Goal: Transaction & Acquisition: Subscribe to service/newsletter

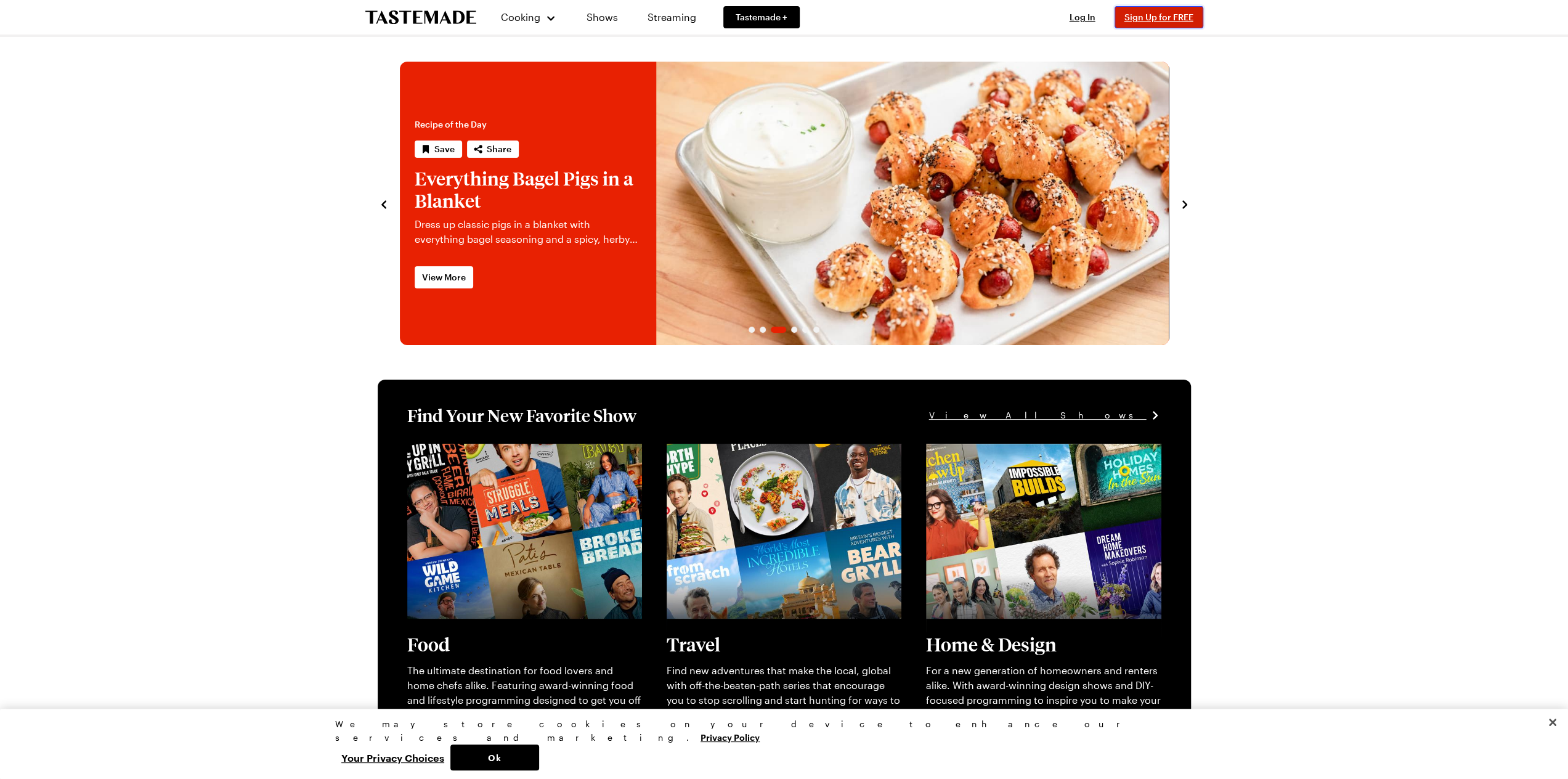
click at [1166, 17] on span "Sign Up for FREE" at bounding box center [1159, 16] width 69 height 11
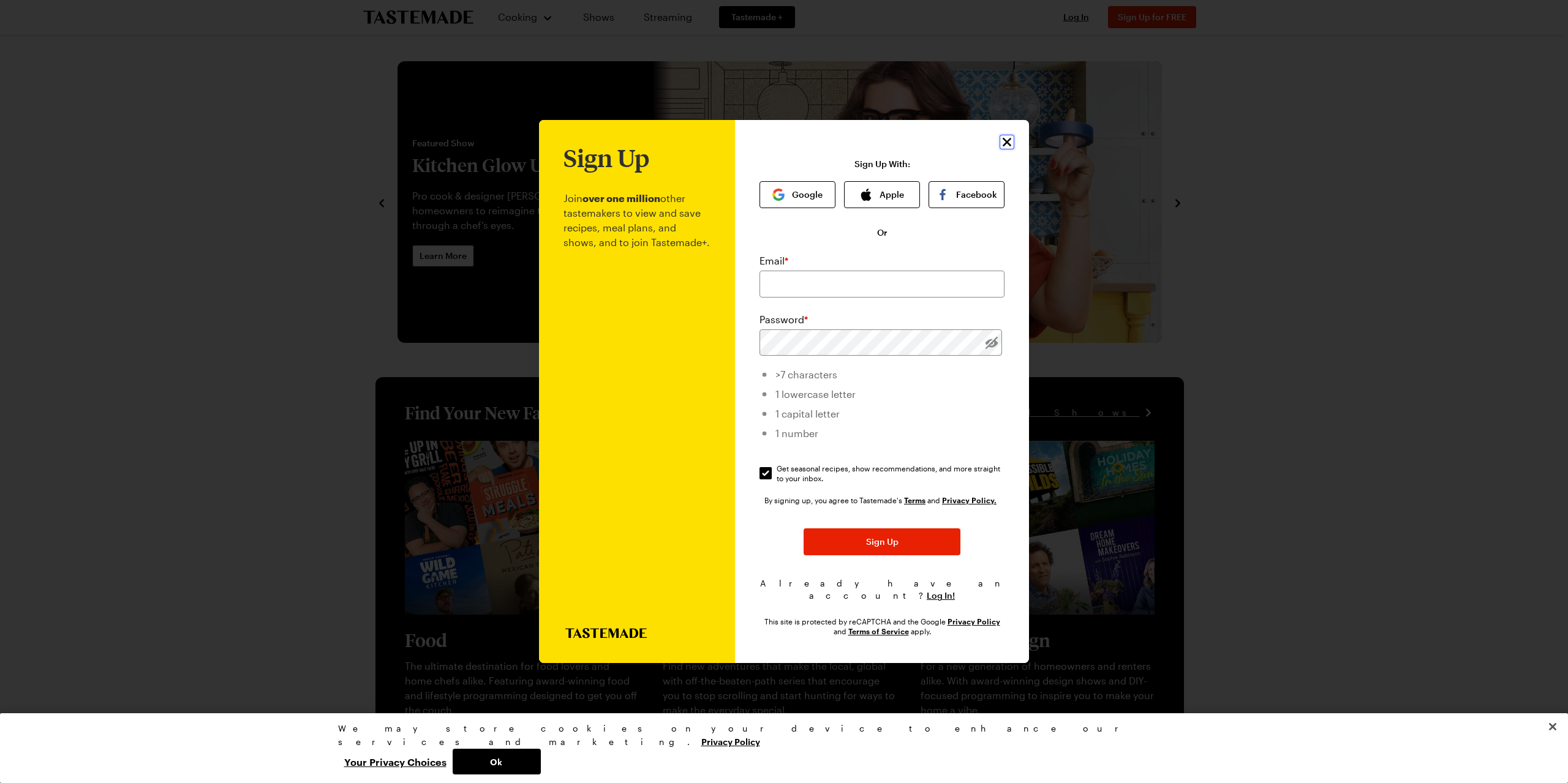
click at [1009, 147] on icon "Close" at bounding box center [1006, 142] width 15 height 15
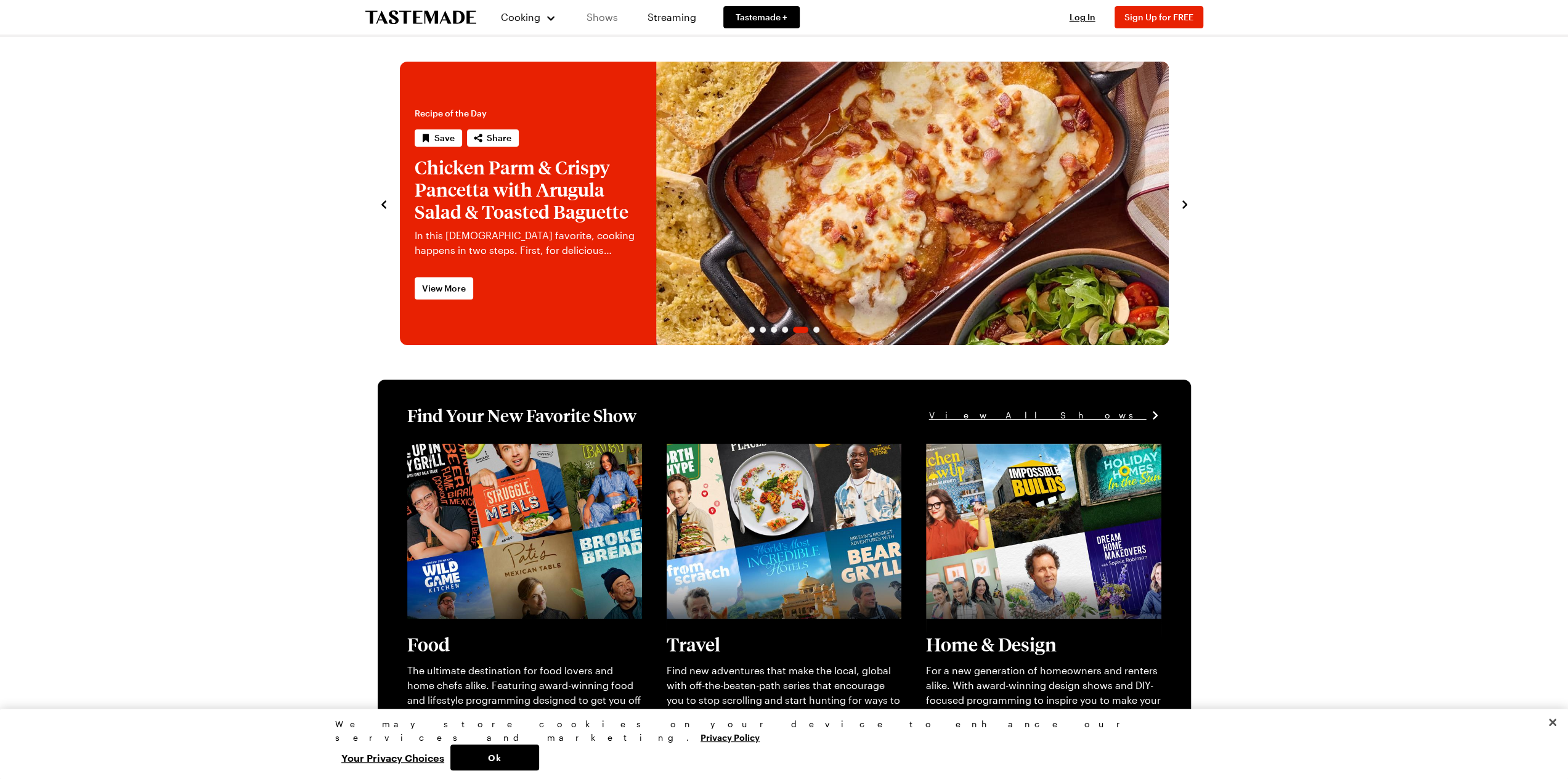
click at [609, 20] on link "Shows" at bounding box center [602, 17] width 56 height 35
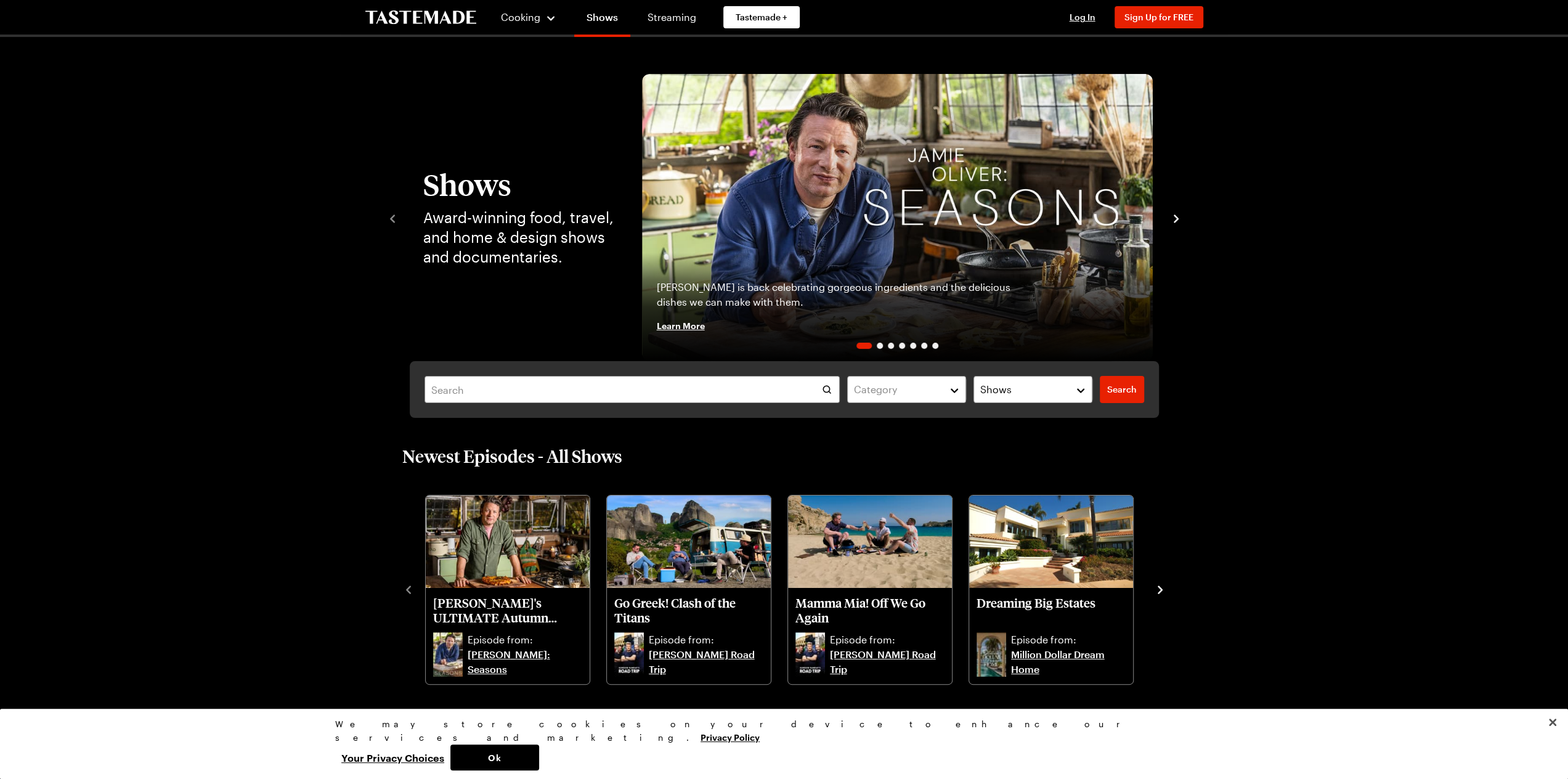
click at [1007, 208] on img "1 / 7" at bounding box center [897, 217] width 511 height 287
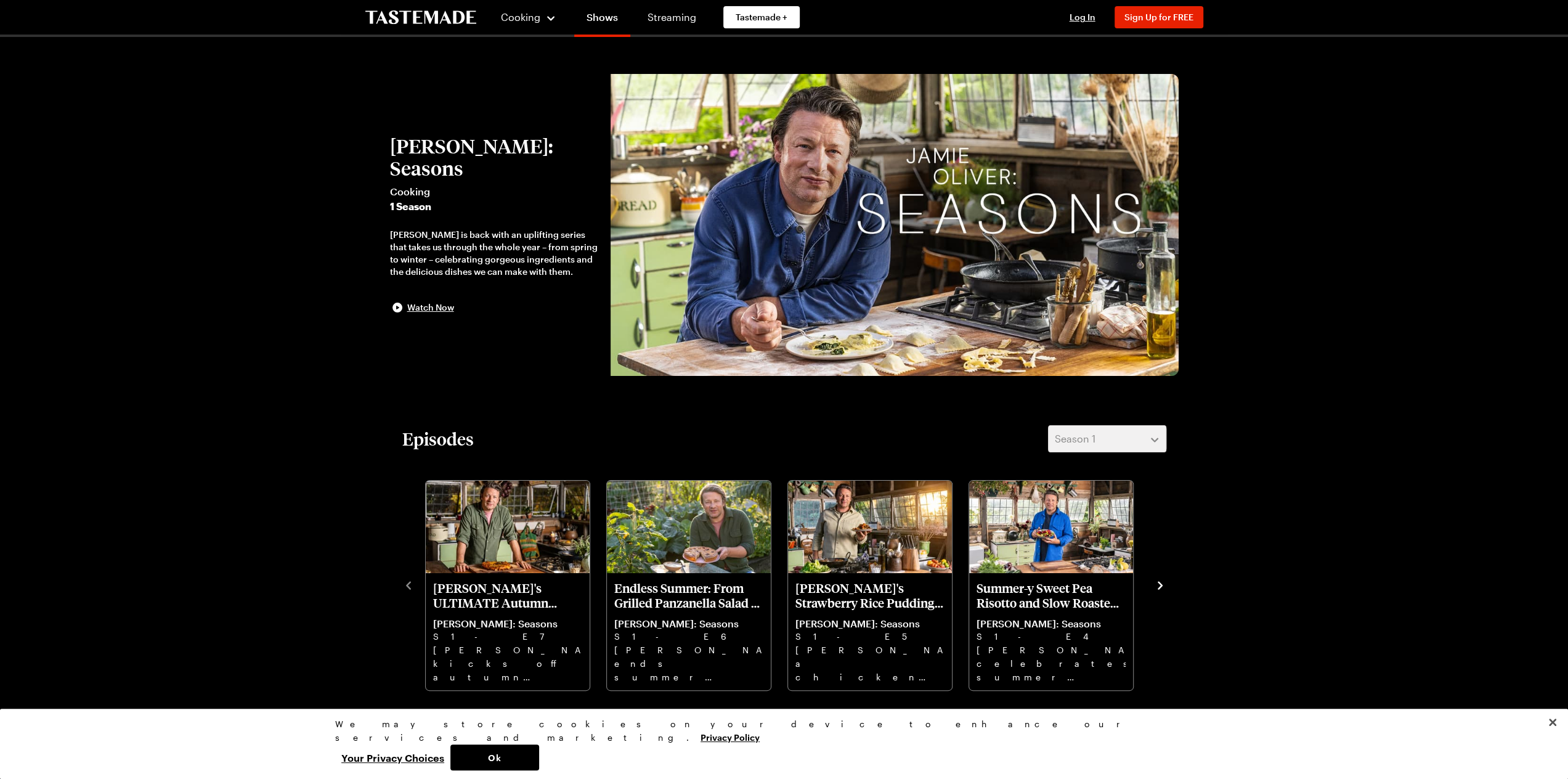
click at [1159, 581] on icon "navigate to next item" at bounding box center [1159, 585] width 12 height 12
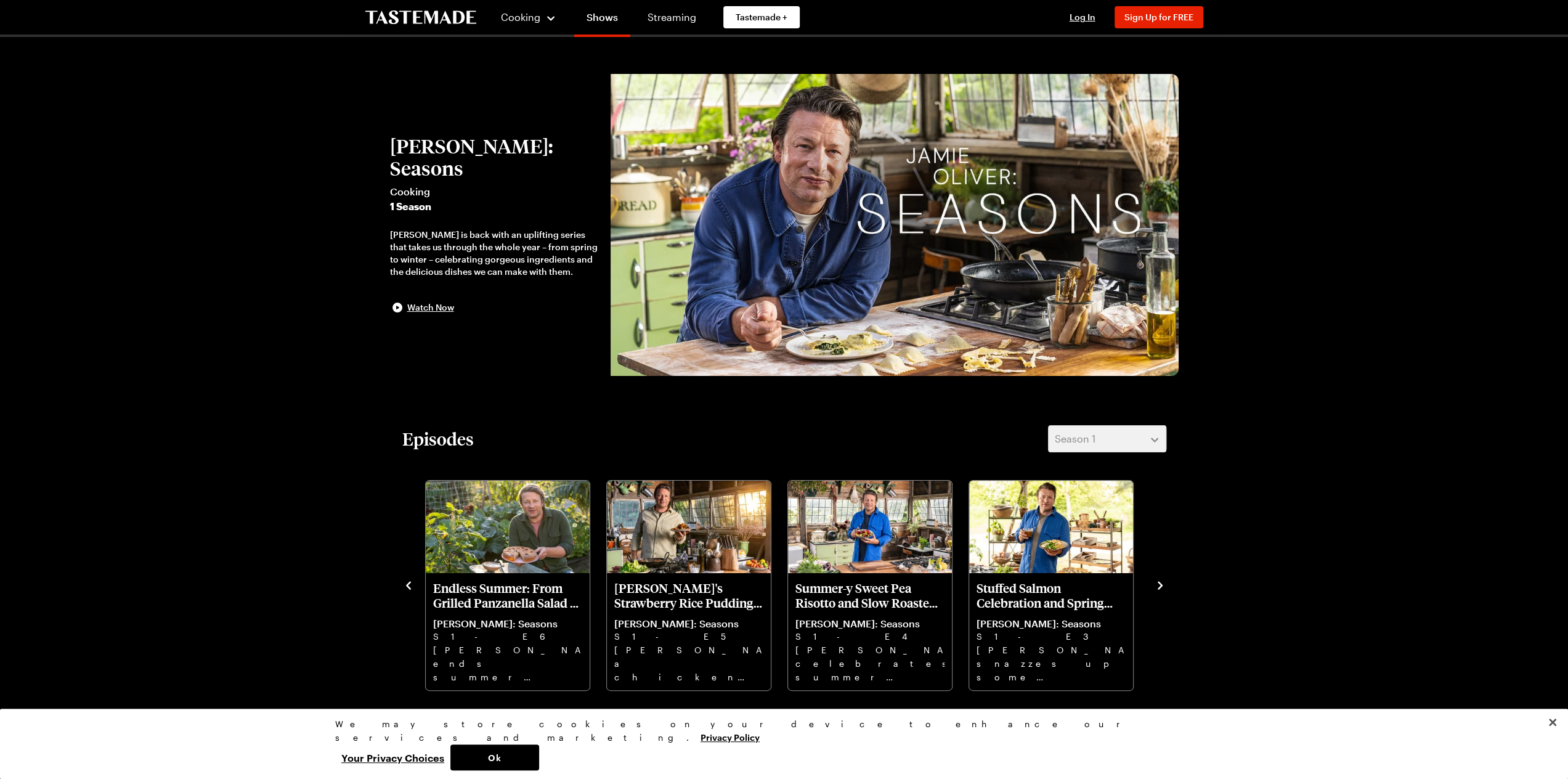
click at [1163, 584] on icon "navigate to next item" at bounding box center [1159, 585] width 12 height 12
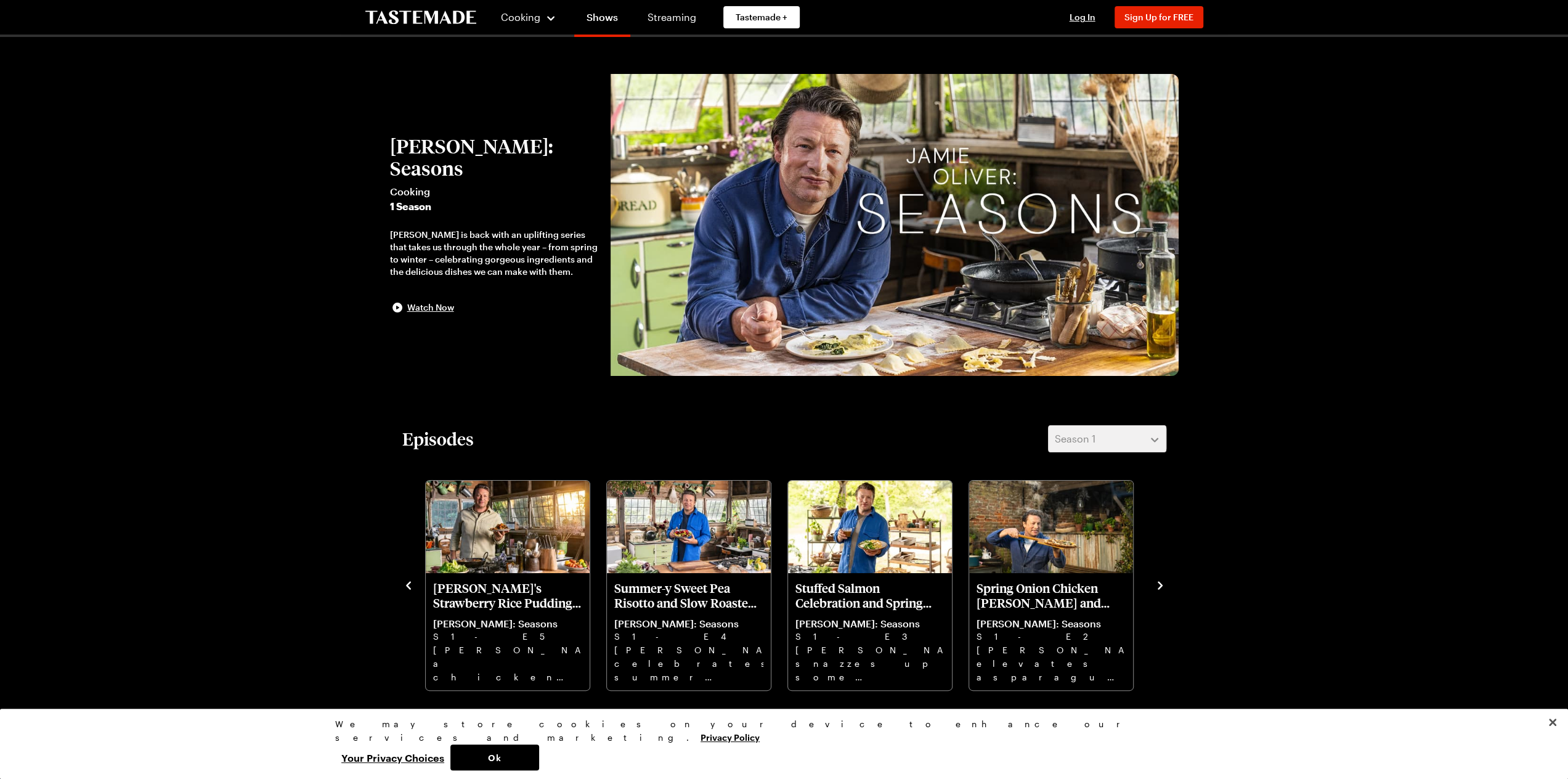
click at [1163, 585] on icon "navigate to next item" at bounding box center [1159, 585] width 12 height 12
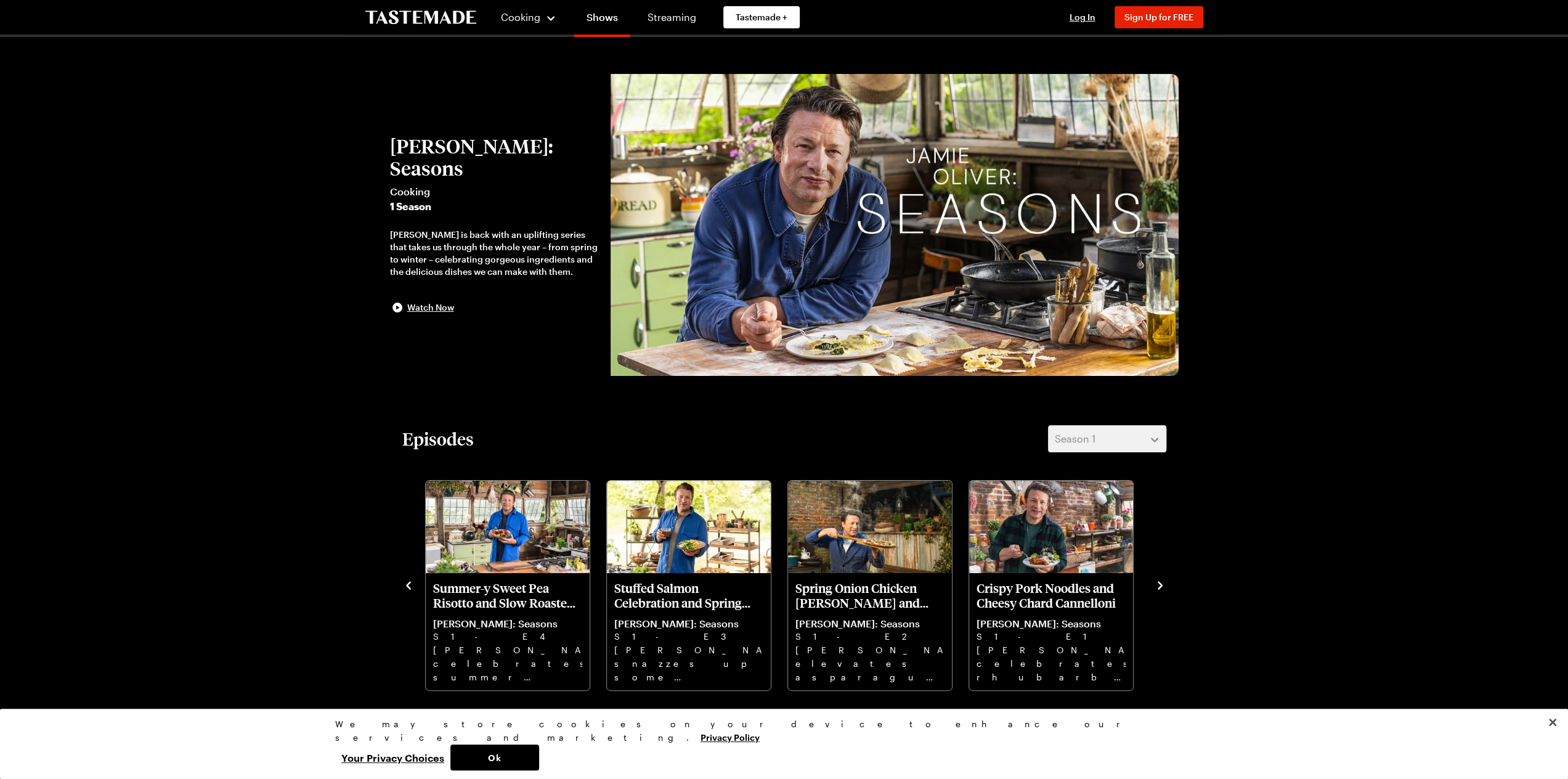
click at [1163, 586] on icon "navigate to next item" at bounding box center [1159, 585] width 12 height 12
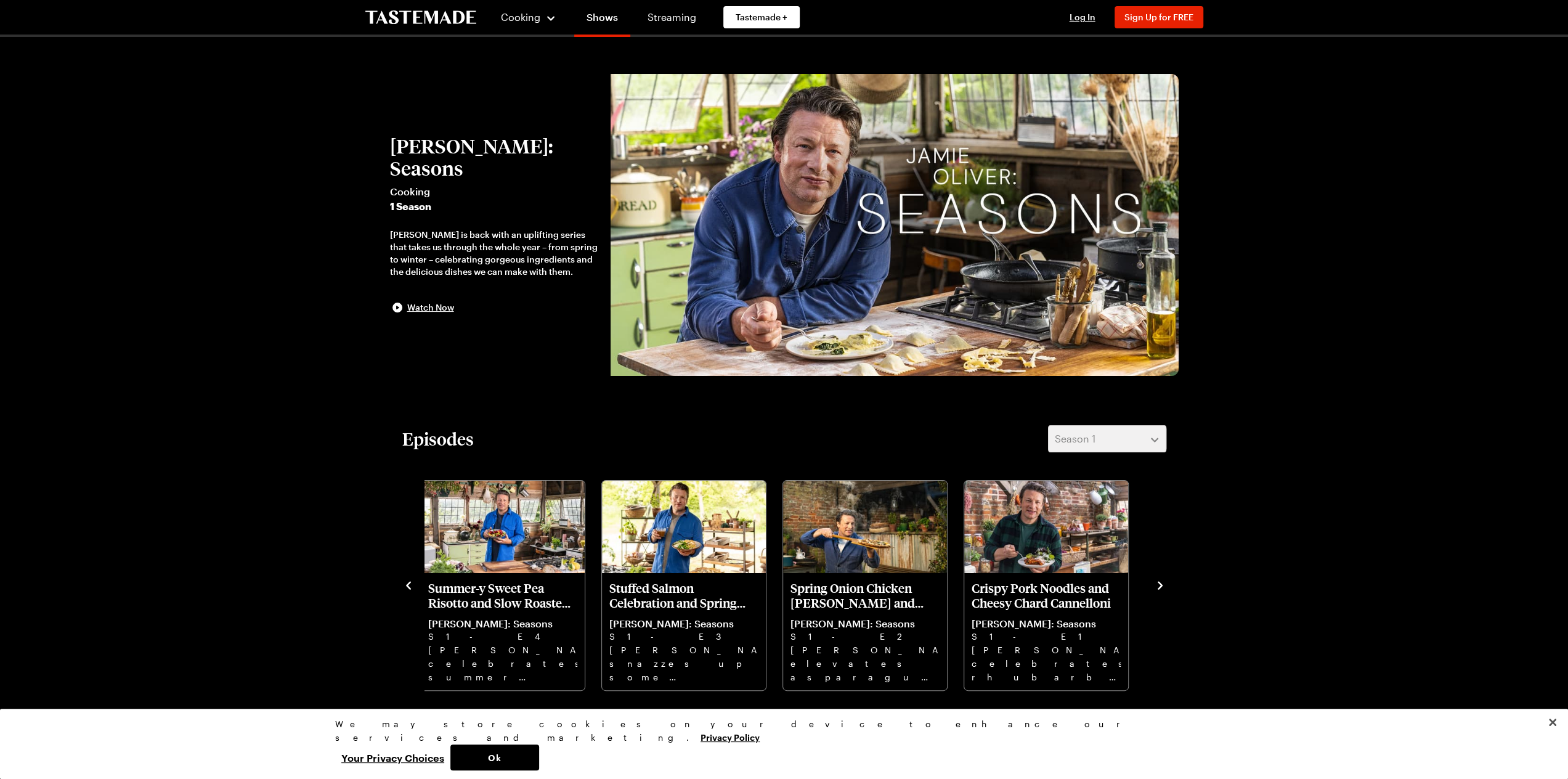
click at [410, 585] on icon "navigate to previous item" at bounding box center [408, 585] width 12 height 12
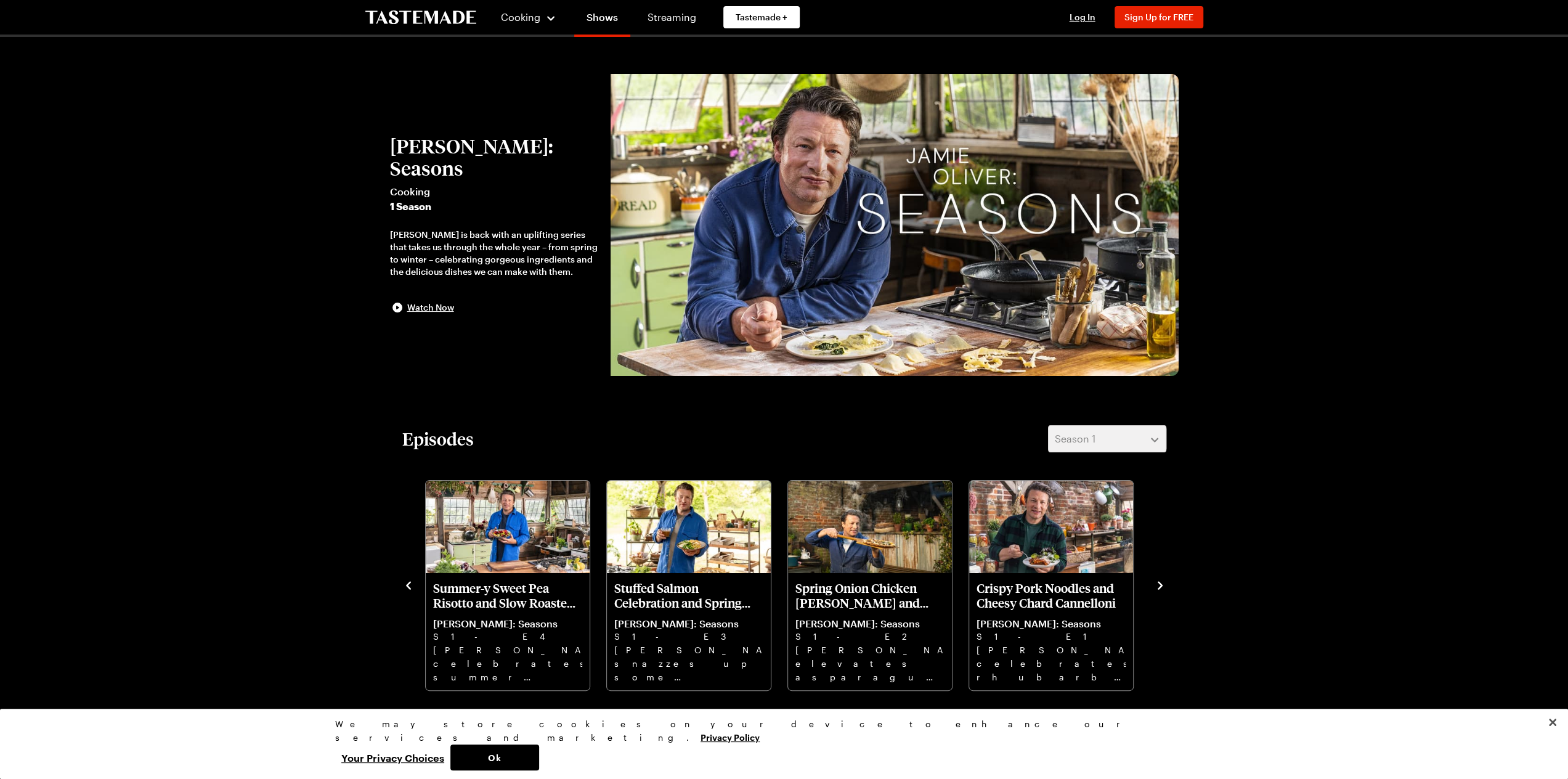
click at [411, 582] on icon "navigate to previous item" at bounding box center [408, 585] width 12 height 12
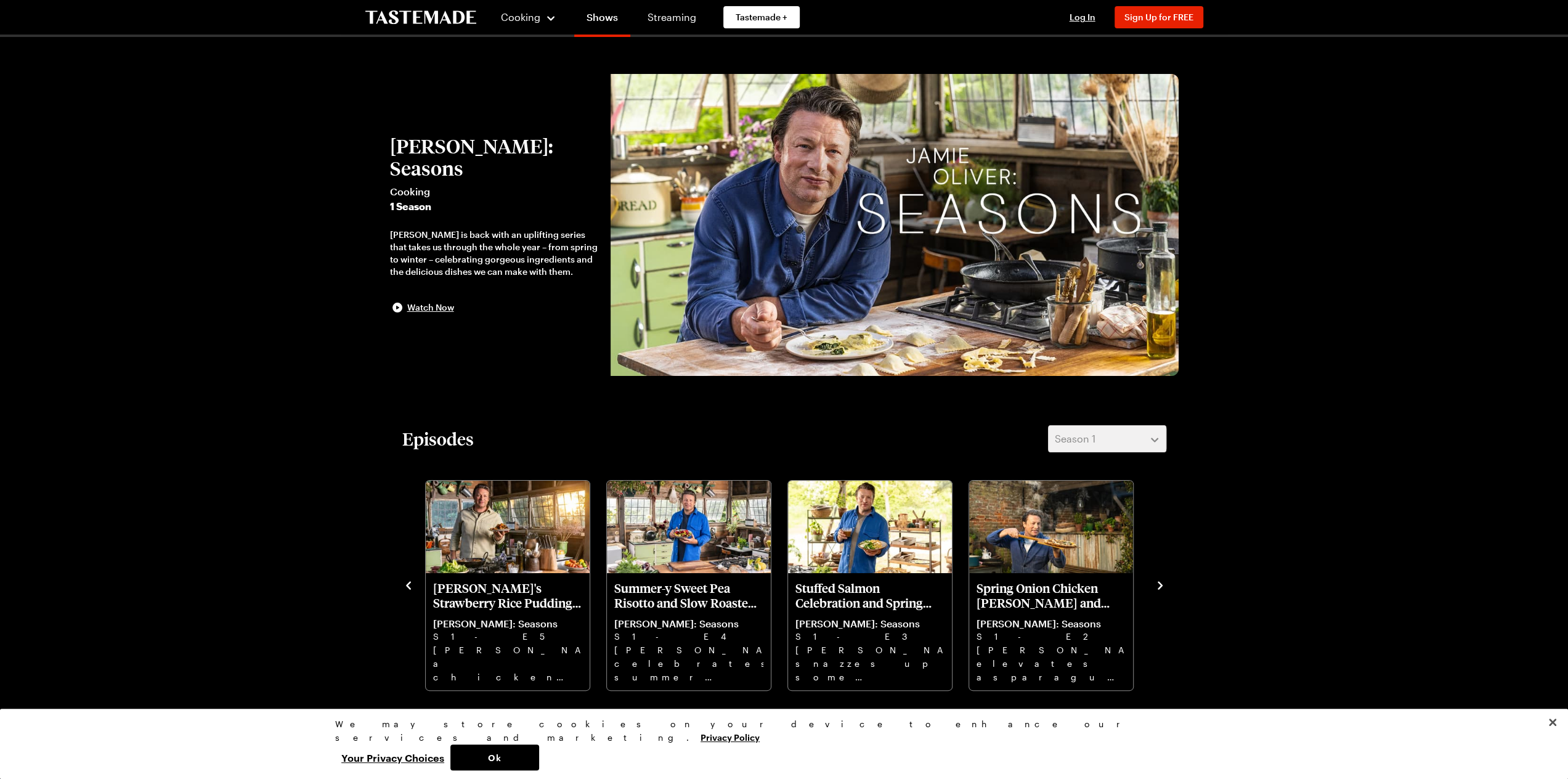
click at [411, 582] on icon "navigate to previous item" at bounding box center [408, 585] width 12 height 12
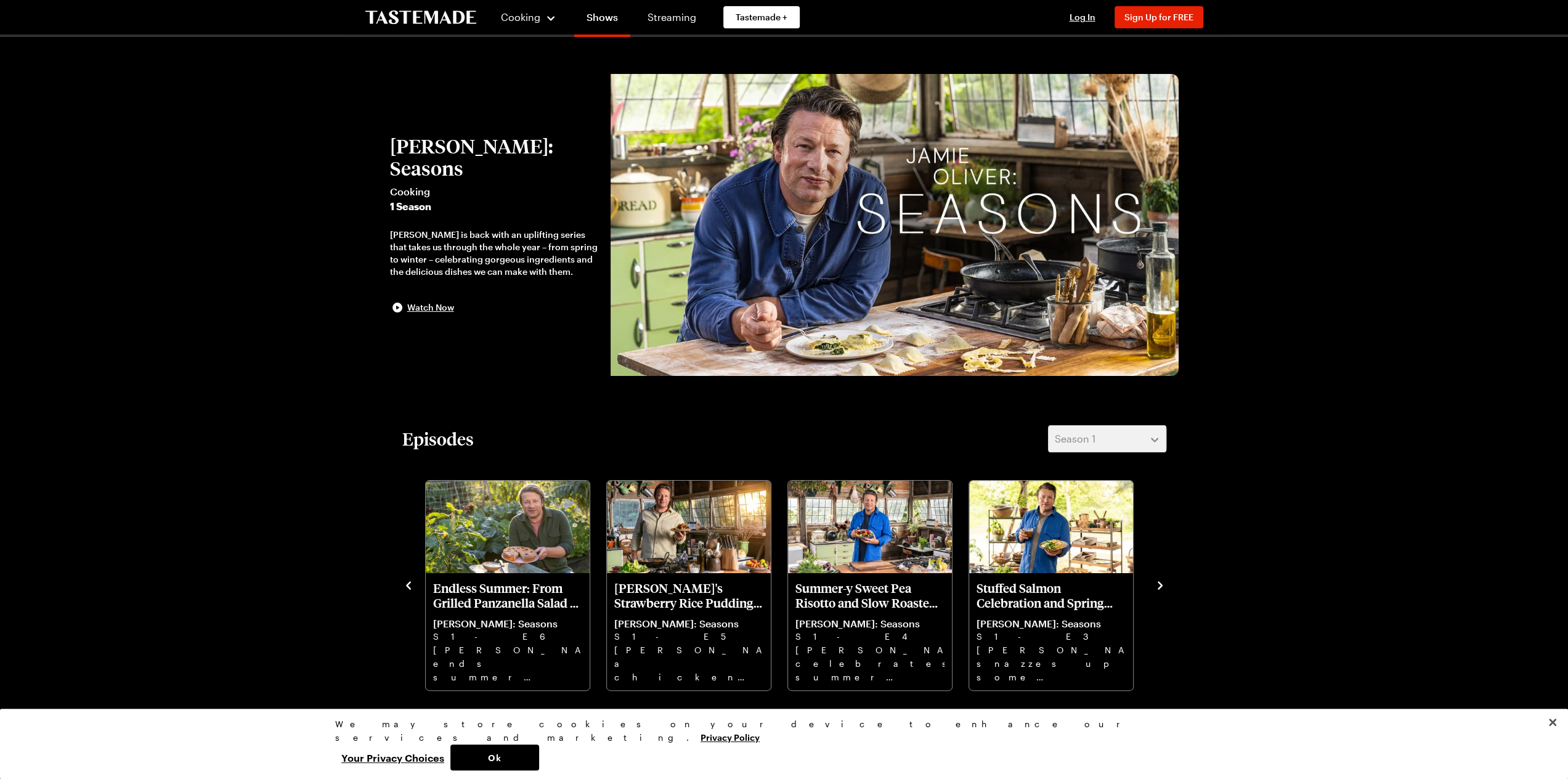
click at [411, 582] on icon "navigate to previous item" at bounding box center [408, 585] width 12 height 12
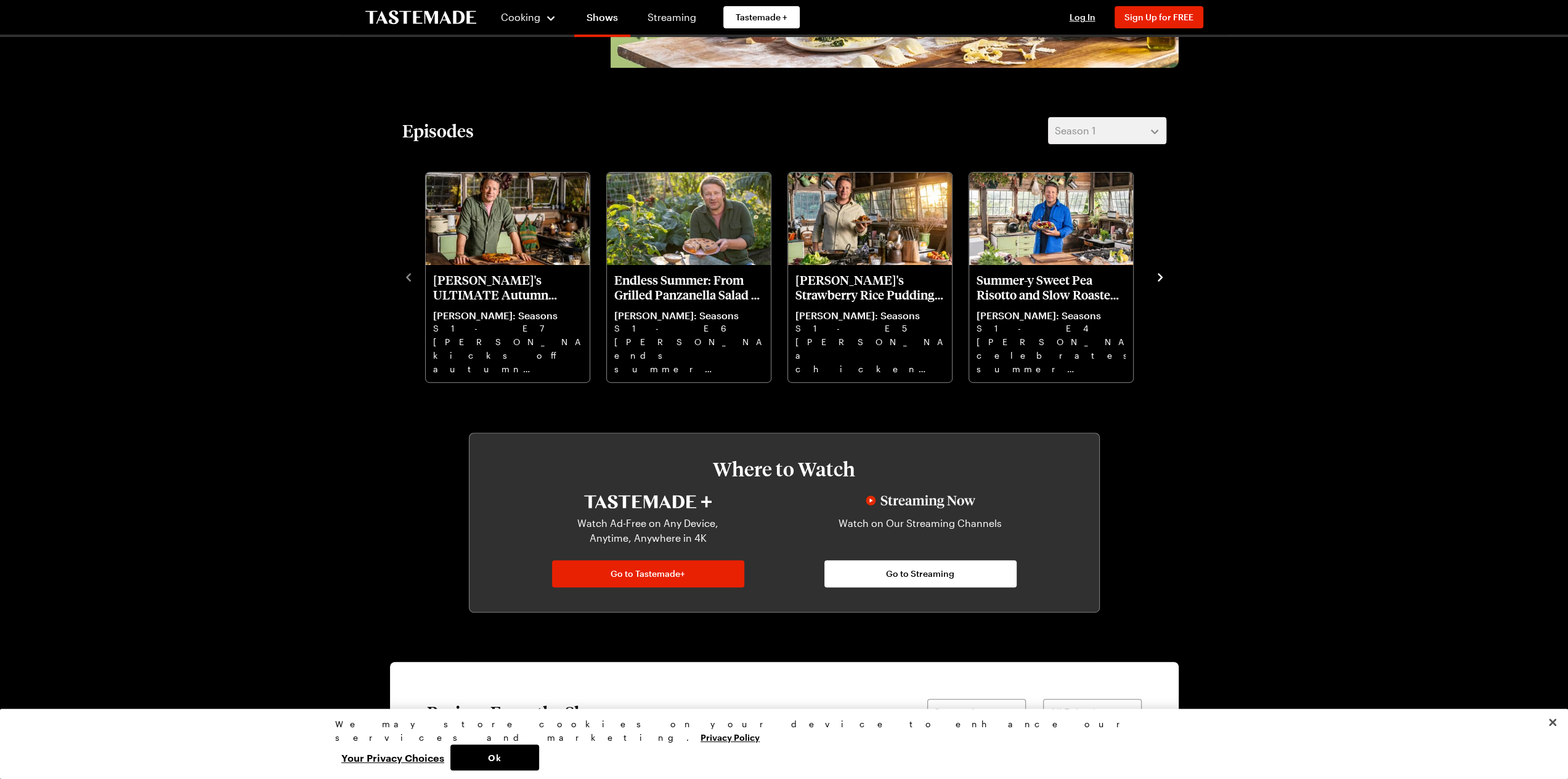
scroll to position [102, 0]
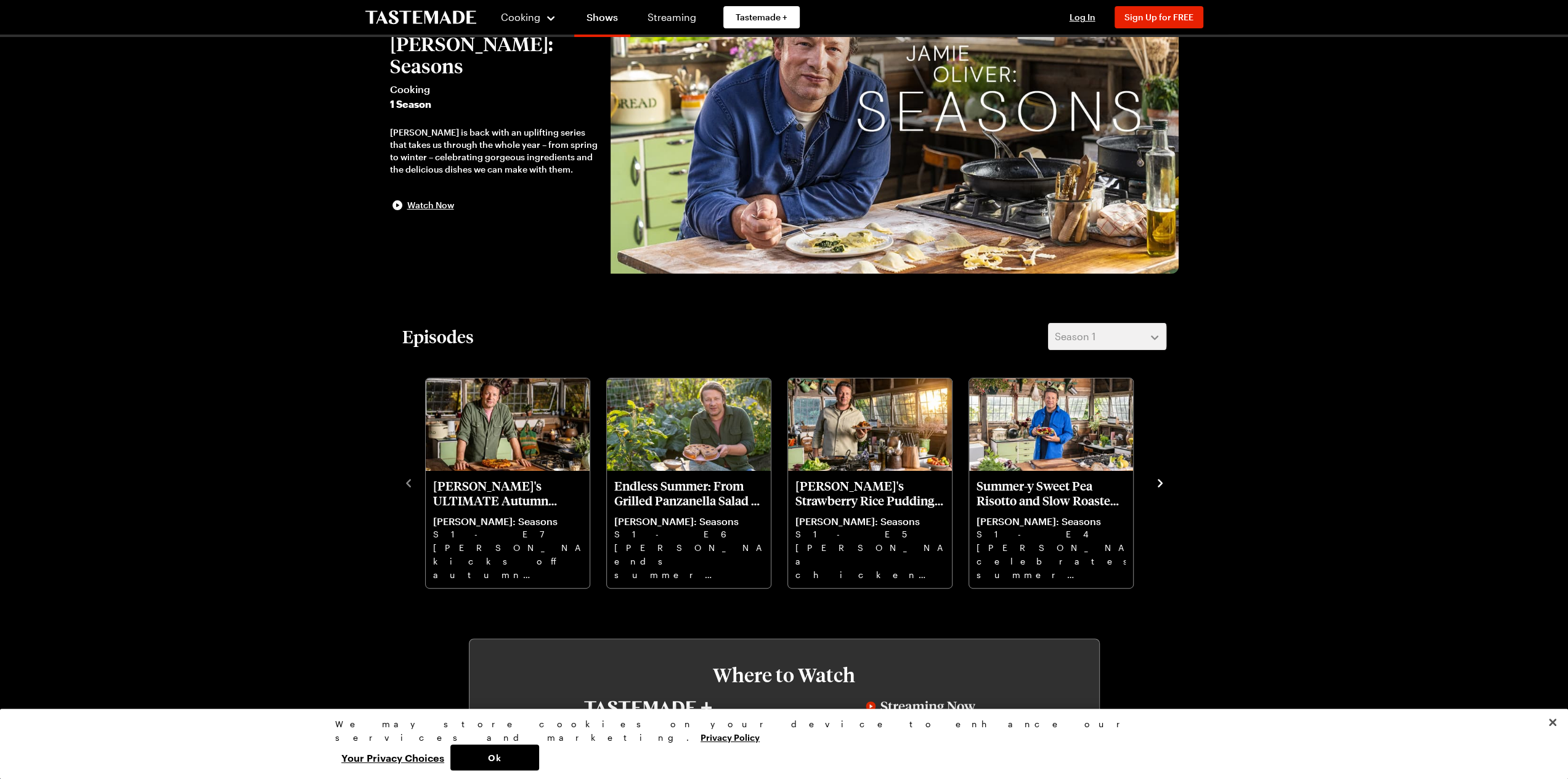
click at [1157, 485] on icon "navigate to next item" at bounding box center [1159, 483] width 12 height 12
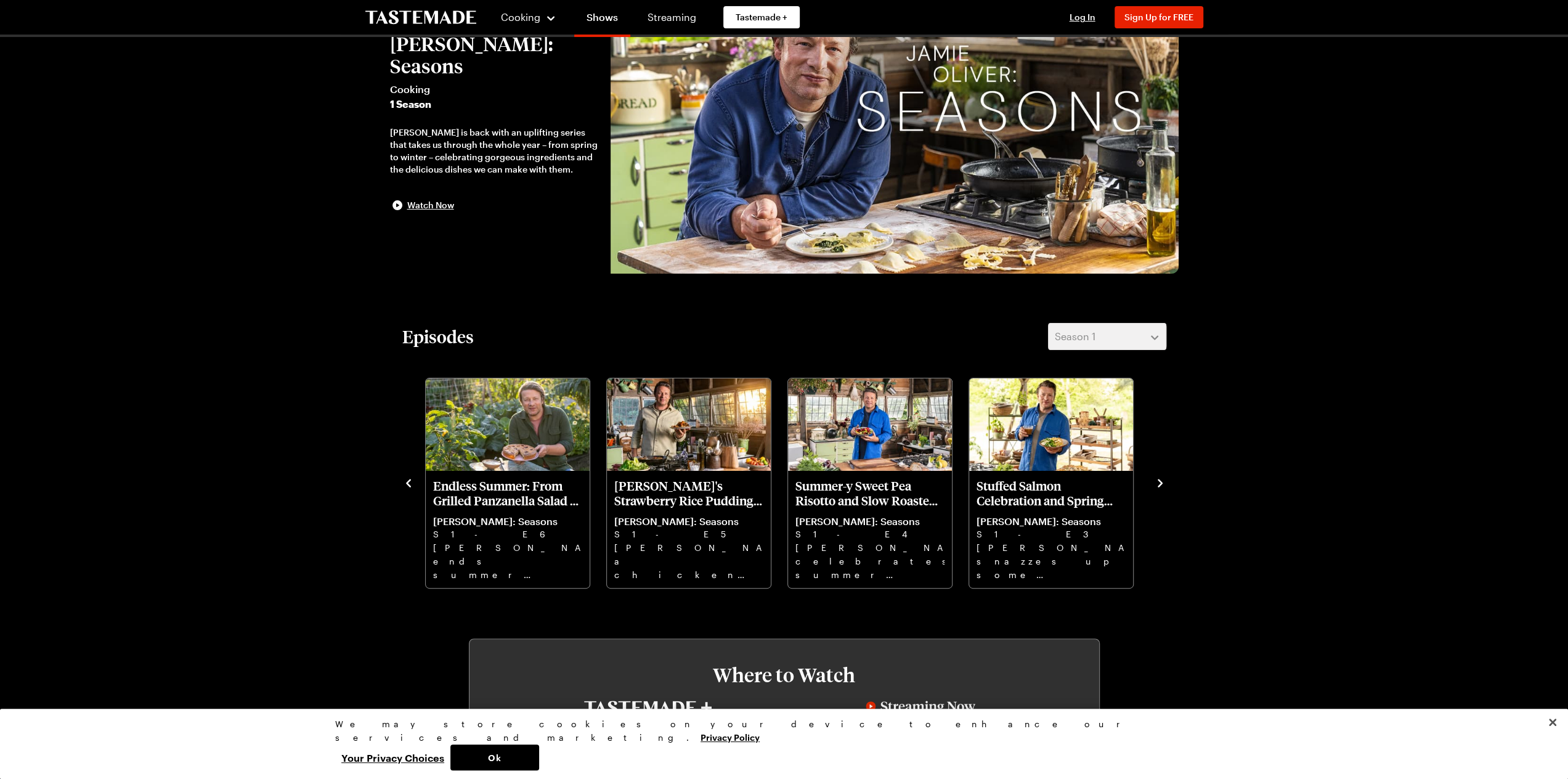
click at [1157, 485] on icon "navigate to next item" at bounding box center [1159, 483] width 12 height 12
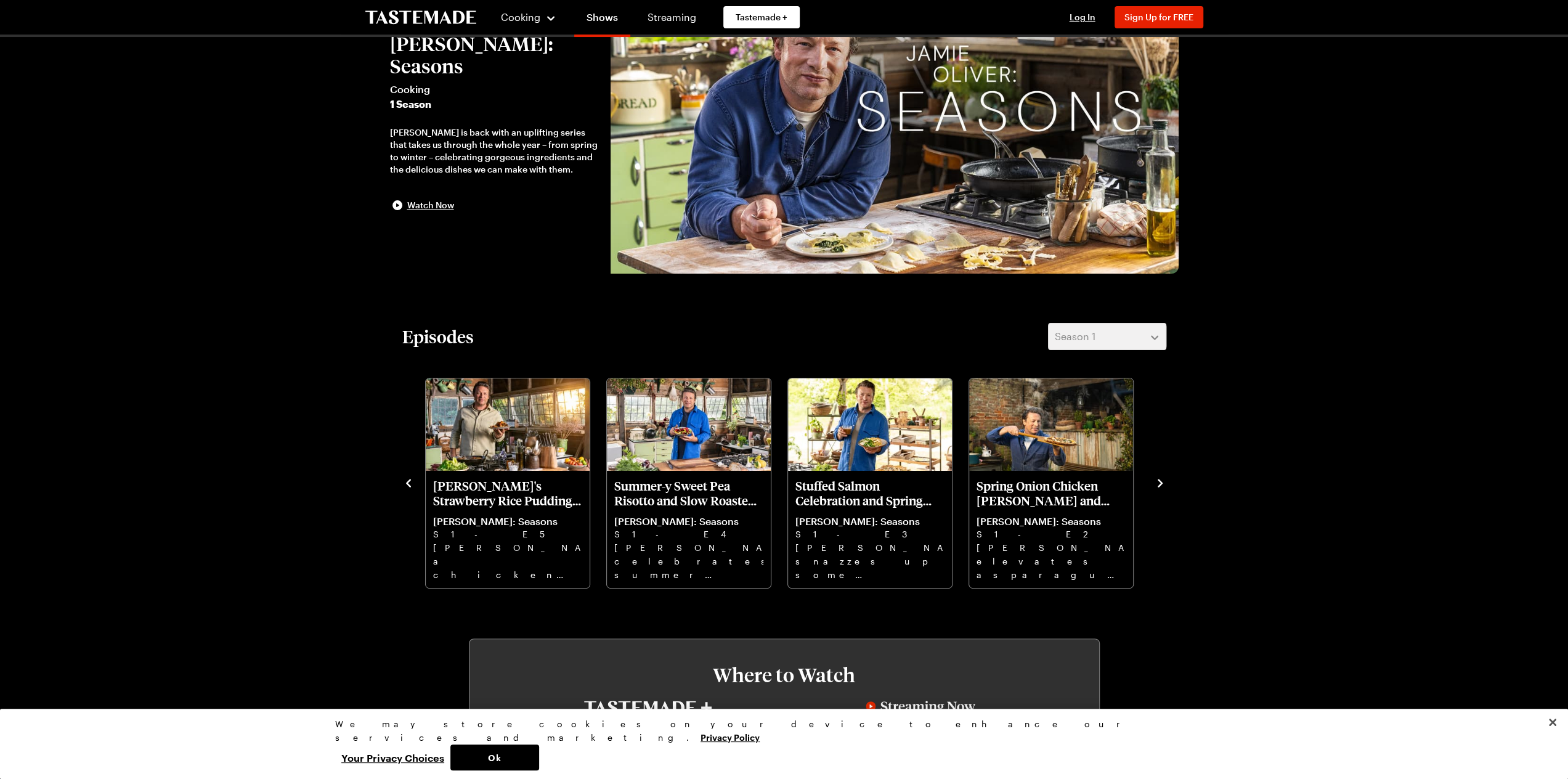
click at [1159, 480] on icon "navigate to next item" at bounding box center [1160, 483] width 5 height 8
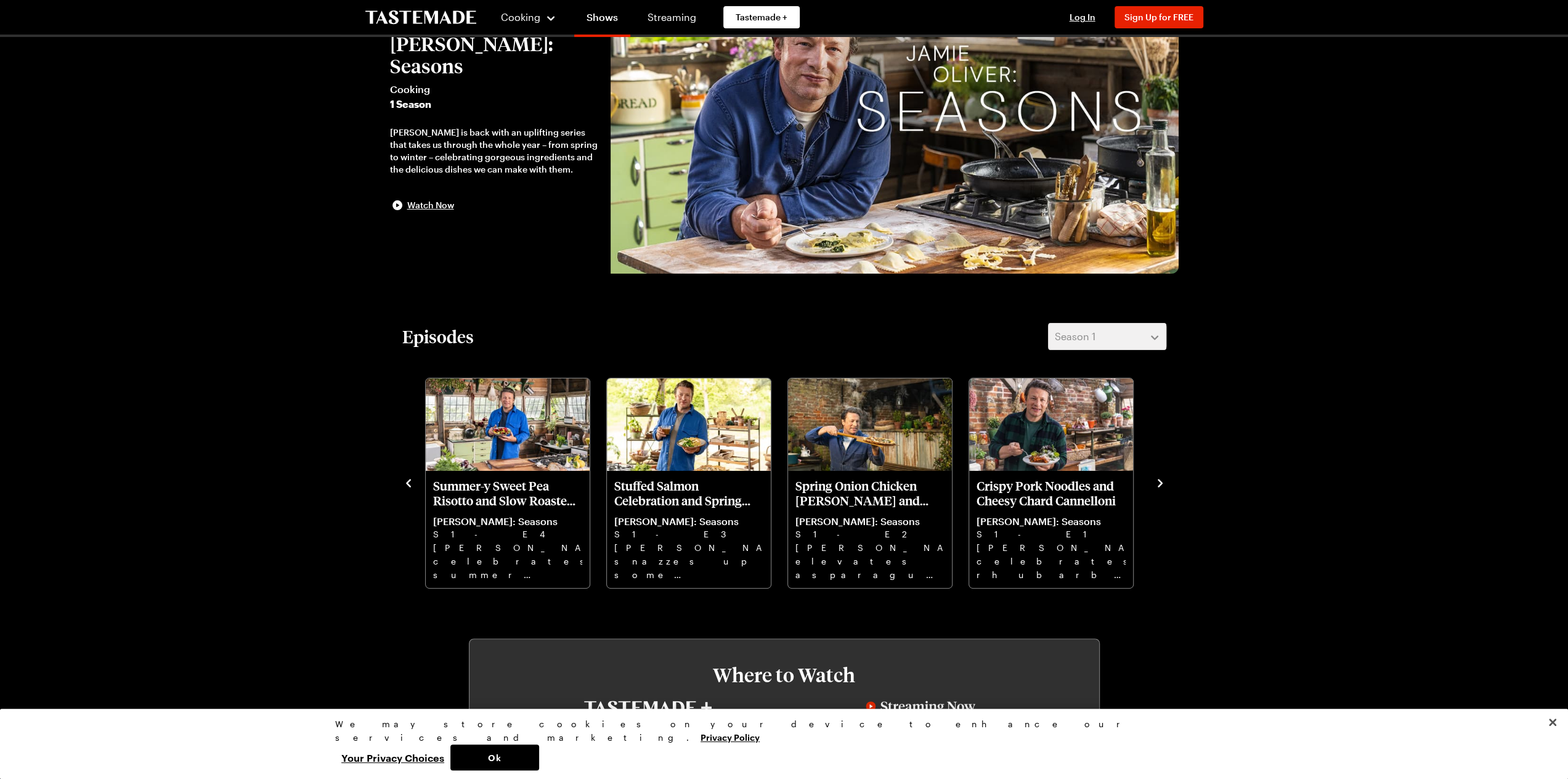
click at [1159, 480] on icon "navigate to next item" at bounding box center [1160, 483] width 5 height 8
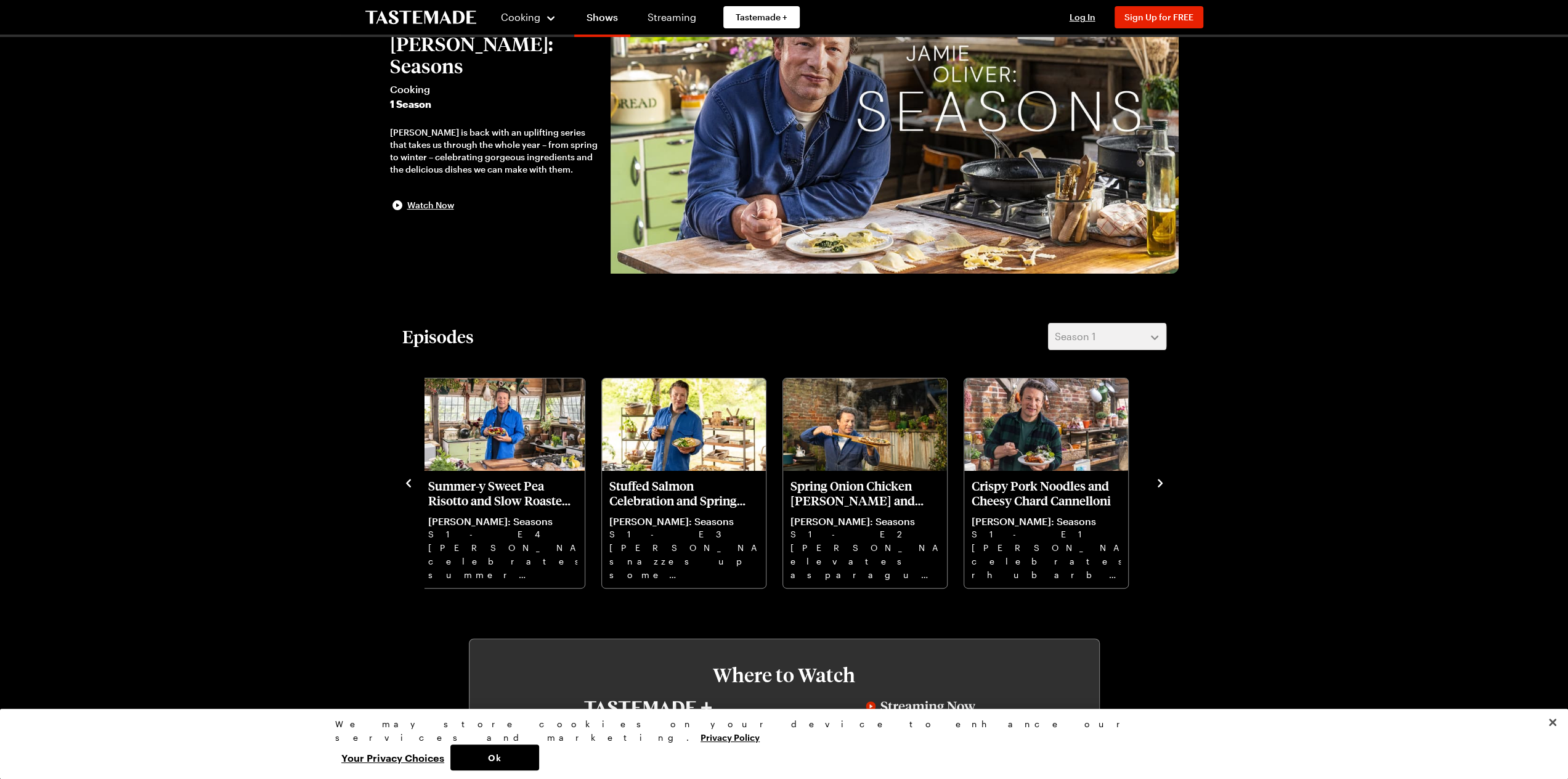
click at [410, 489] on button "navigate to previous item" at bounding box center [408, 482] width 12 height 15
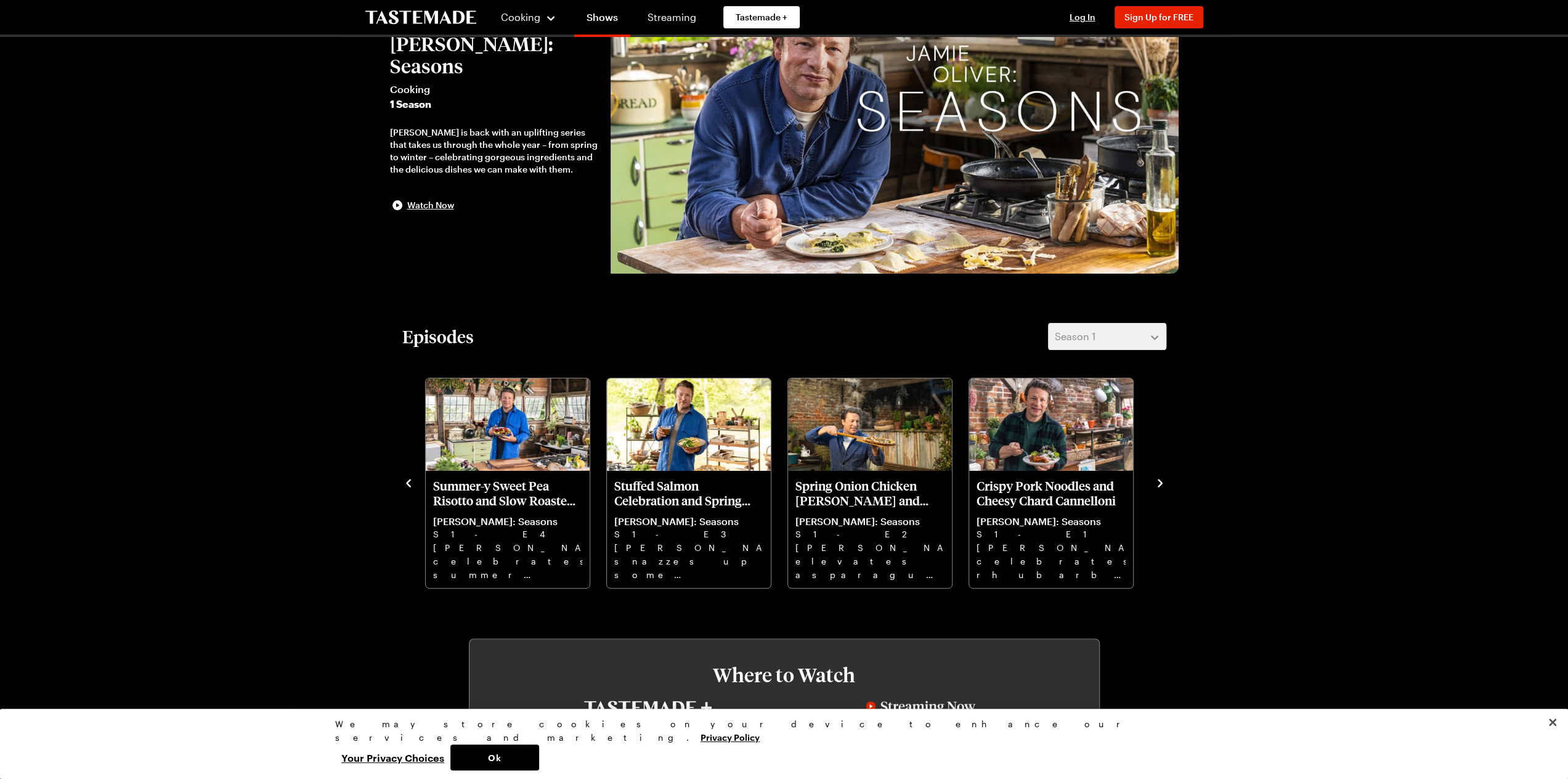
click at [410, 488] on icon "navigate to previous item" at bounding box center [408, 483] width 12 height 12
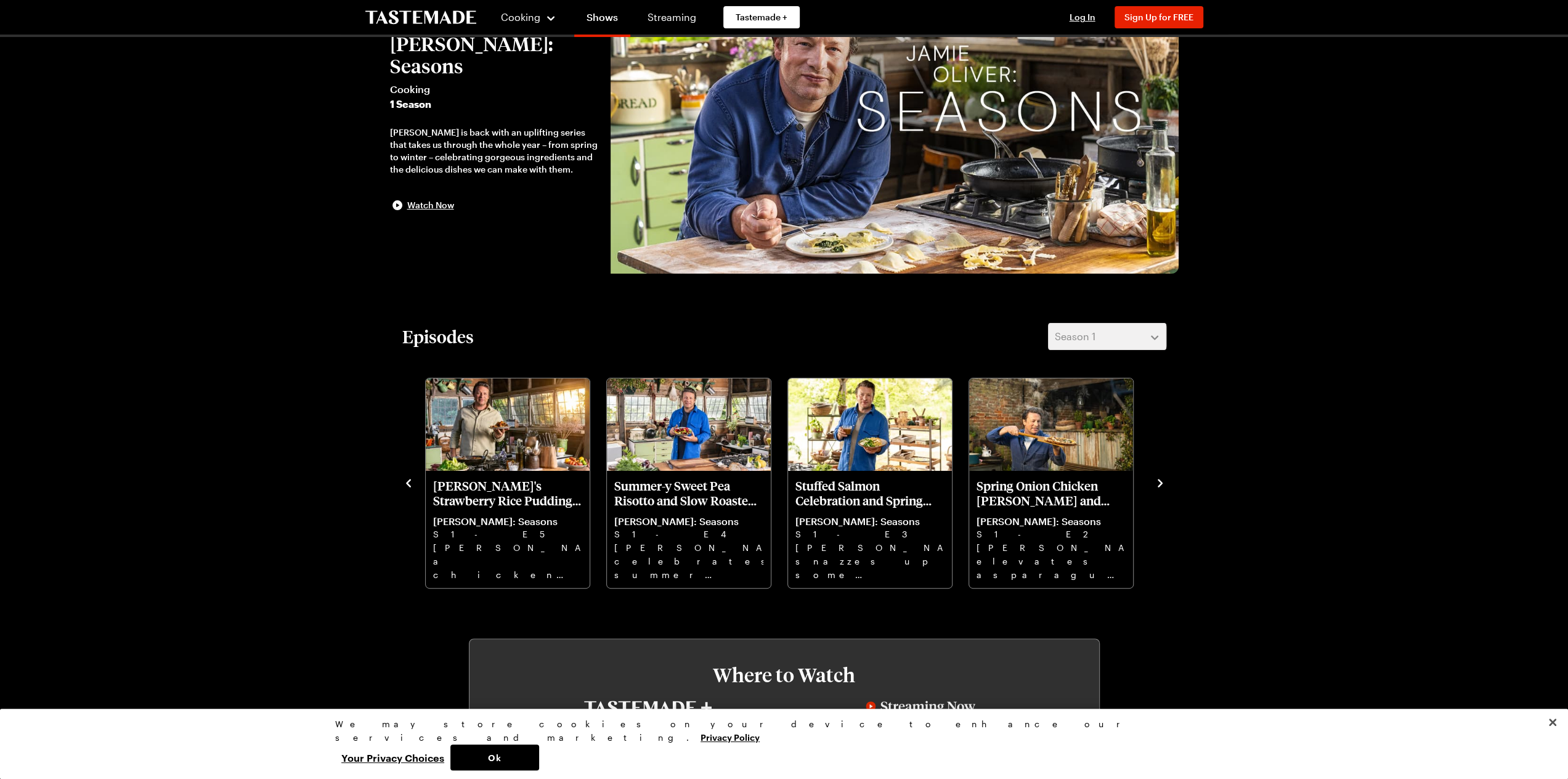
click at [410, 488] on icon "navigate to previous item" at bounding box center [408, 483] width 12 height 12
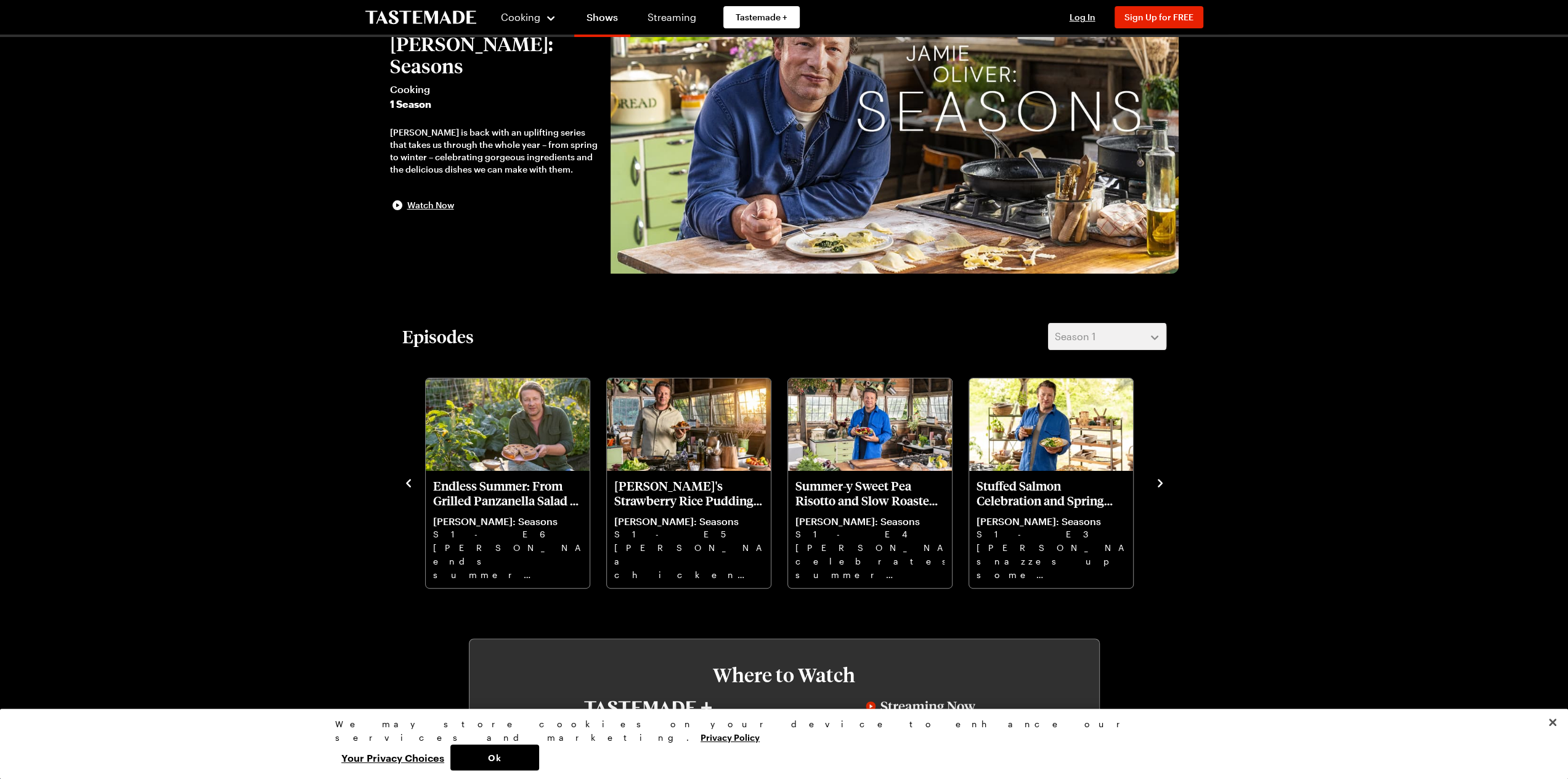
click at [410, 486] on icon "navigate to previous item" at bounding box center [408, 483] width 12 height 12
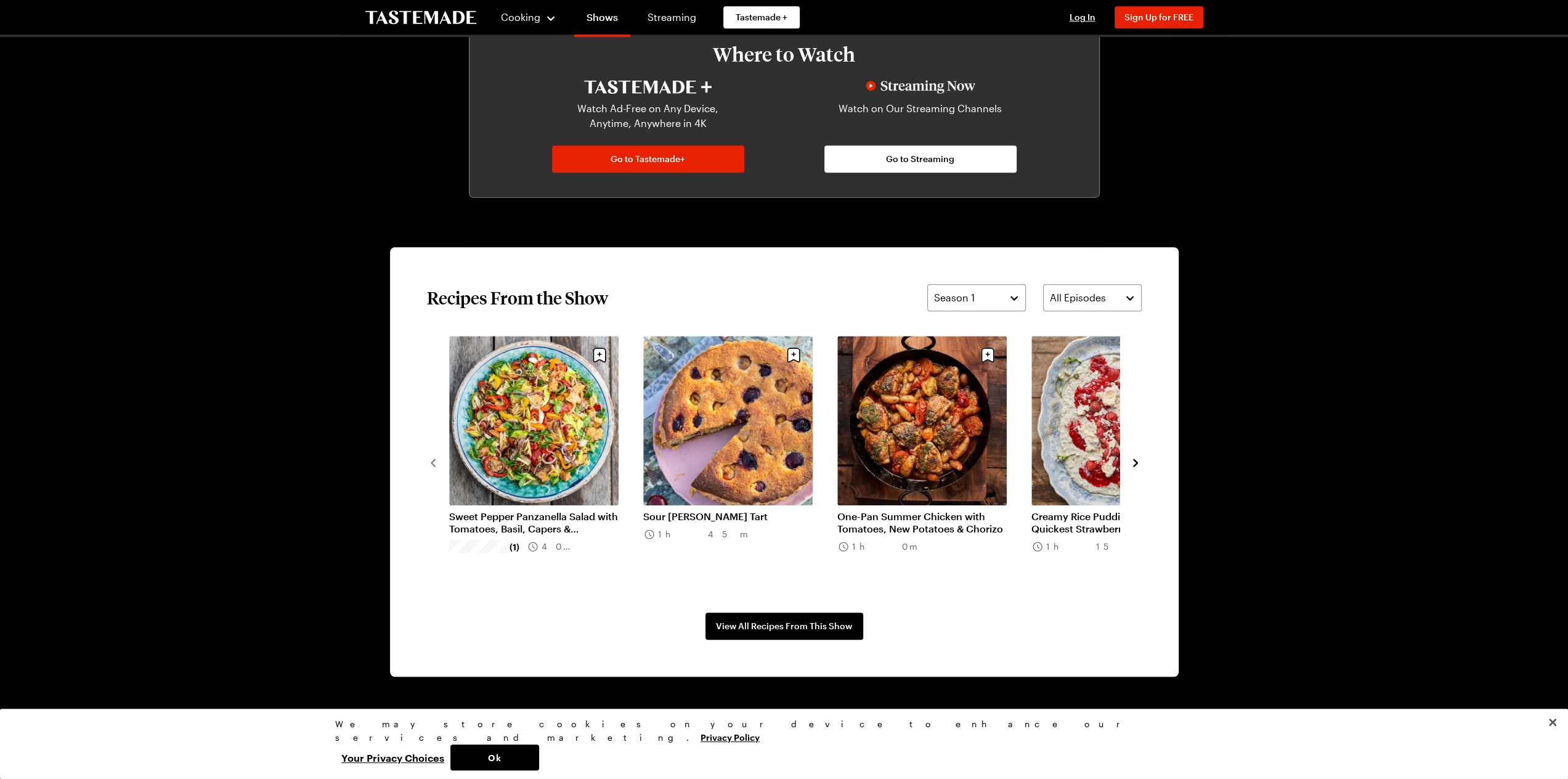
scroll to position [719, 0]
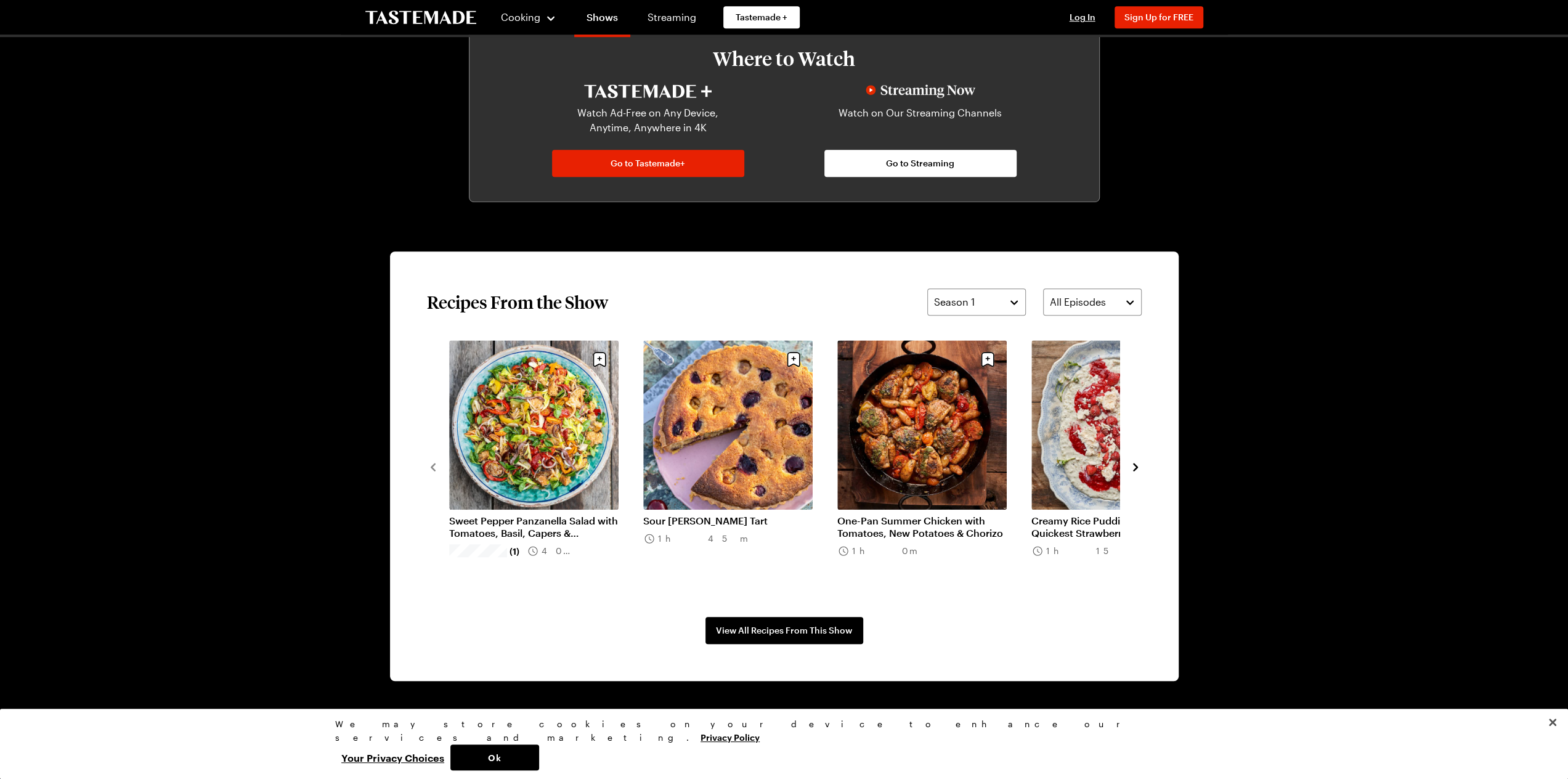
click at [1136, 468] on icon "navigate to next item" at bounding box center [1135, 467] width 12 height 12
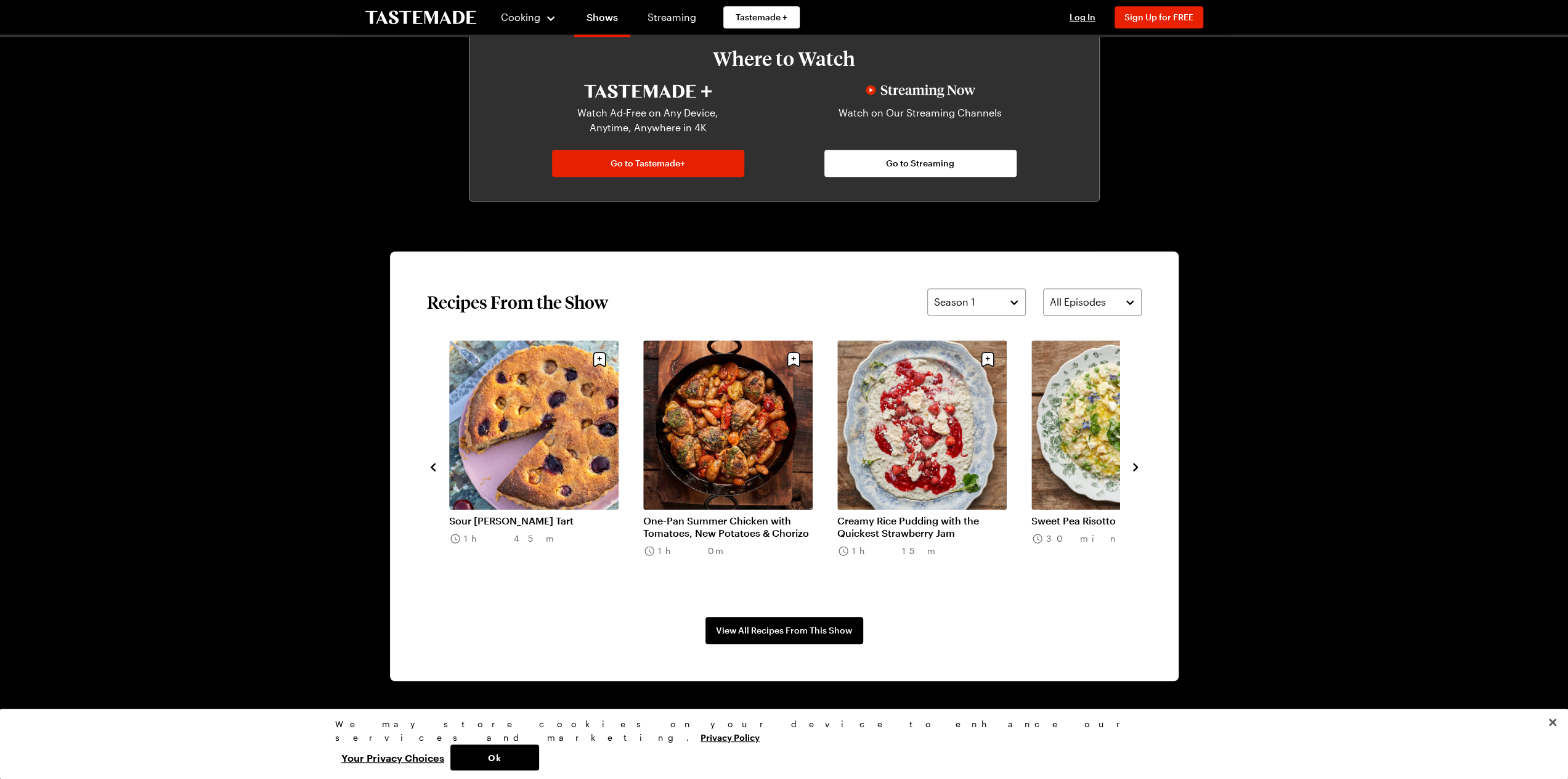
click at [1136, 468] on icon "navigate to next item" at bounding box center [1135, 467] width 12 height 12
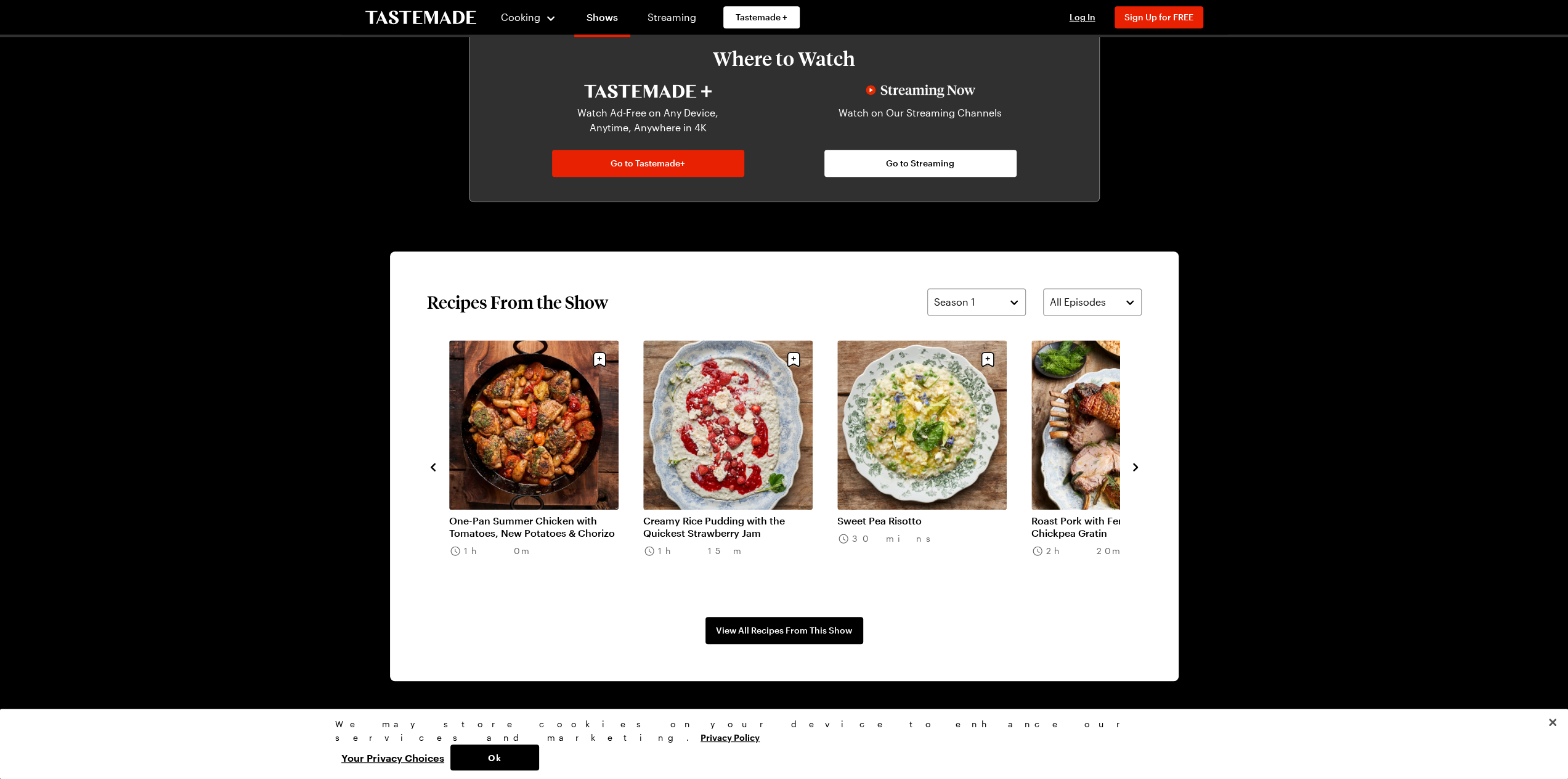
click at [1135, 467] on icon "navigate to next item" at bounding box center [1135, 466] width 5 height 8
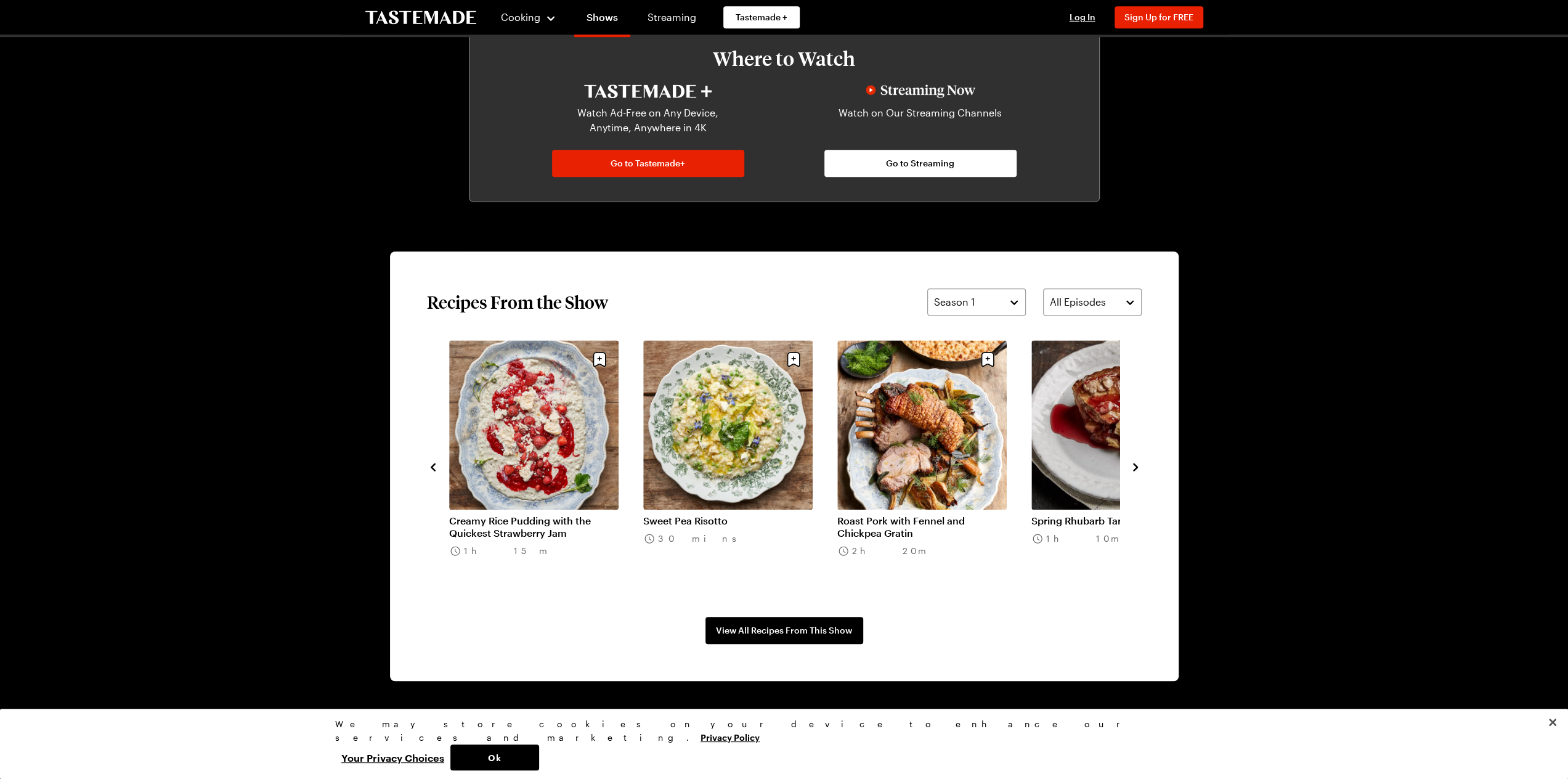
click at [1135, 467] on icon "navigate to next item" at bounding box center [1135, 466] width 5 height 8
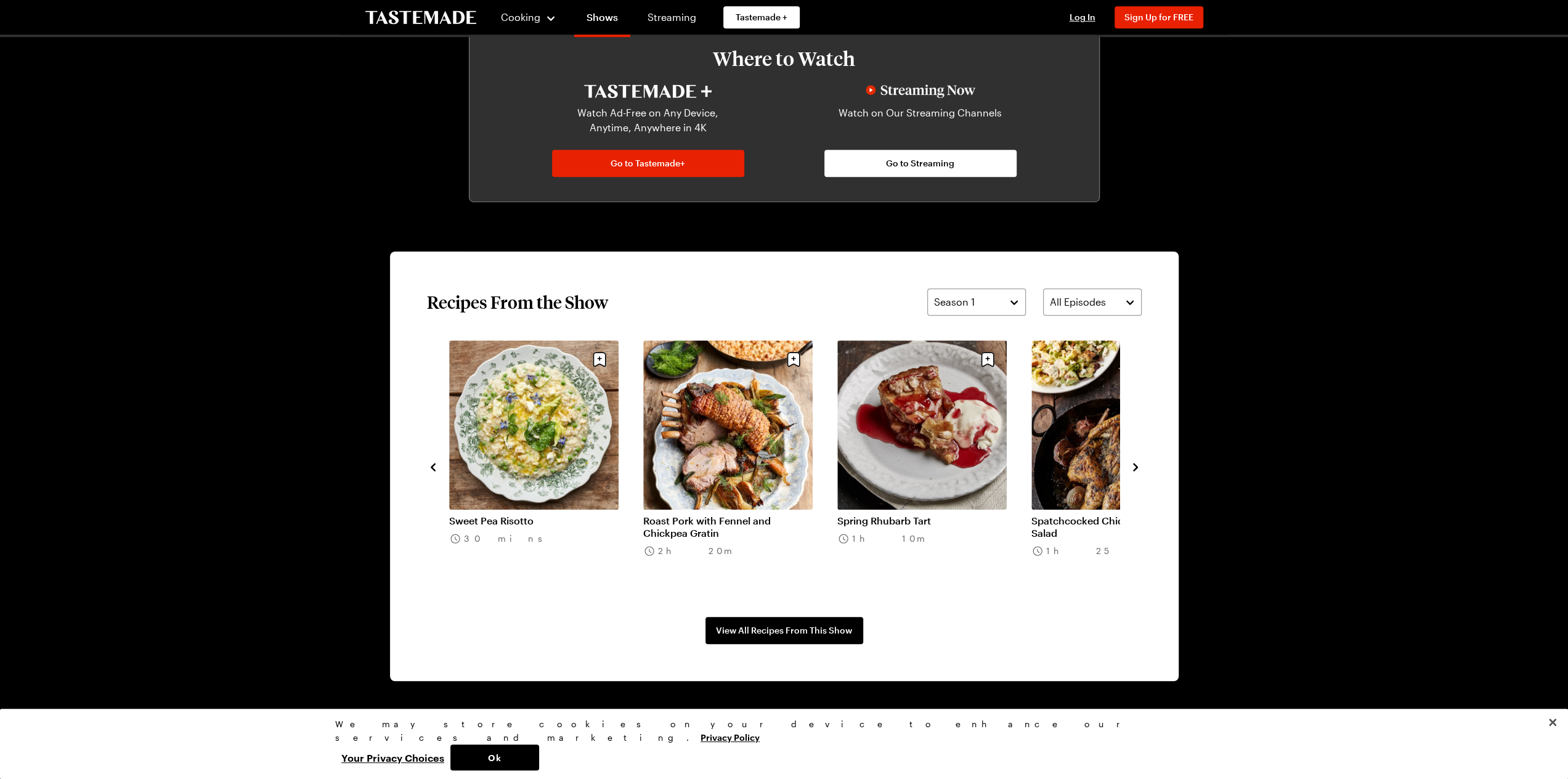
click at [1135, 467] on icon "navigate to next item" at bounding box center [1135, 466] width 5 height 8
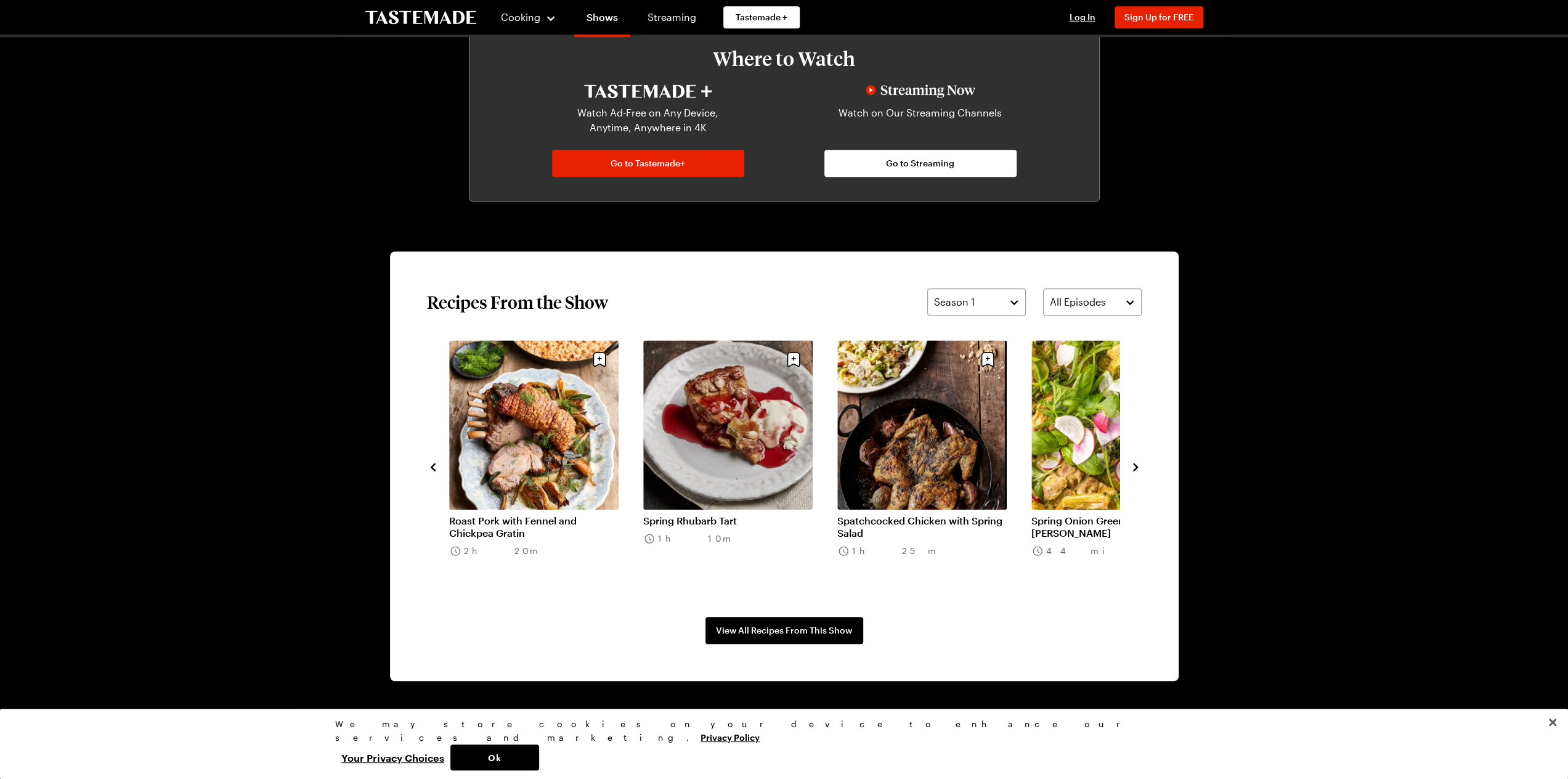
click at [945, 515] on link "Spatchcocked Chicken with Spring Salad" at bounding box center [922, 527] width 170 height 25
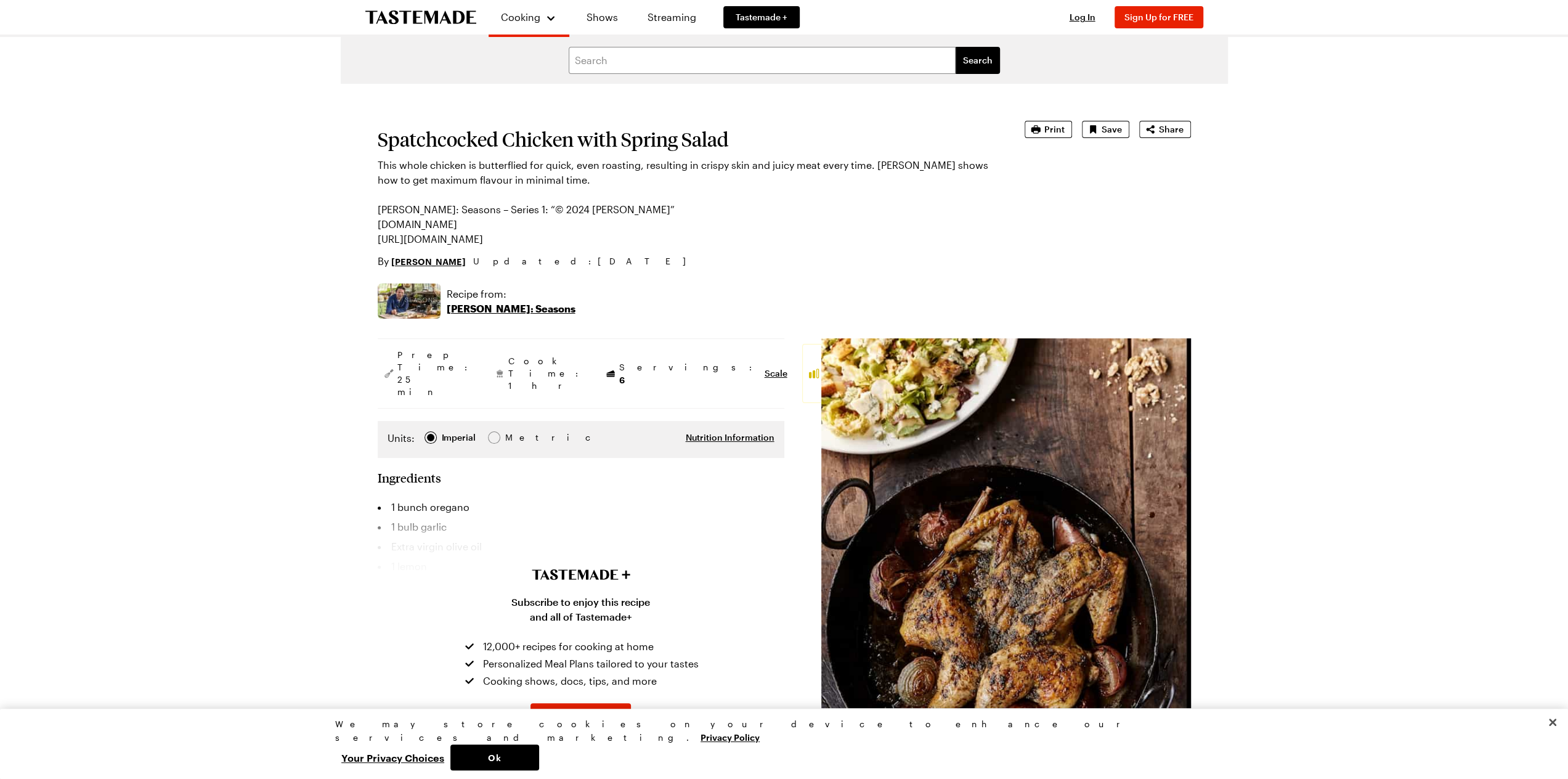
scroll to position [308, 0]
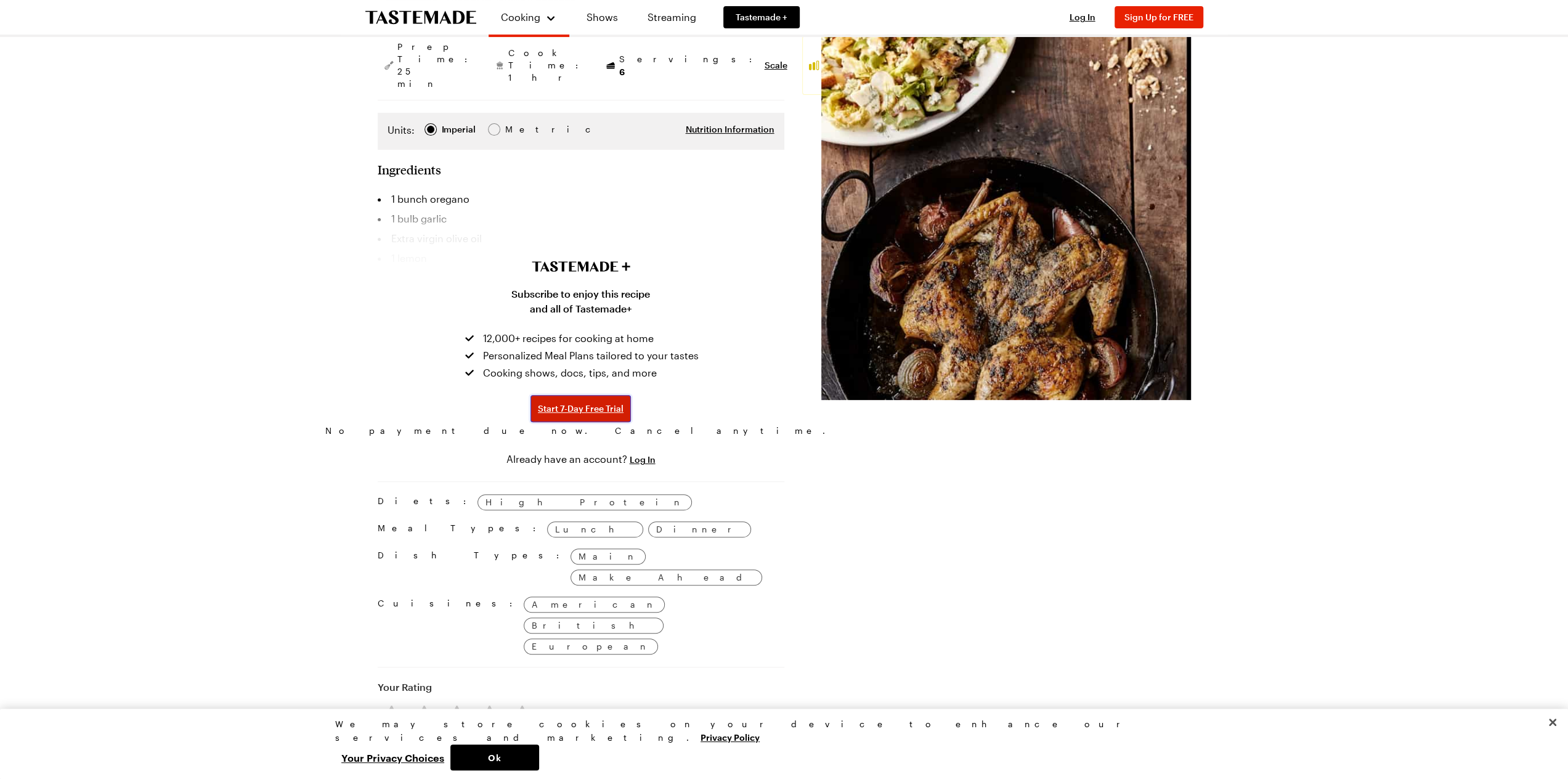
click at [585, 402] on span "Start 7-Day Free Trial" at bounding box center [580, 408] width 86 height 12
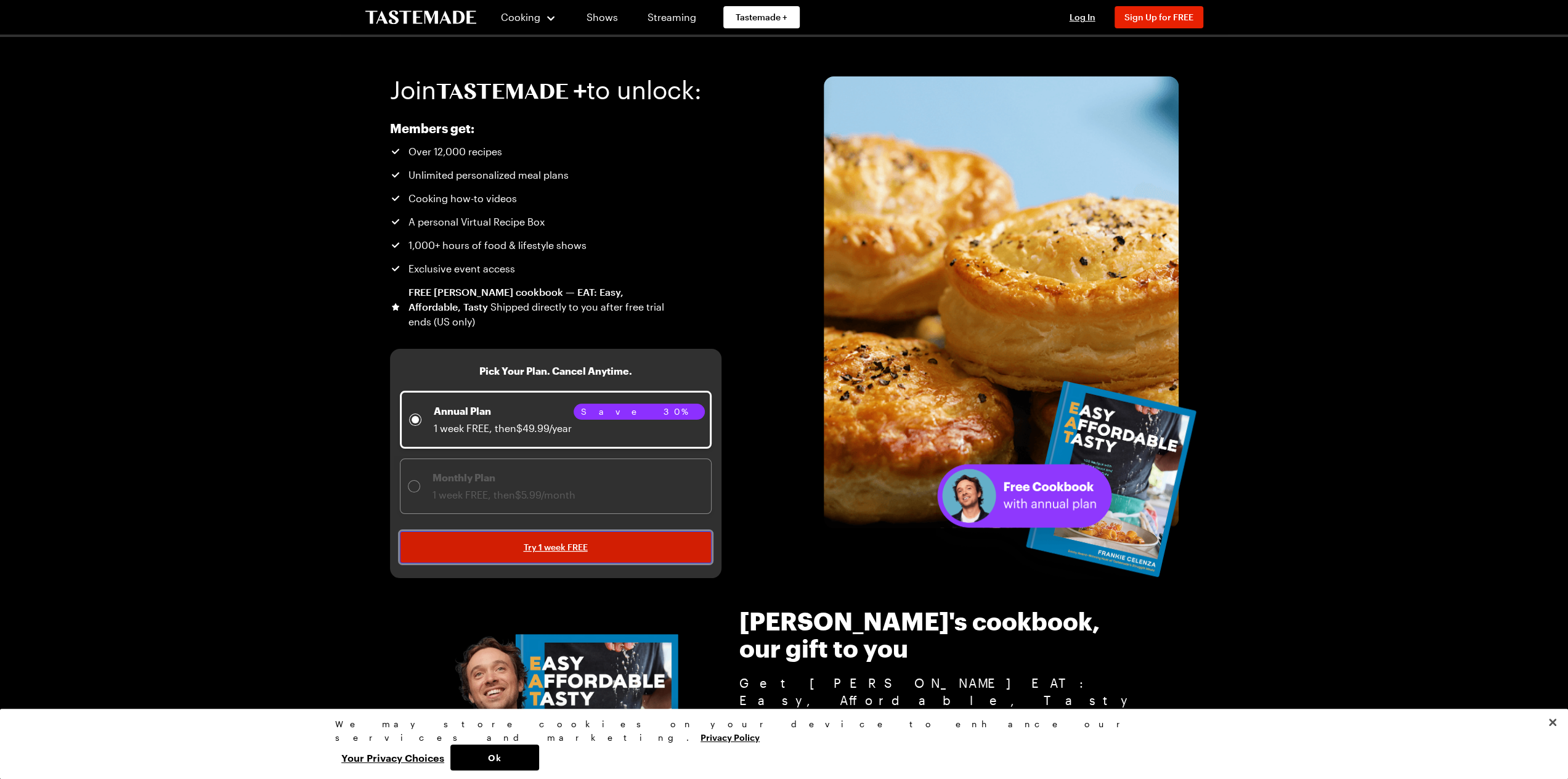
click at [568, 545] on span "Try 1 week FREE" at bounding box center [556, 547] width 64 height 12
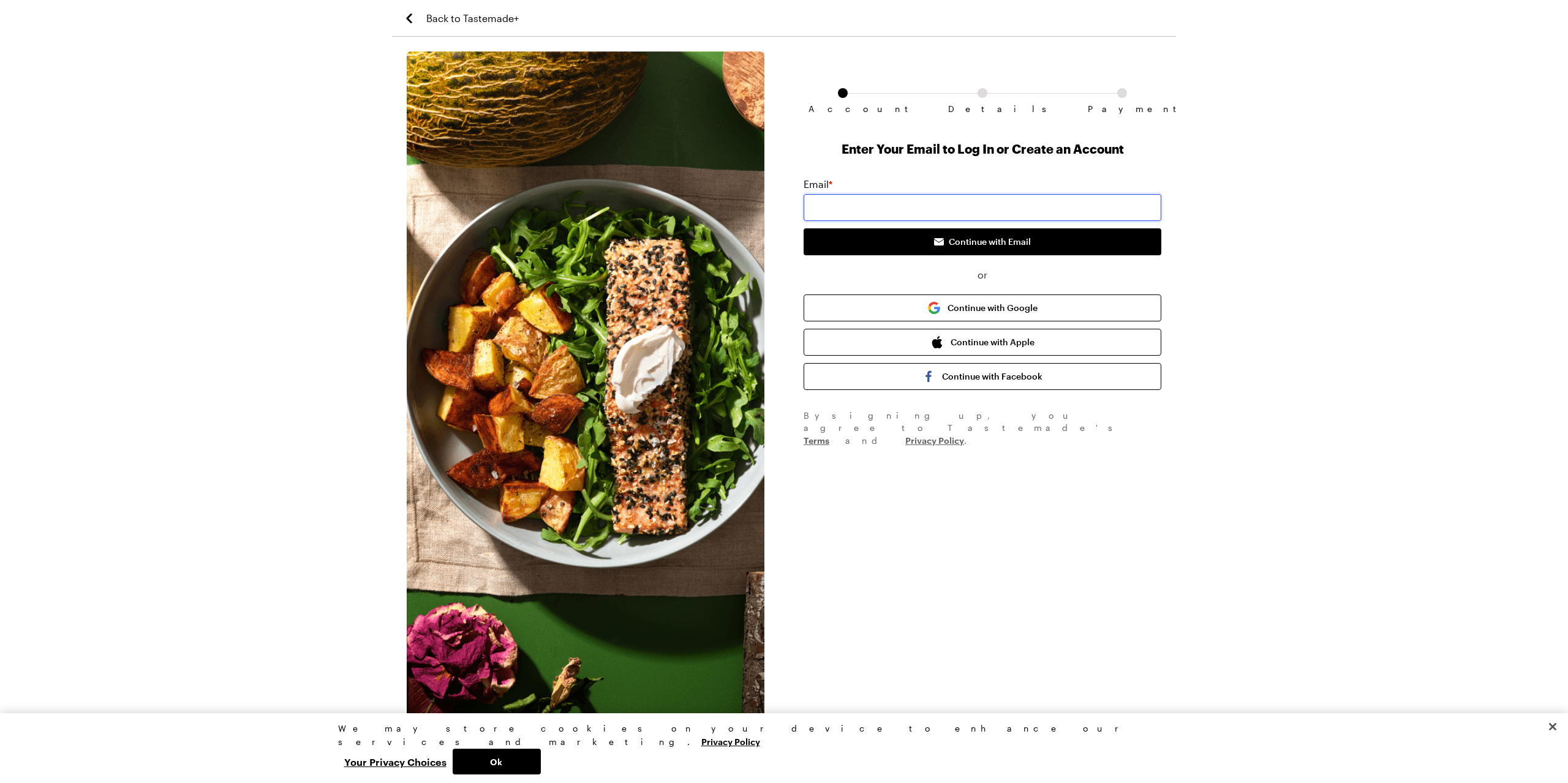
click at [934, 210] on input "email" at bounding box center [982, 208] width 358 height 27
type input "[EMAIL_ADDRESS][DOMAIN_NAME]"
click at [991, 249] on button "Continue with Email" at bounding box center [982, 242] width 358 height 27
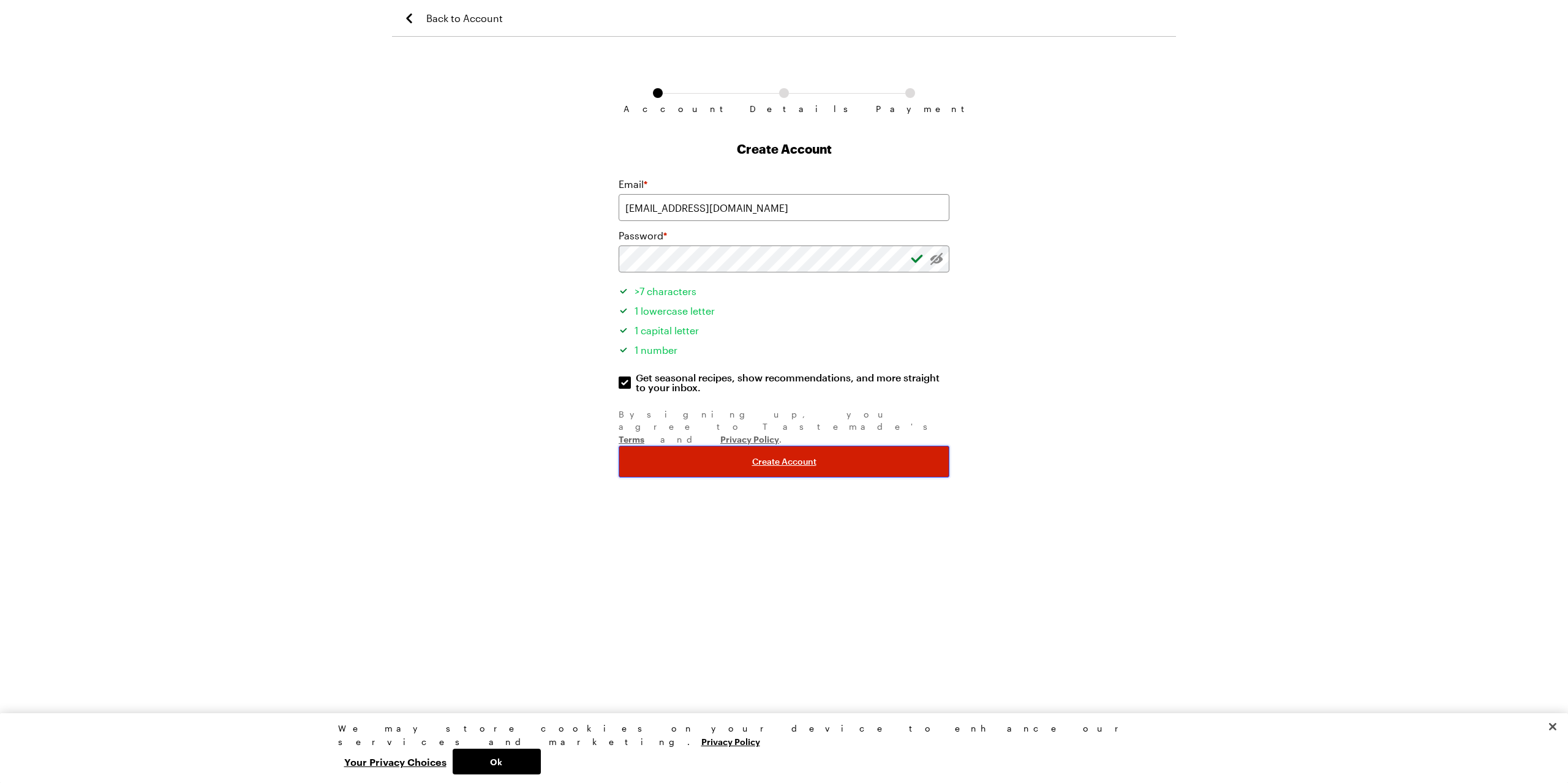
click at [802, 455] on span "Create Account" at bounding box center [784, 461] width 64 height 12
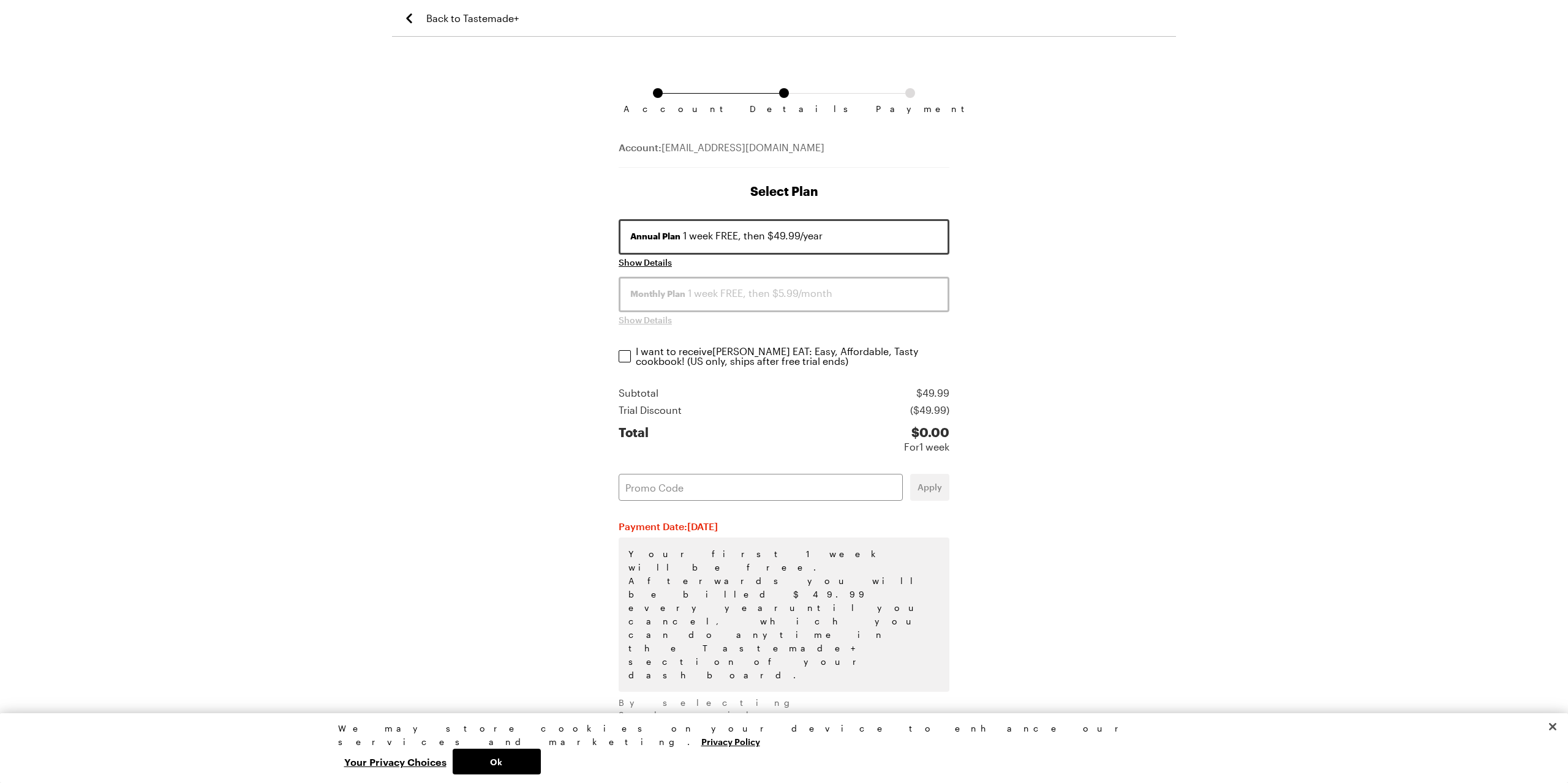
click at [828, 297] on div "Monthly Plan 1 week FREE, then $5.99/month" at bounding box center [783, 293] width 307 height 15
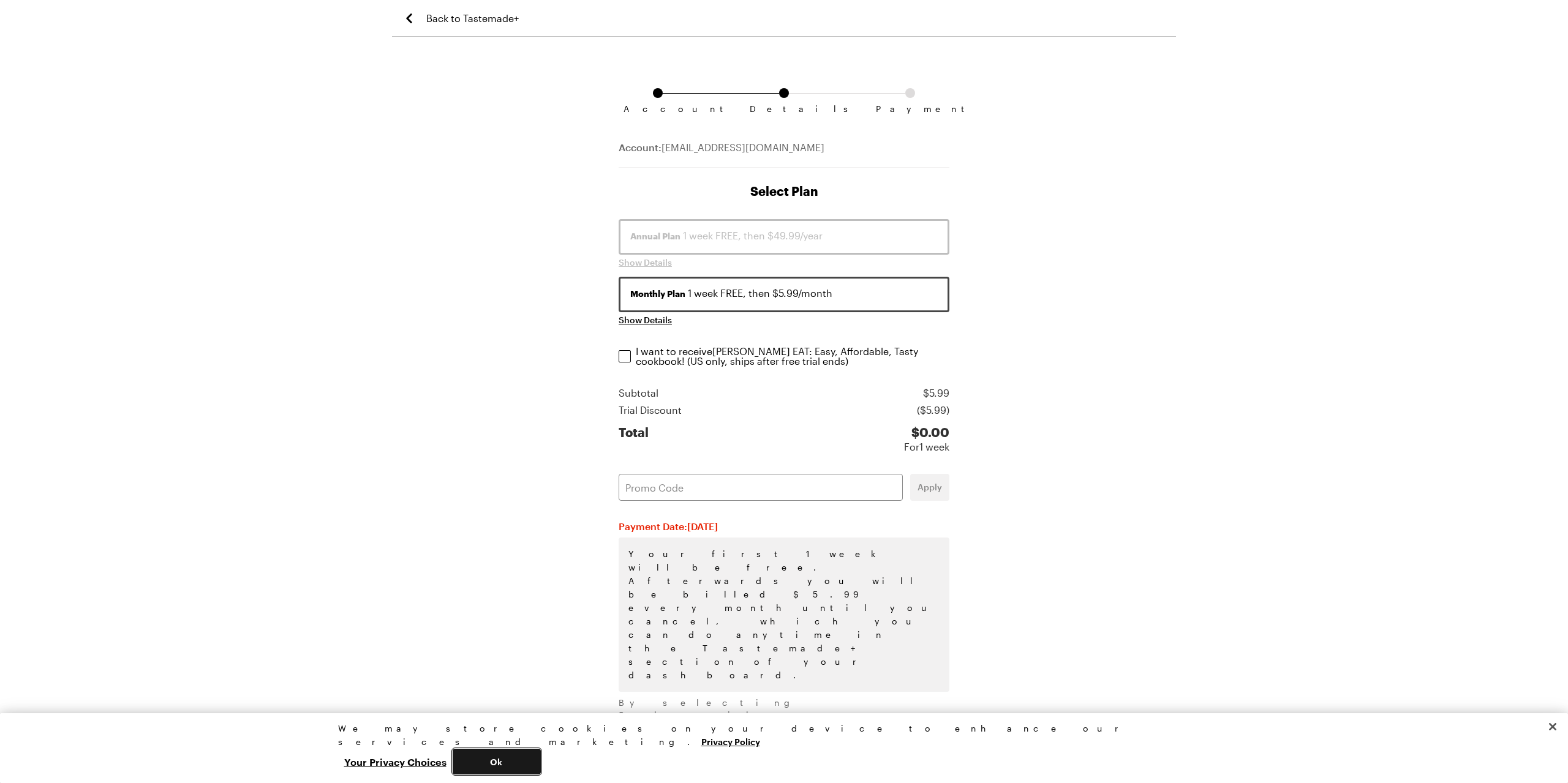
click at [541, 759] on button "Ok" at bounding box center [497, 762] width 88 height 25
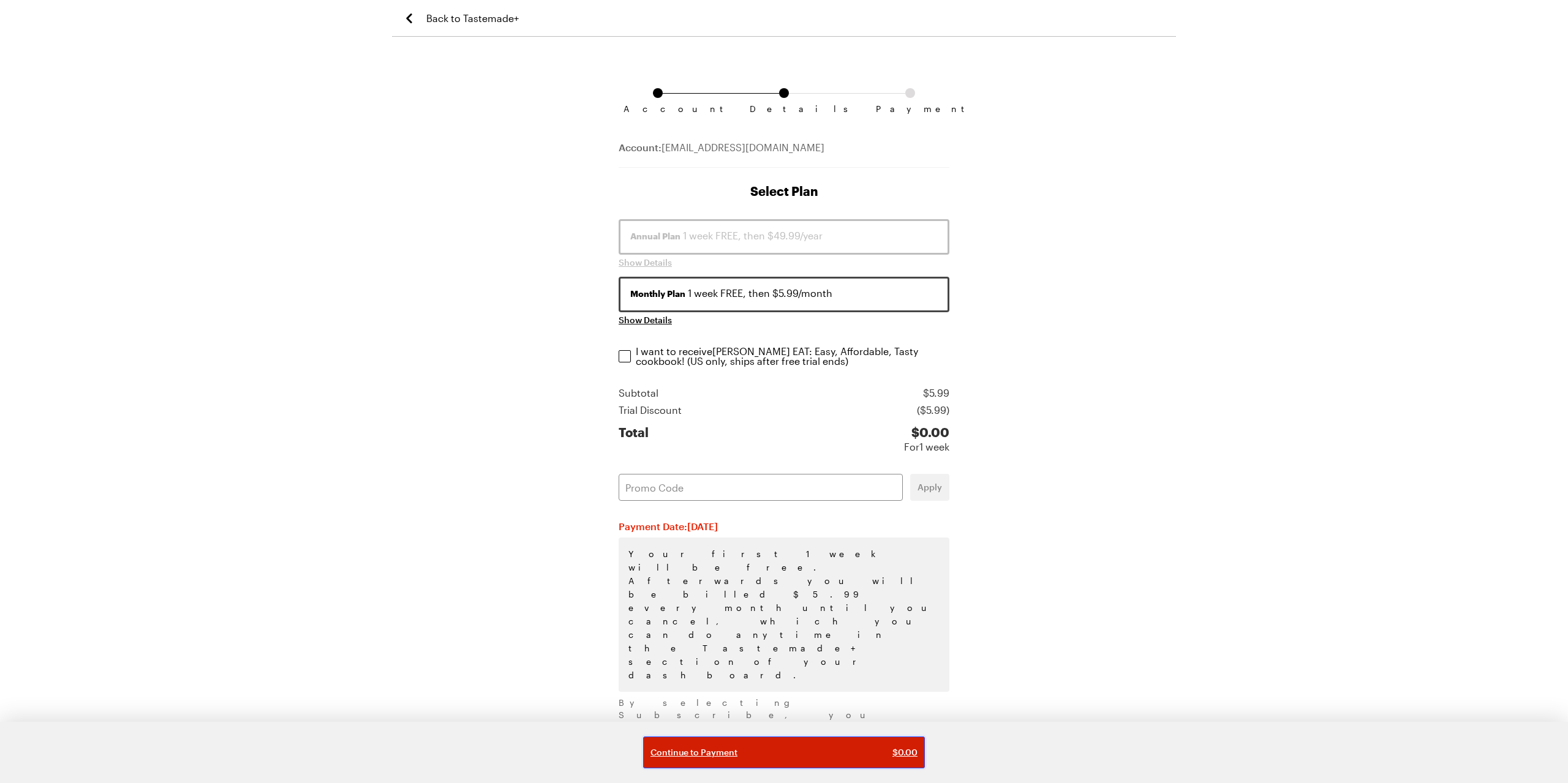
click at [857, 746] on button "Continue to Payment $ 0.00" at bounding box center [784, 752] width 282 height 32
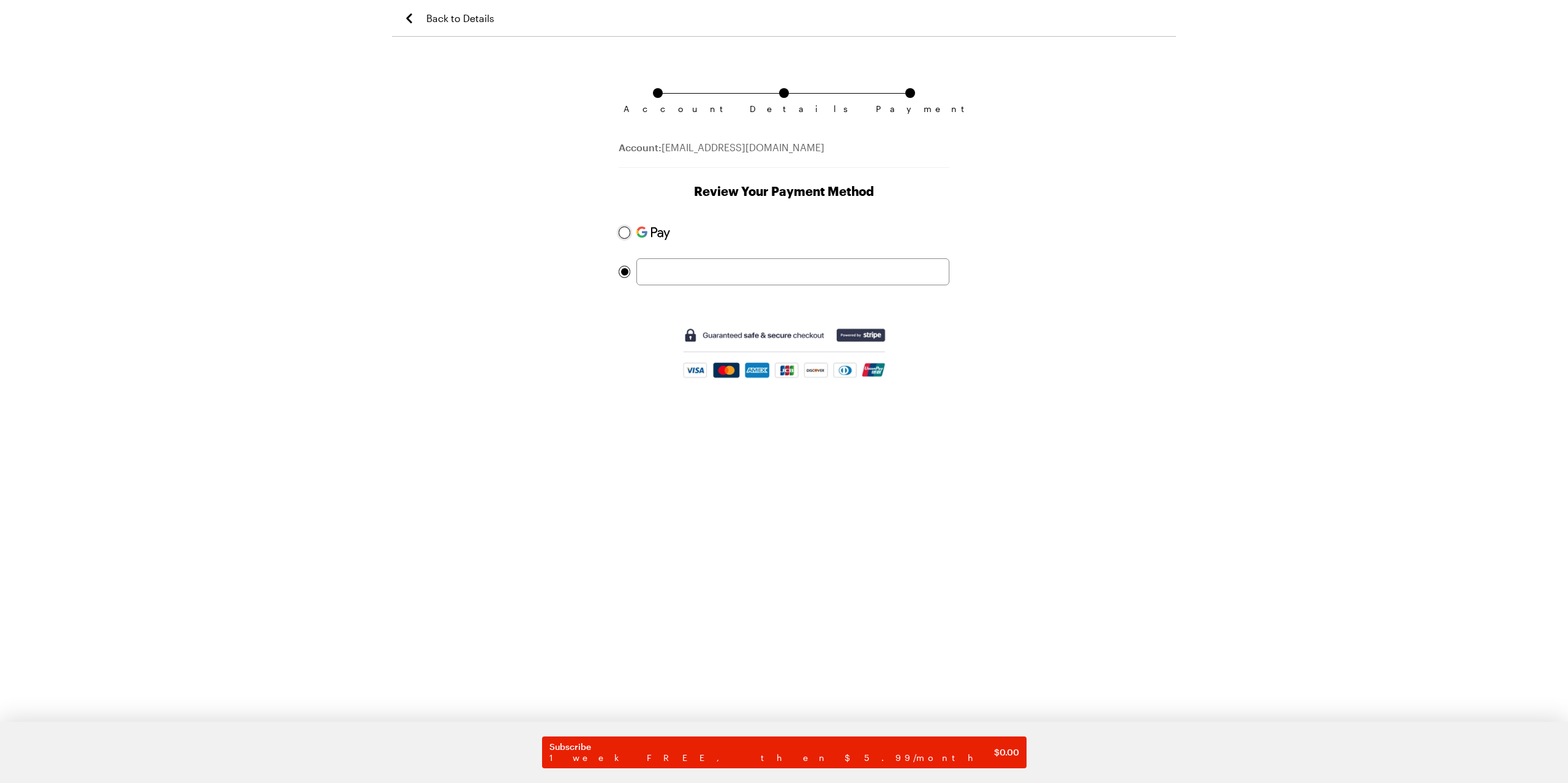
click at [629, 232] on div at bounding box center [624, 232] width 11 height 12
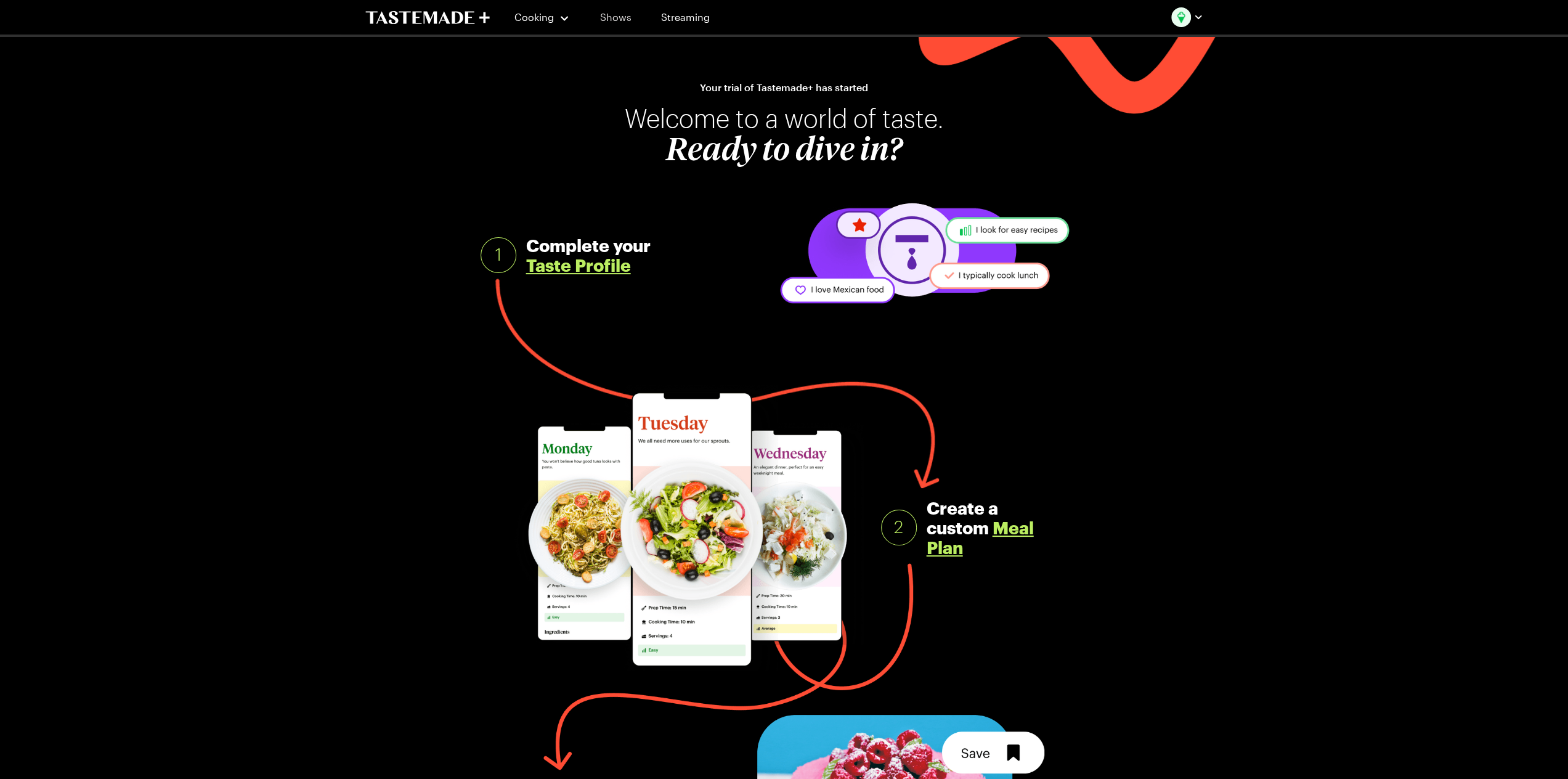
click at [618, 22] on link "Shows" at bounding box center [615, 17] width 56 height 35
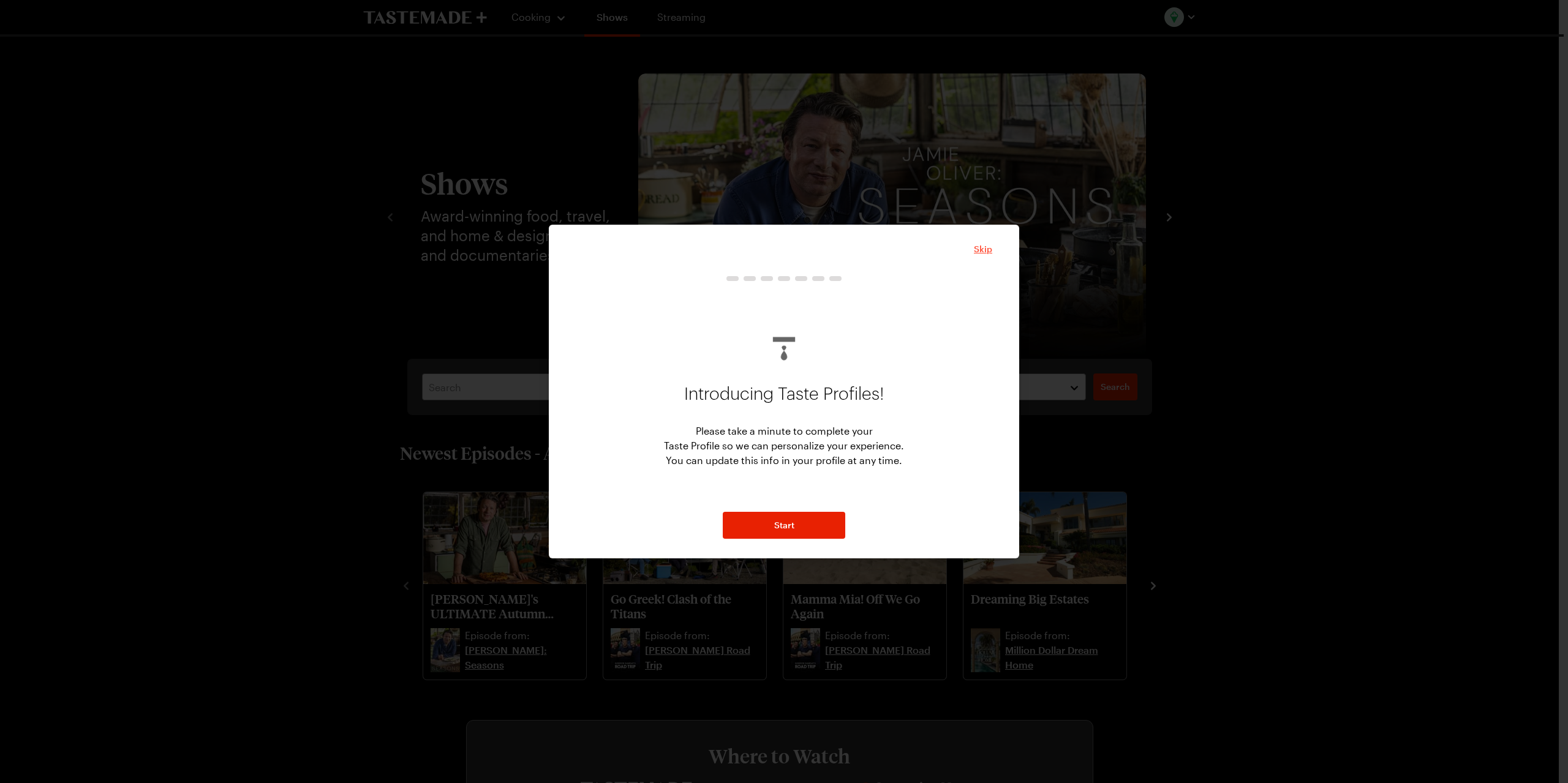
click at [987, 251] on span "Skip" at bounding box center [983, 249] width 18 height 12
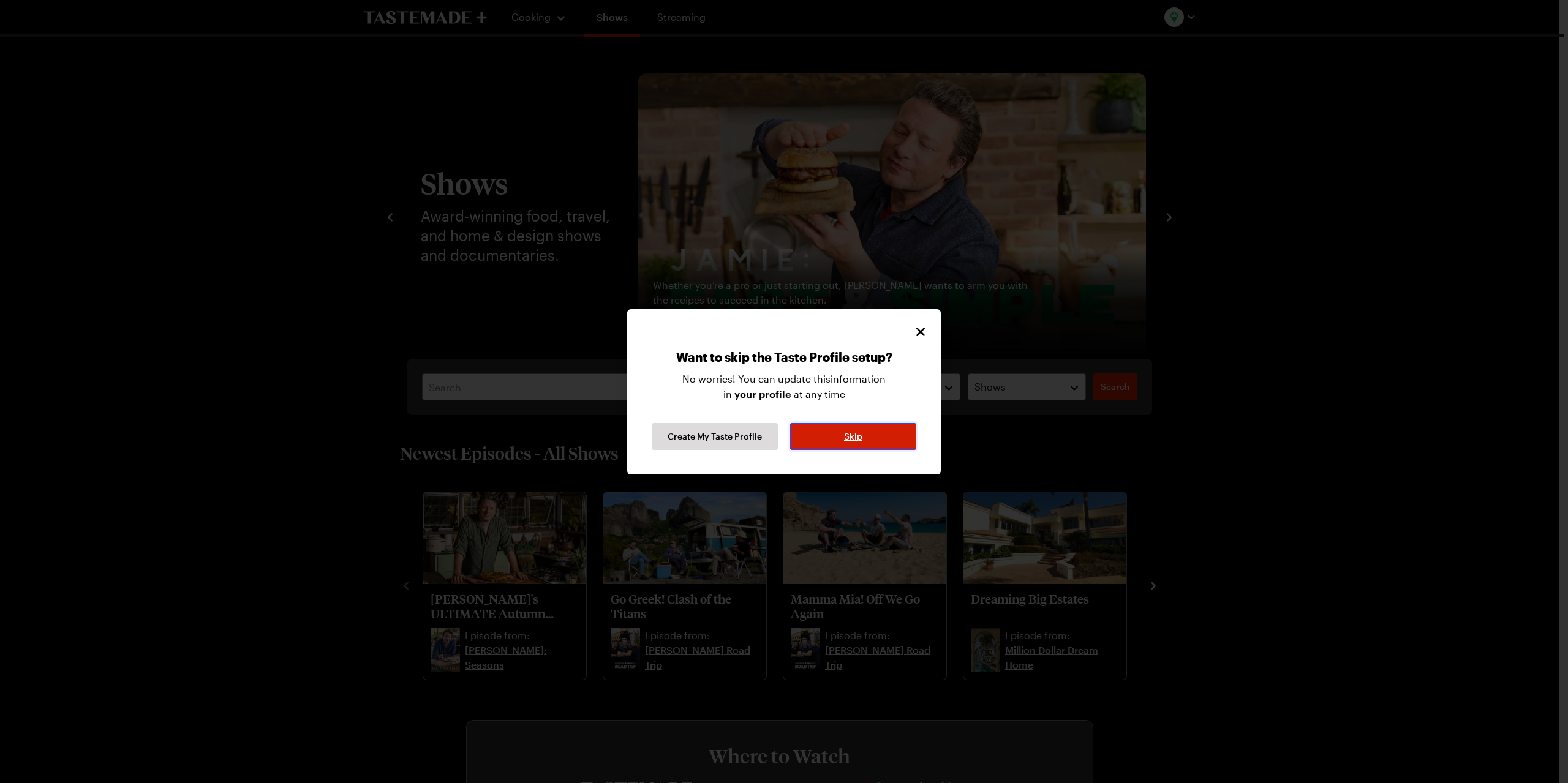
click at [853, 446] on button "Skip" at bounding box center [853, 436] width 126 height 27
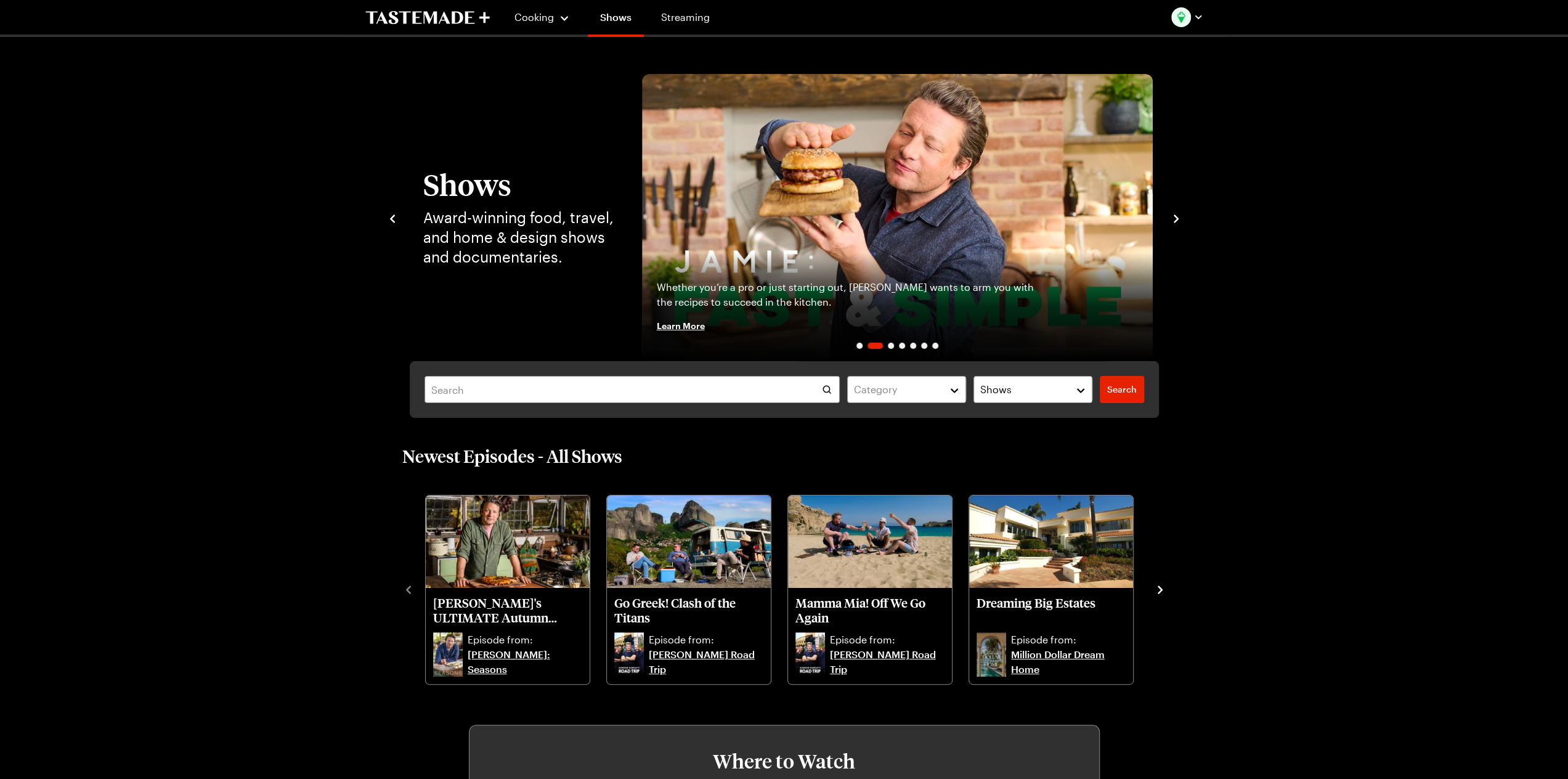
click at [882, 215] on img "2 / 7" at bounding box center [897, 217] width 511 height 287
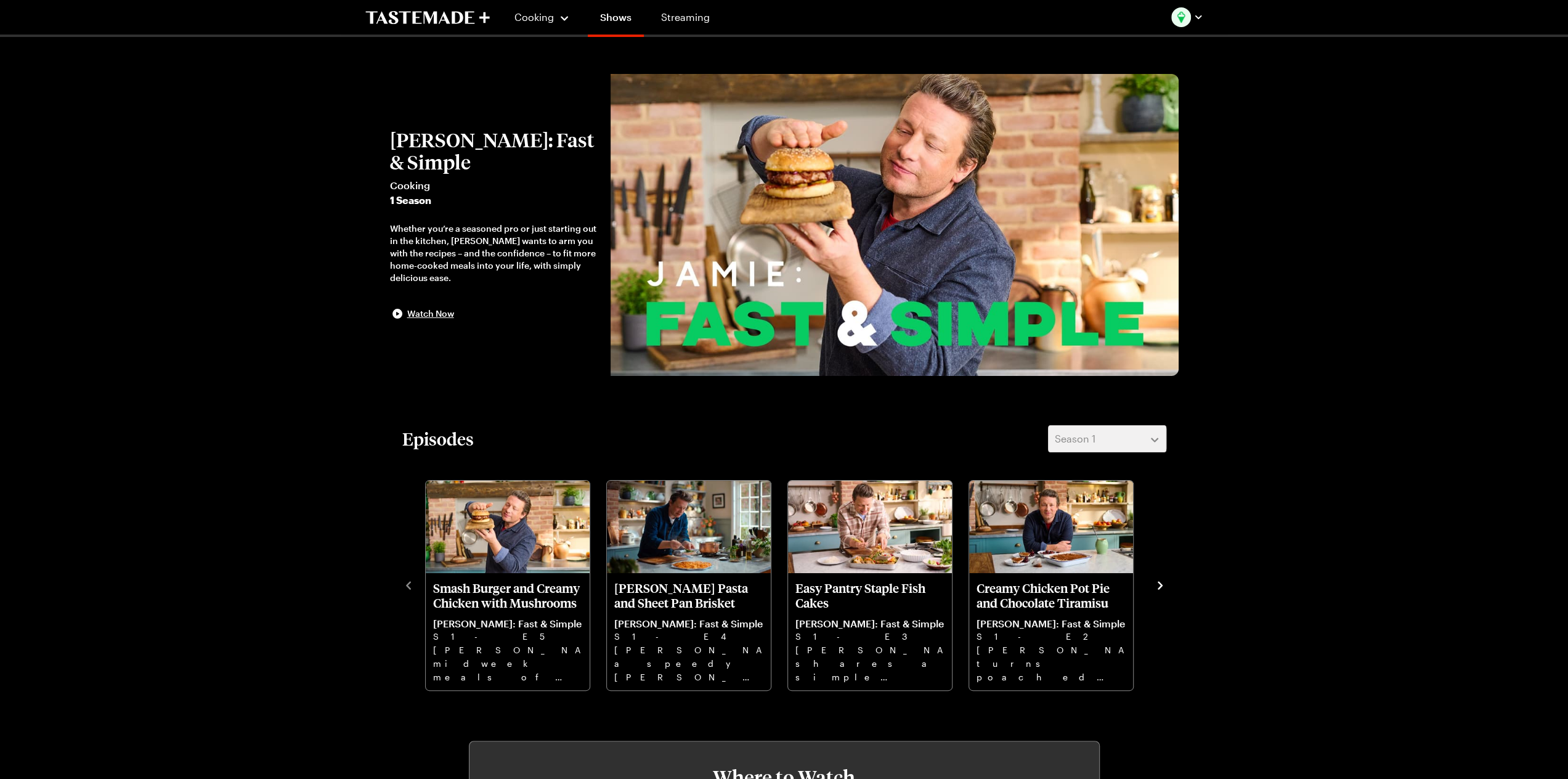
click at [1159, 586] on icon "navigate to next item" at bounding box center [1160, 585] width 5 height 8
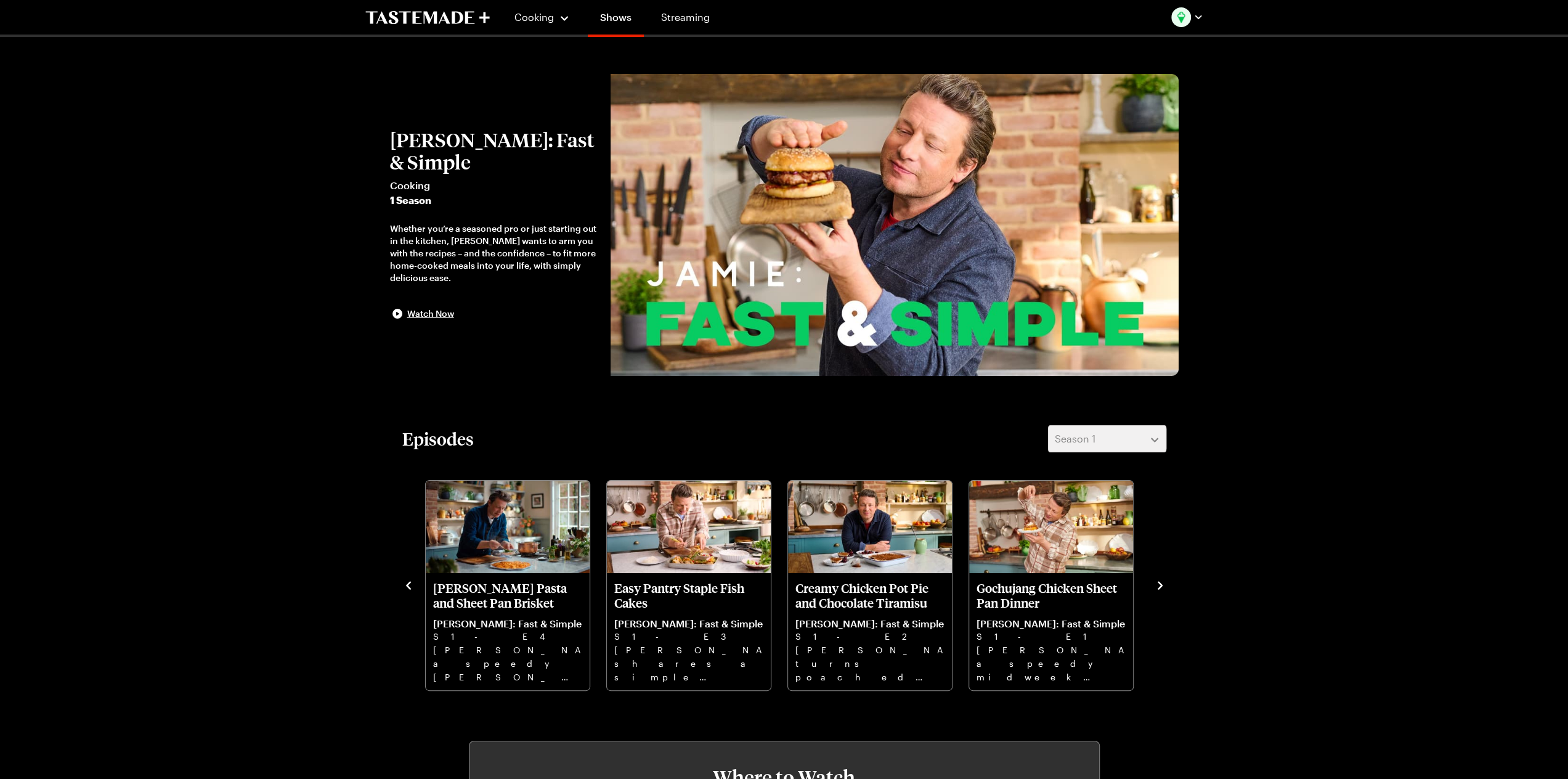
click at [1159, 586] on icon "navigate to next item" at bounding box center [1160, 585] width 5 height 8
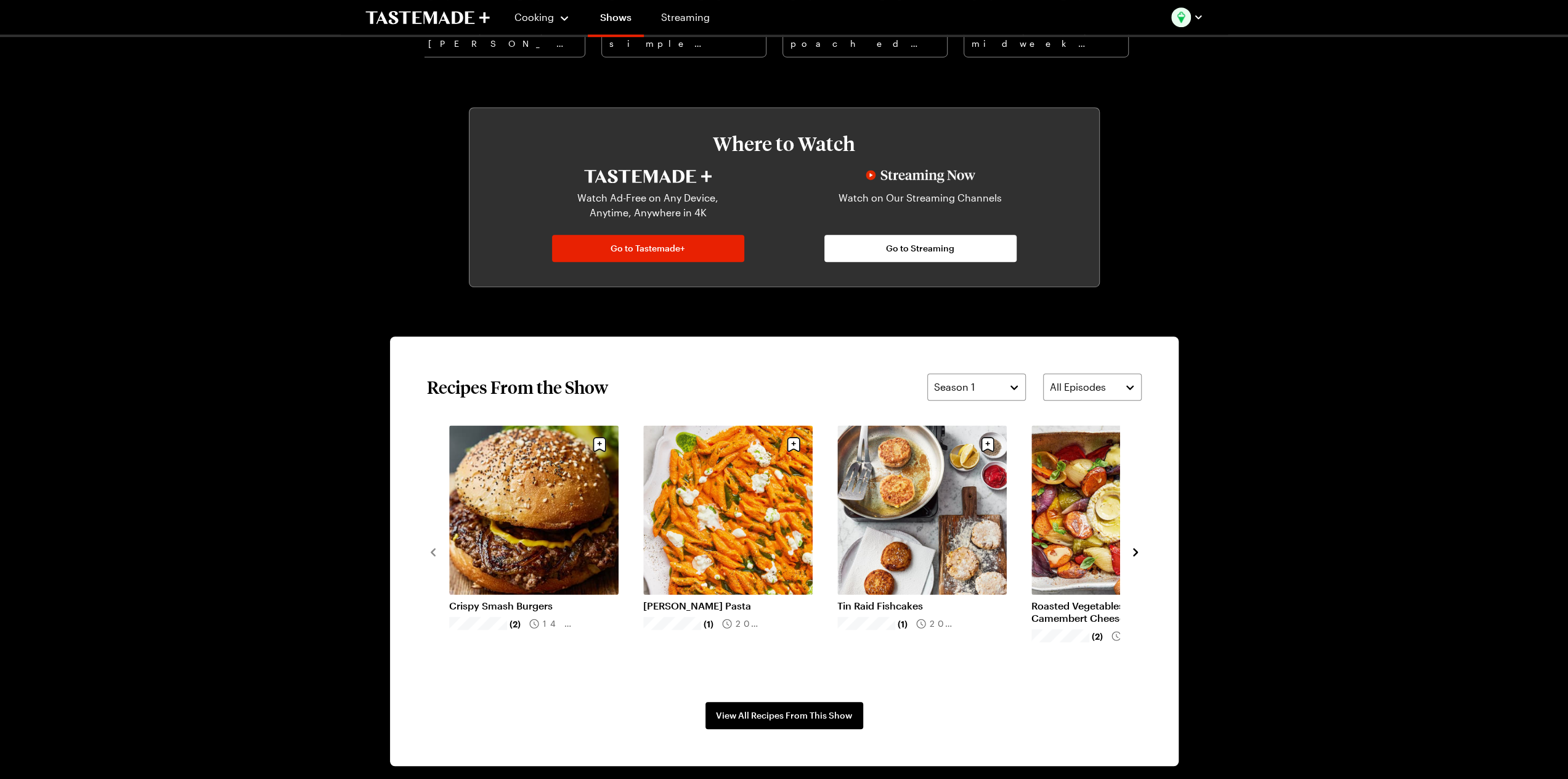
scroll to position [822, 0]
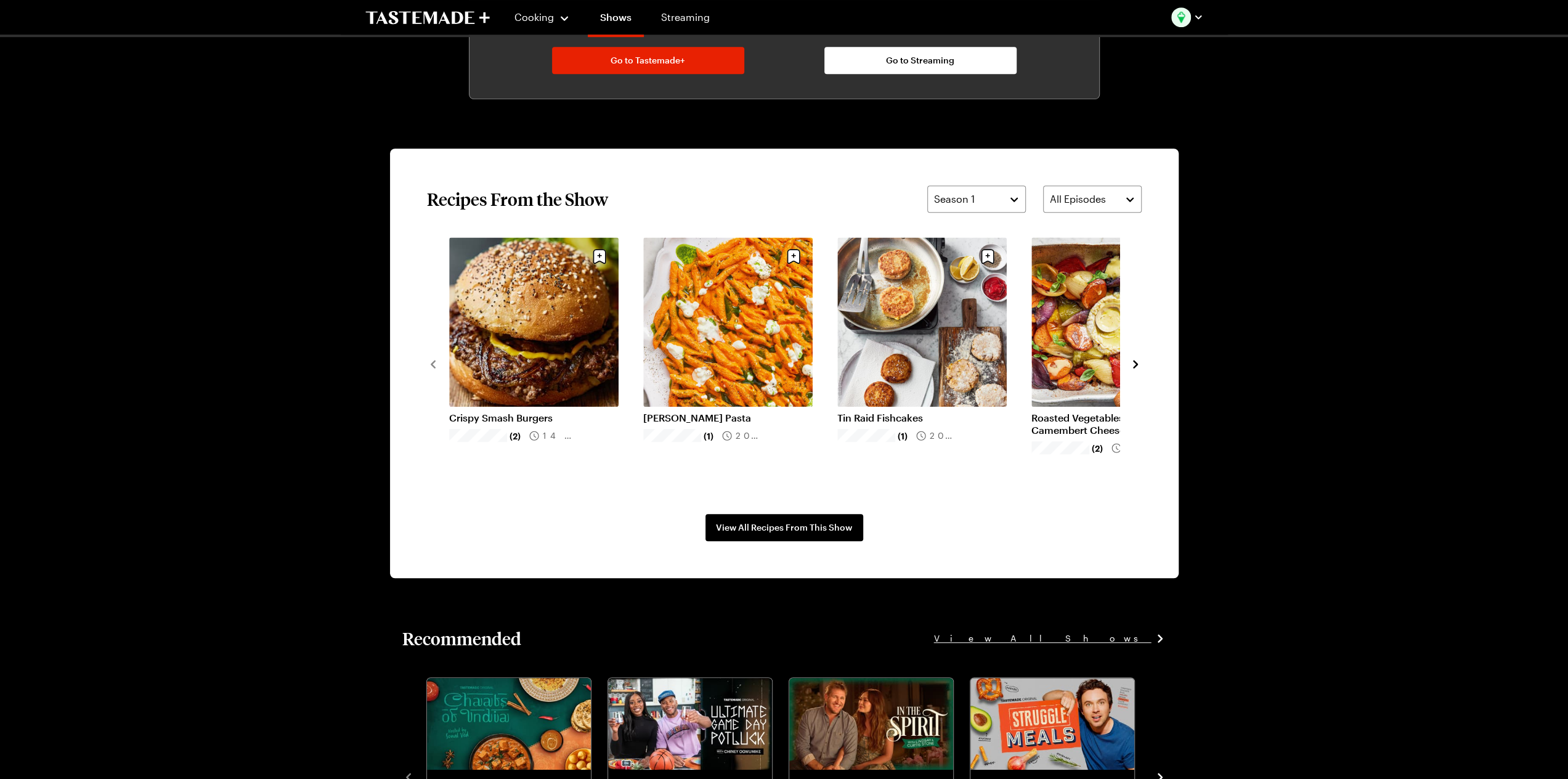
click at [1135, 380] on div "Crispy Smash Burgers (2) 14 mins [PERSON_NAME] Pasta (1) 20 mins Tin Raid Fishc…" at bounding box center [784, 363] width 715 height 252
click at [1135, 365] on icon "navigate to next item" at bounding box center [1135, 364] width 12 height 12
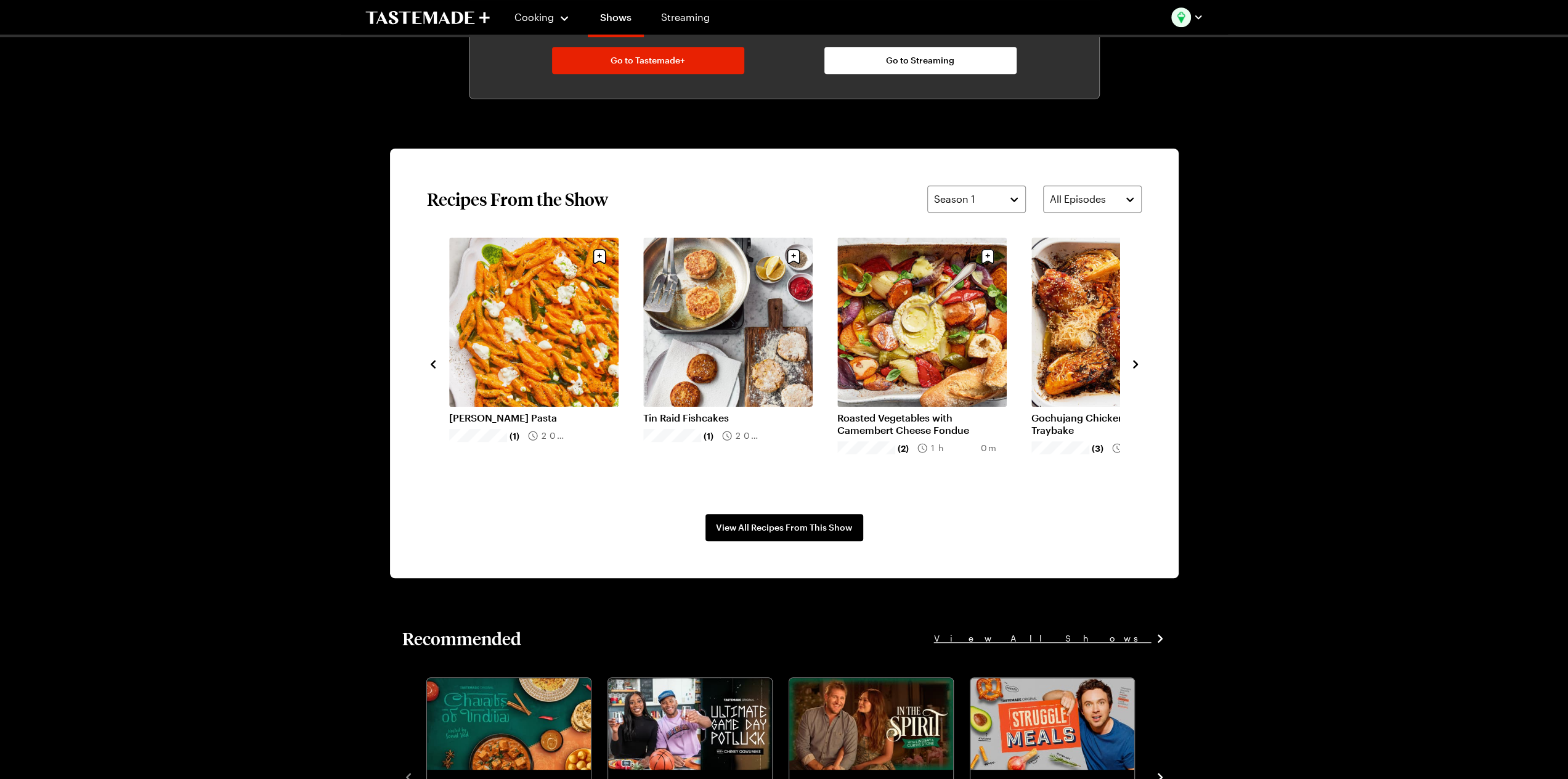
click at [1135, 365] on icon "navigate to next item" at bounding box center [1135, 364] width 12 height 12
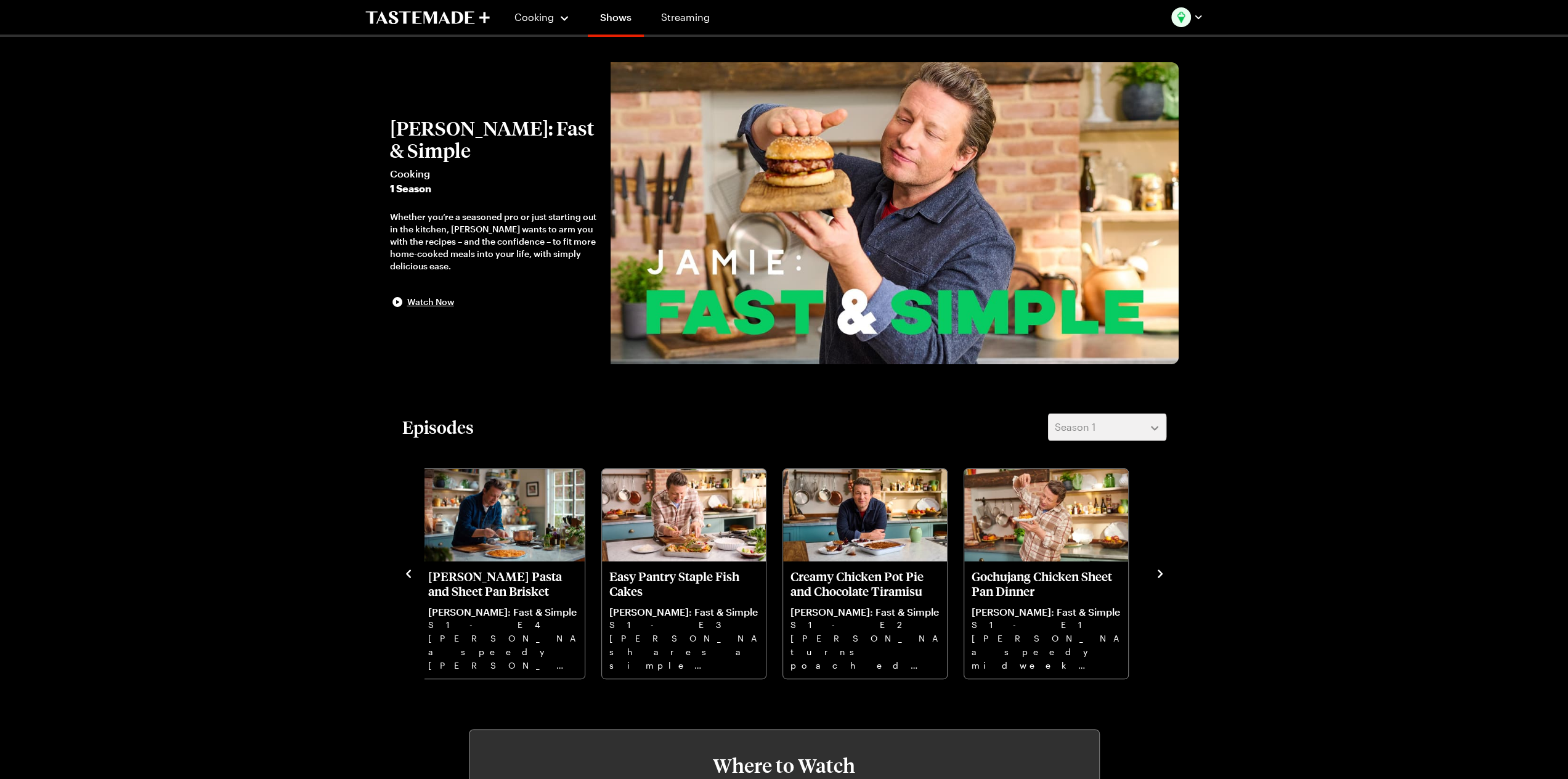
scroll to position [0, 0]
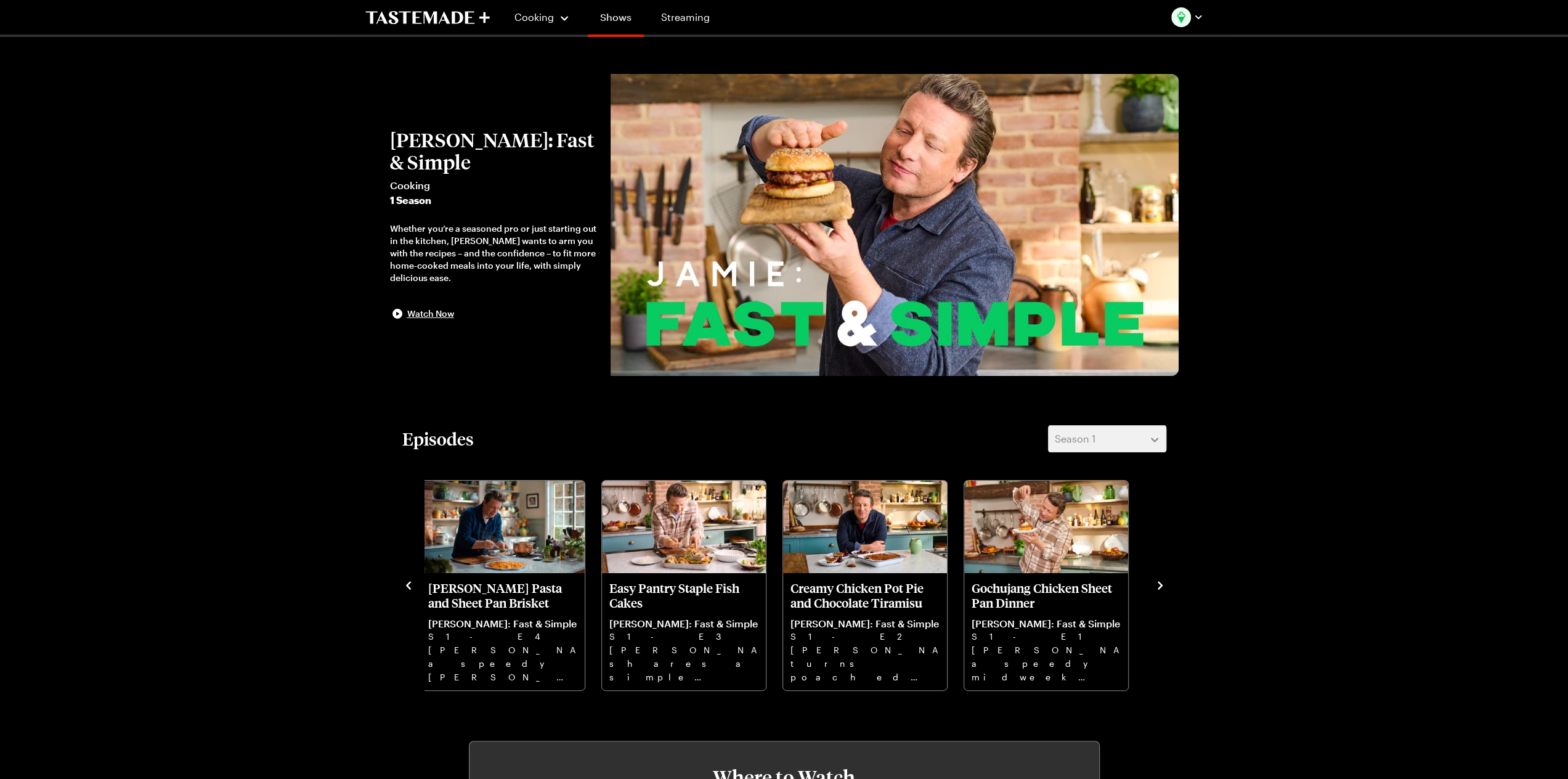
click at [624, 30] on link "Shows" at bounding box center [615, 19] width 56 height 35
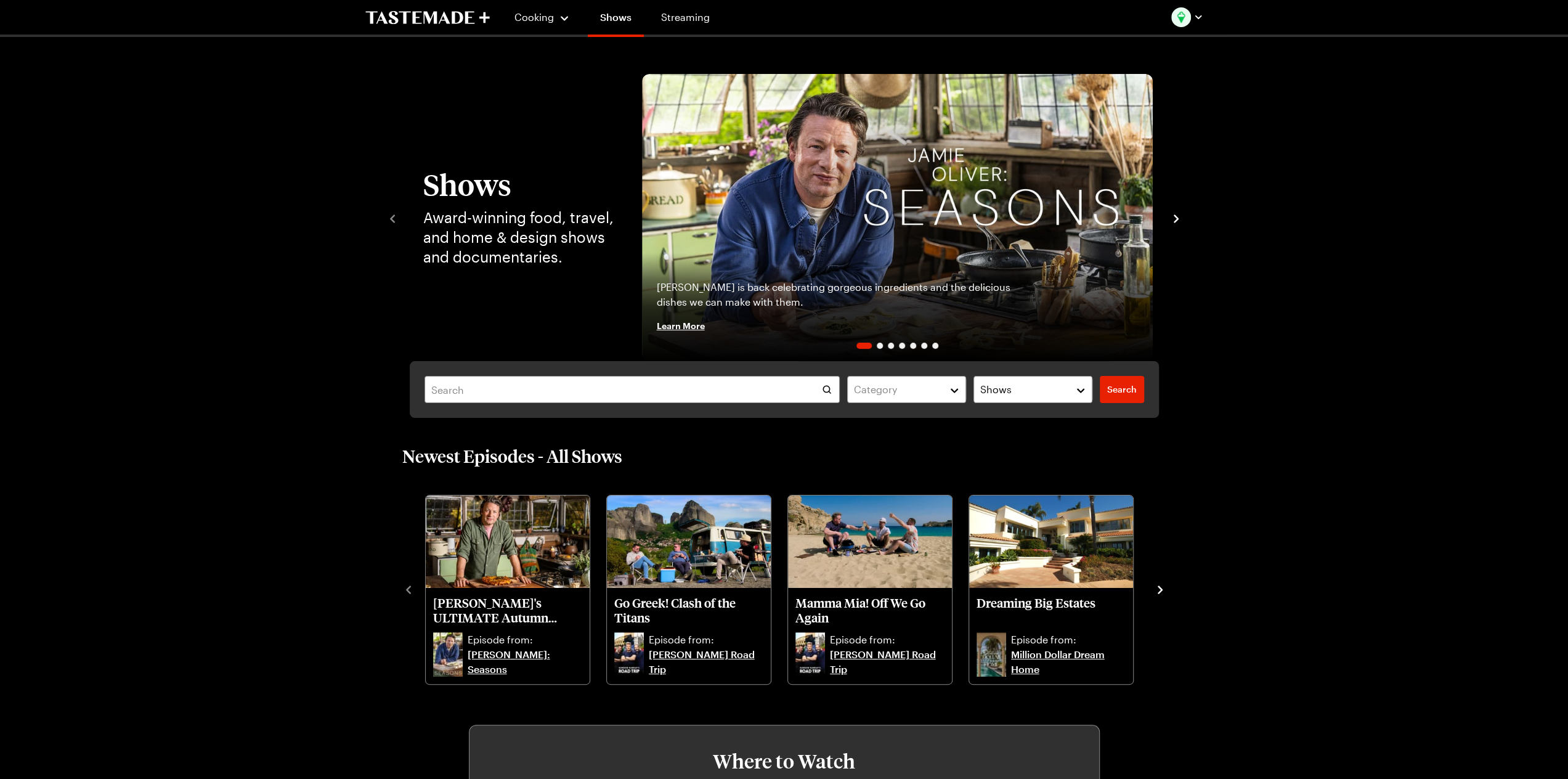
click at [968, 213] on img "1 / 7" at bounding box center [897, 217] width 511 height 287
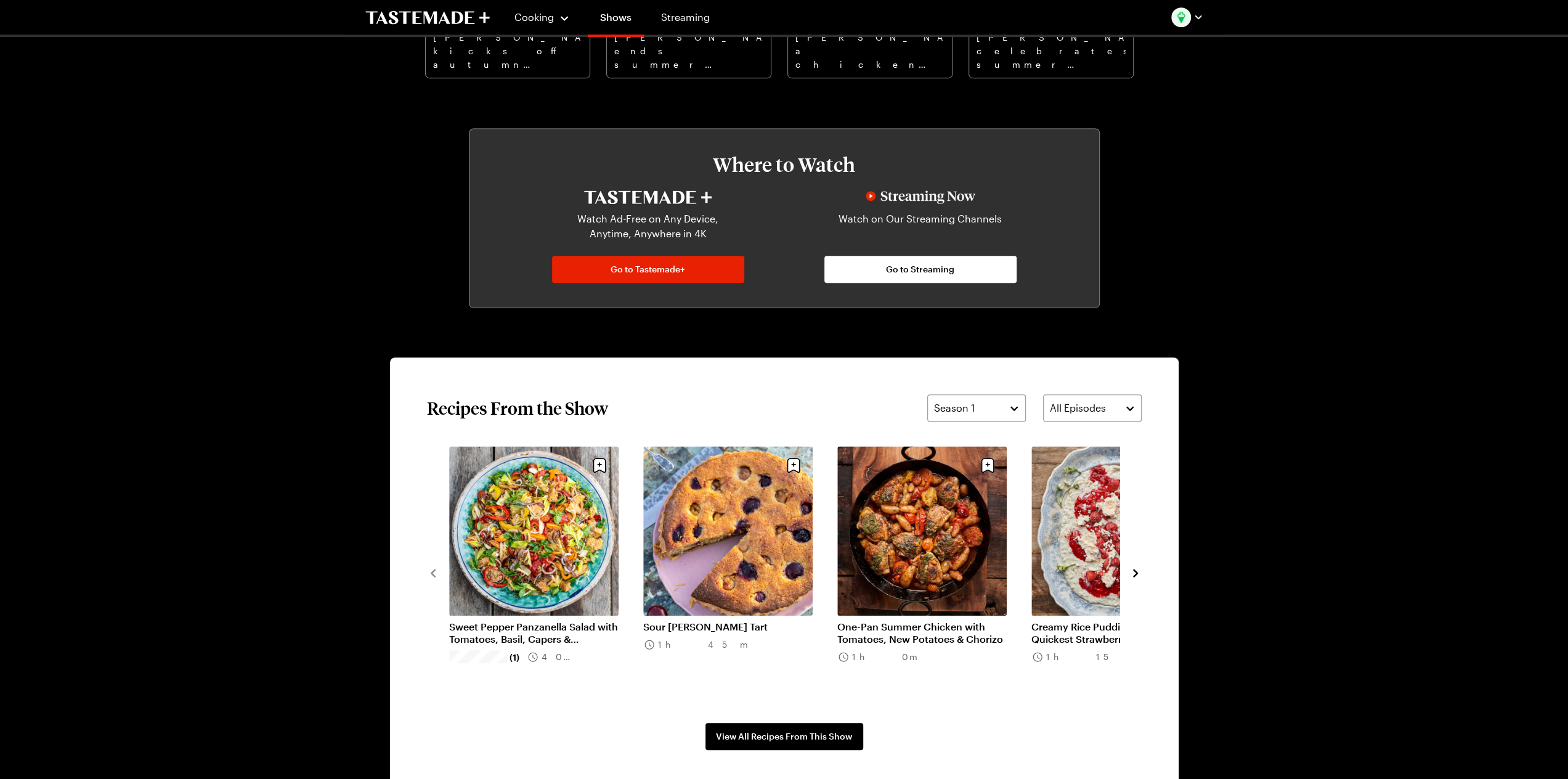
scroll to position [719, 0]
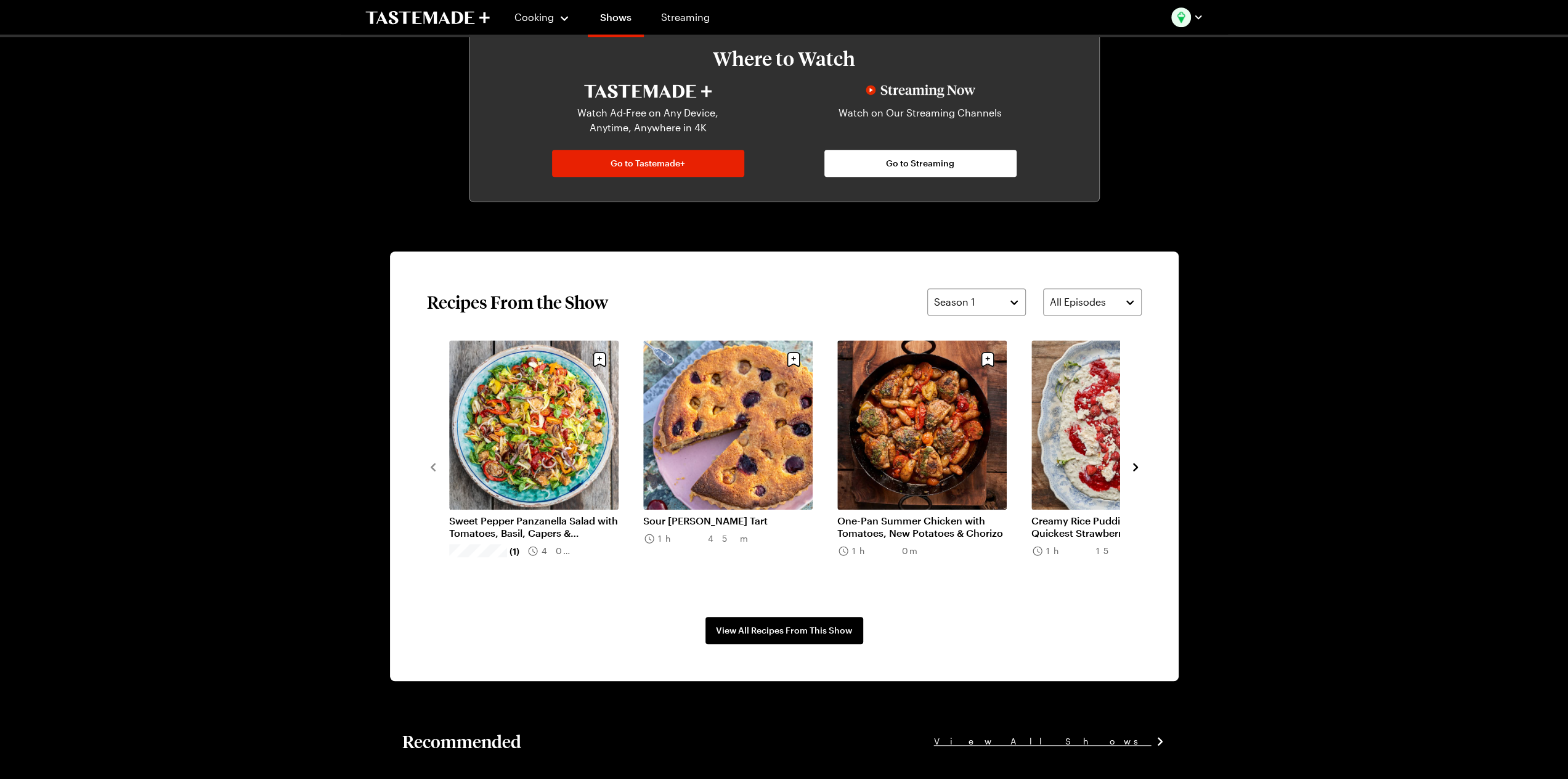
click at [1136, 464] on icon "navigate to next item" at bounding box center [1135, 467] width 12 height 12
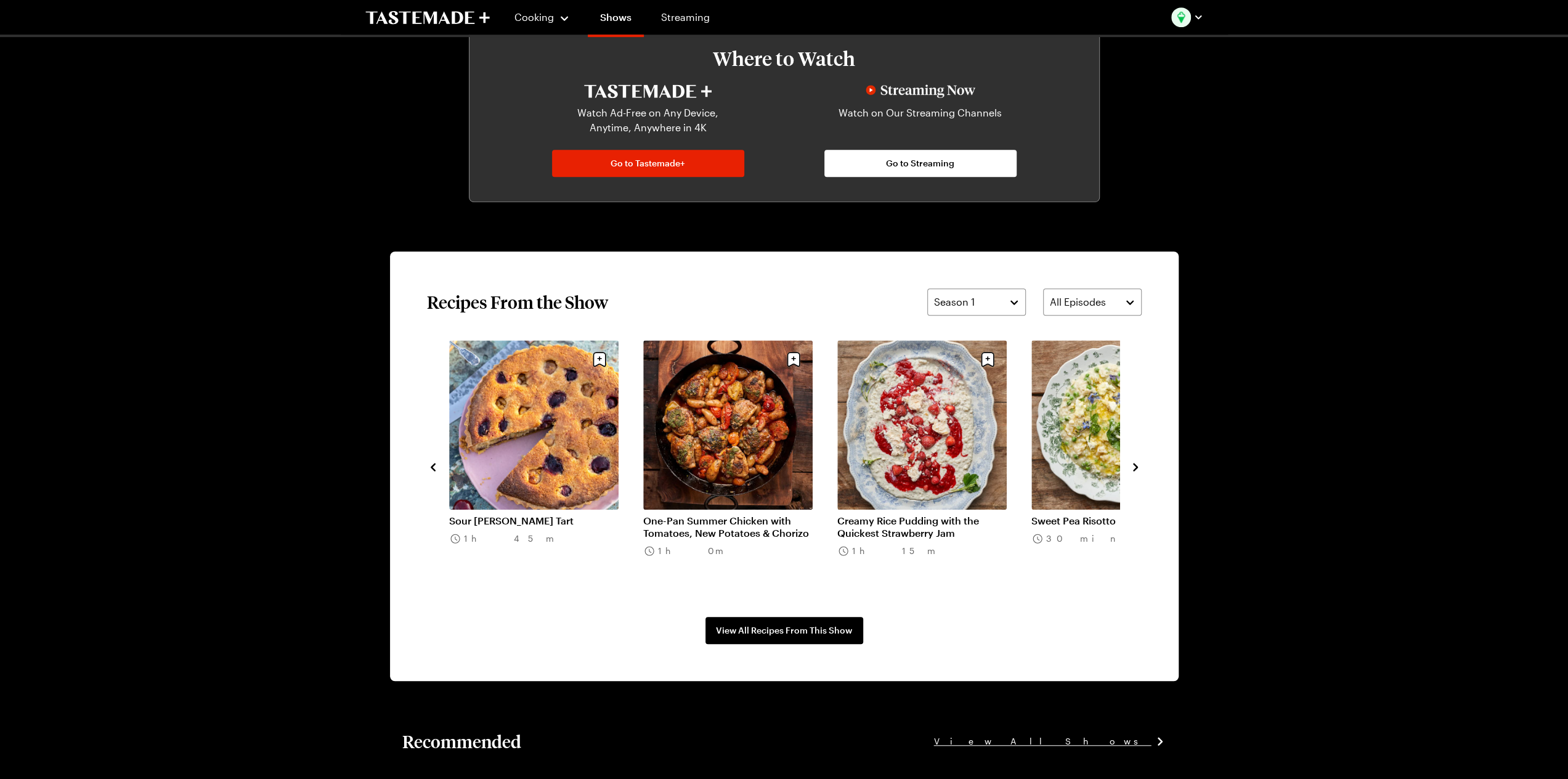
click at [1139, 464] on icon "navigate to next item" at bounding box center [1135, 467] width 12 height 12
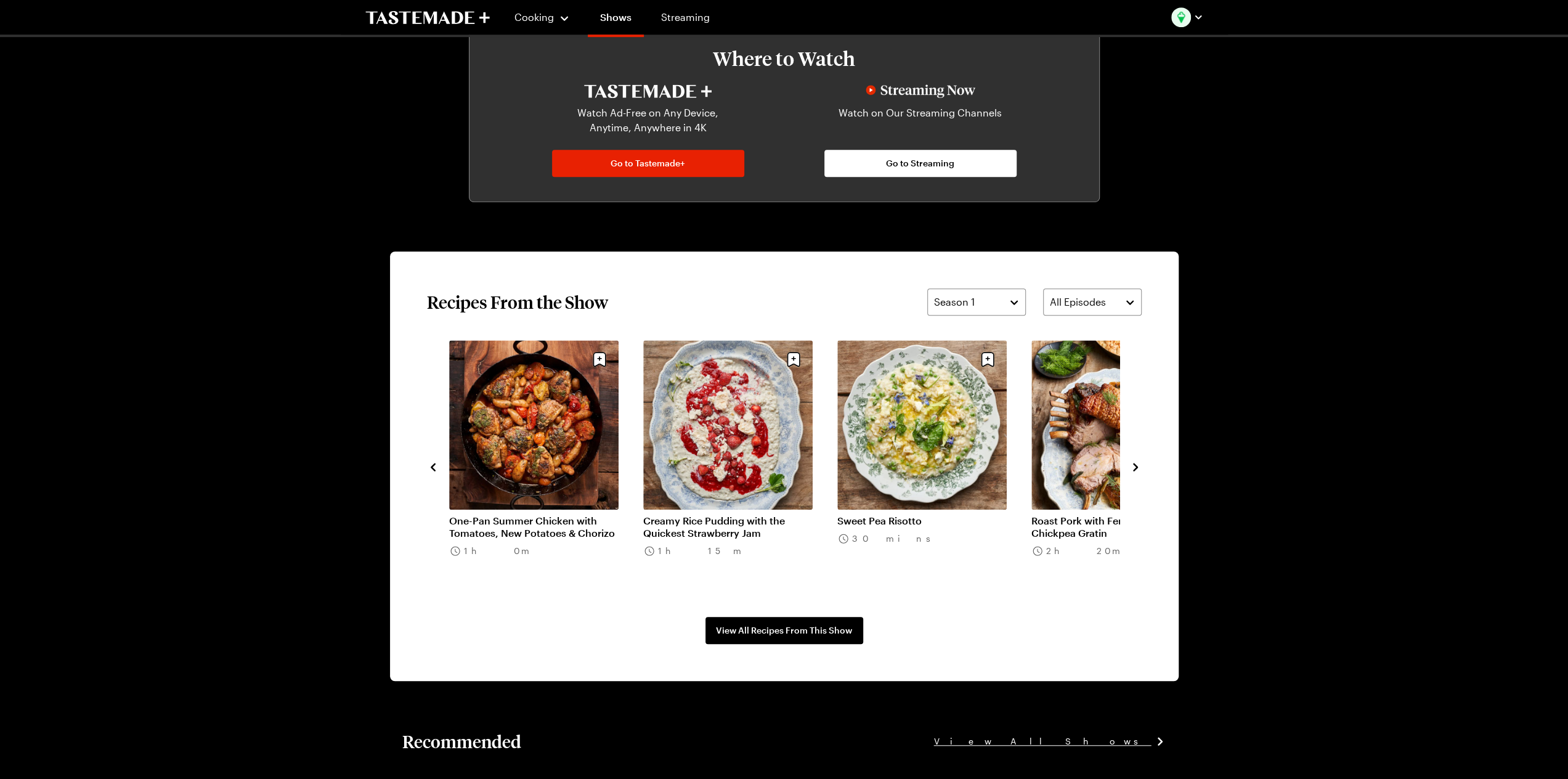
click at [1139, 464] on icon "navigate to next item" at bounding box center [1135, 467] width 12 height 12
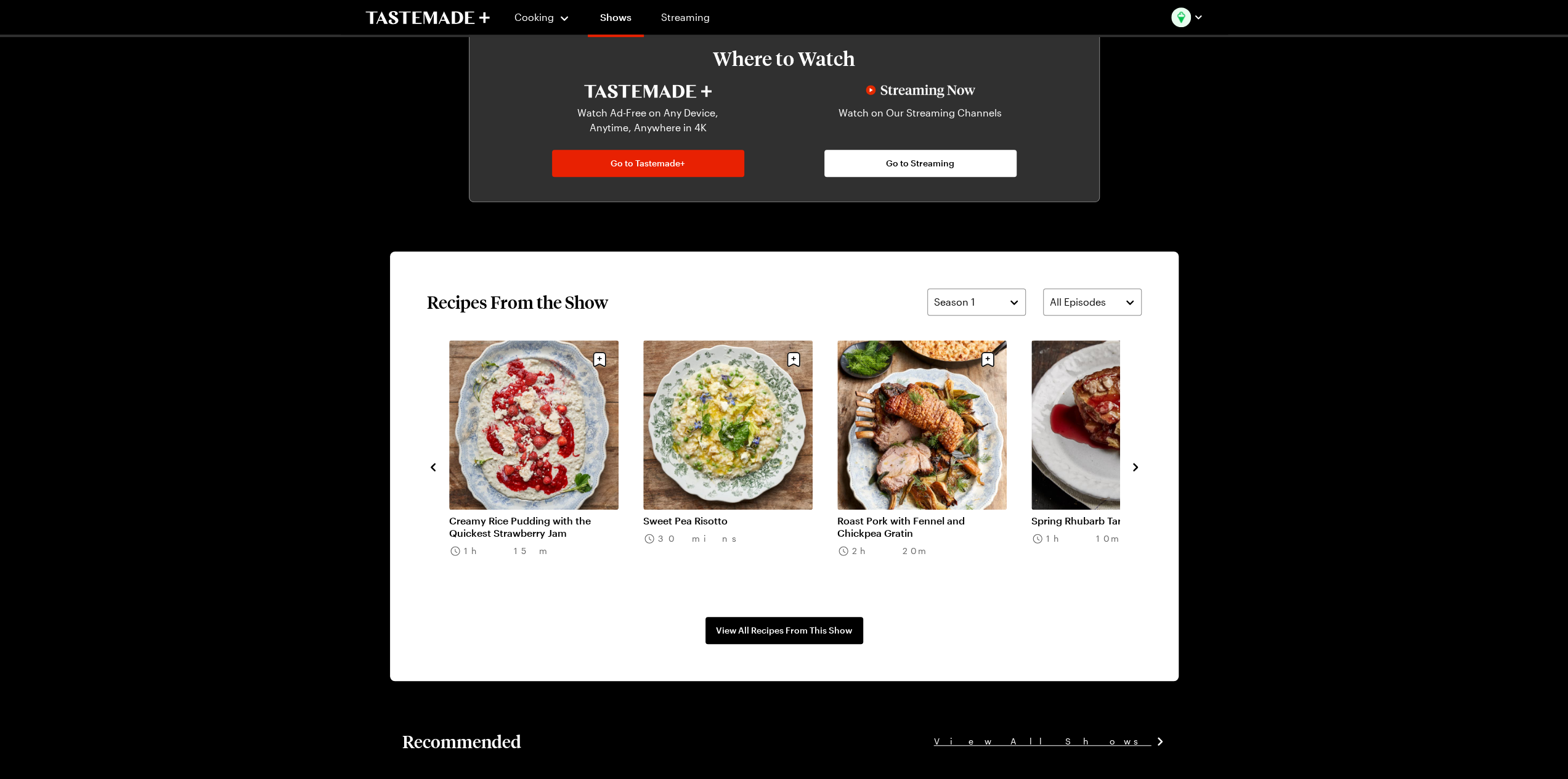
click at [1140, 464] on icon "navigate to next item" at bounding box center [1135, 467] width 12 height 12
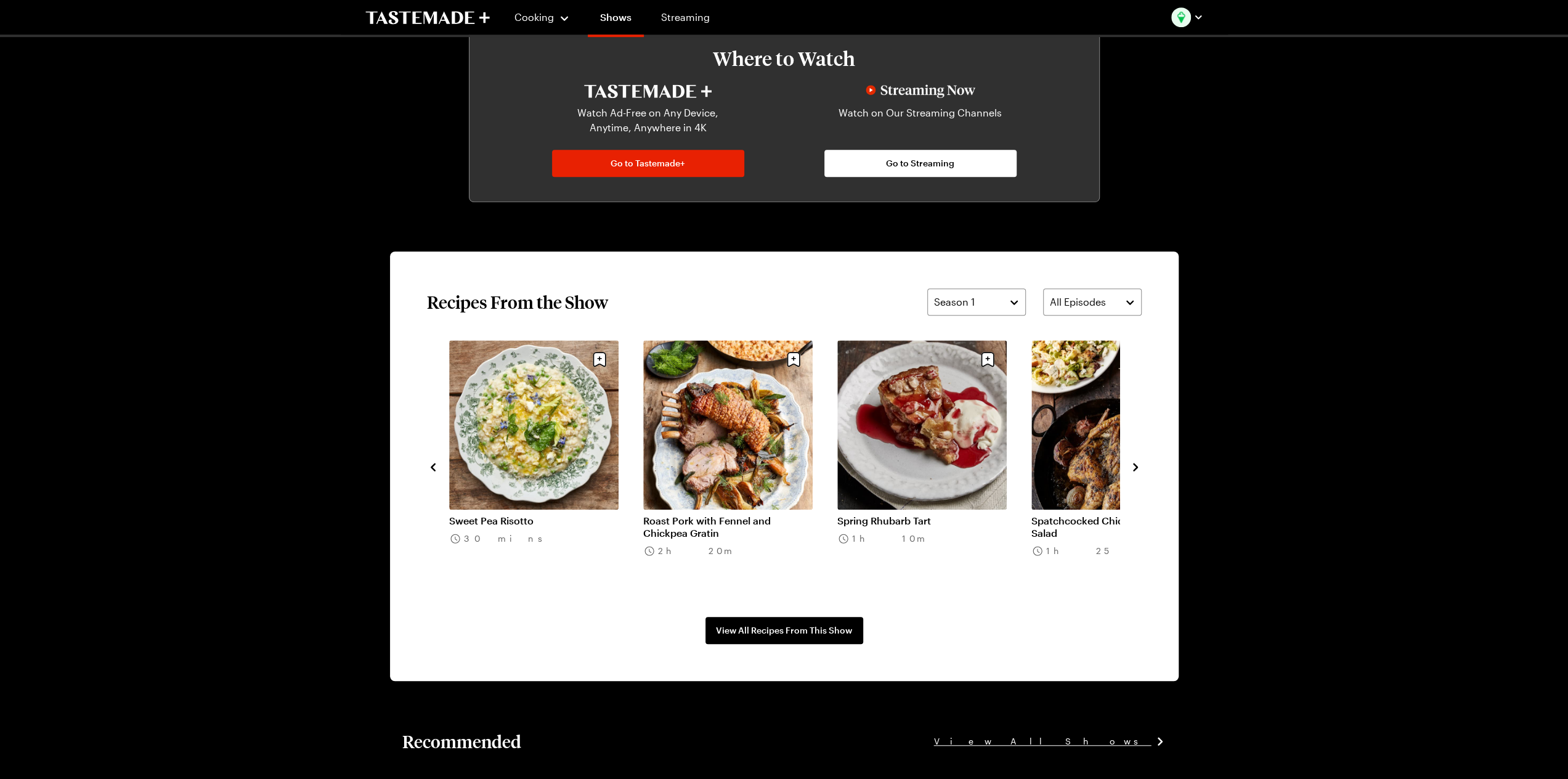
click at [1140, 464] on icon "navigate to next item" at bounding box center [1135, 467] width 12 height 12
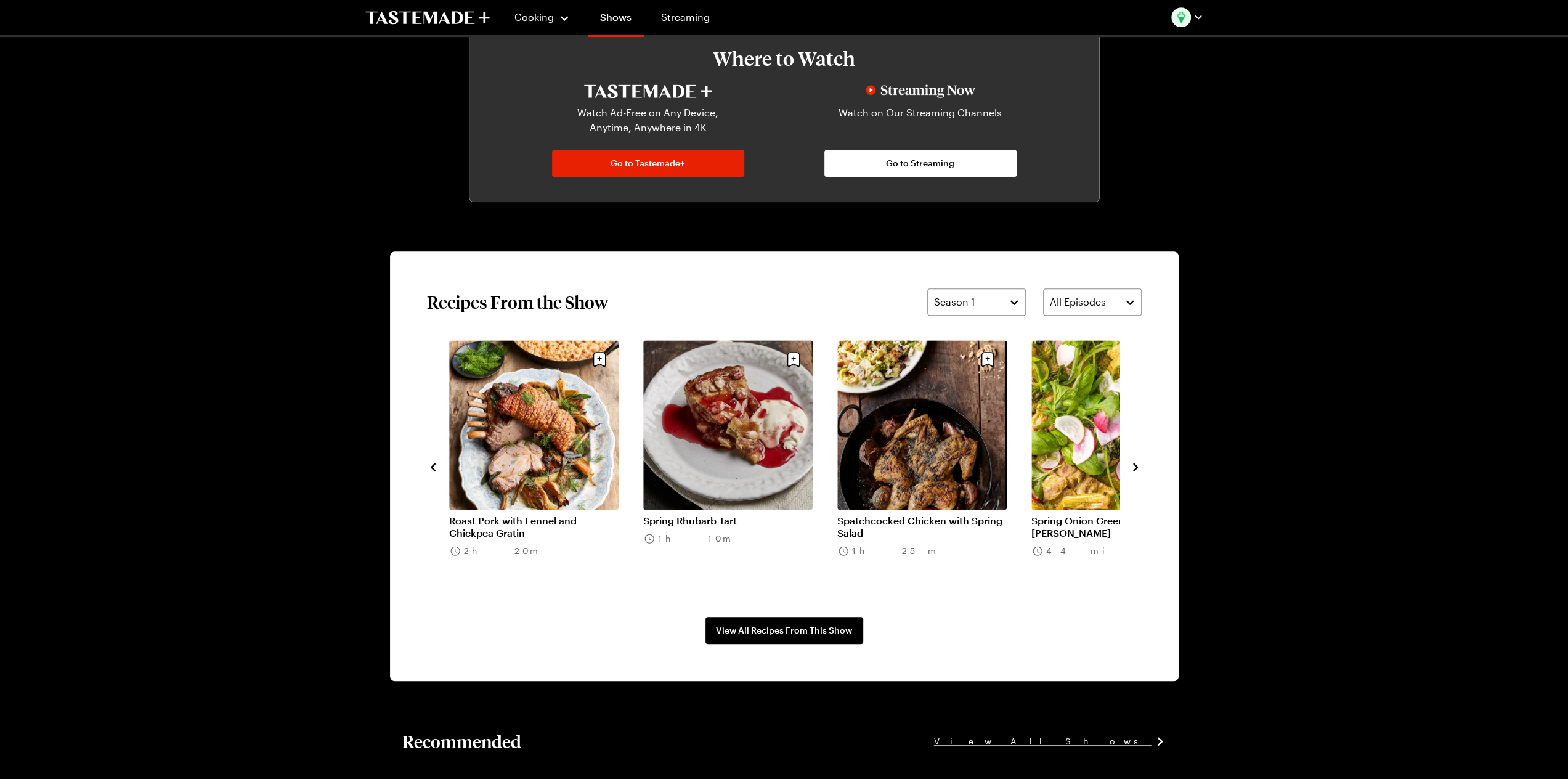
click at [1141, 464] on icon "navigate to next item" at bounding box center [1135, 467] width 12 height 12
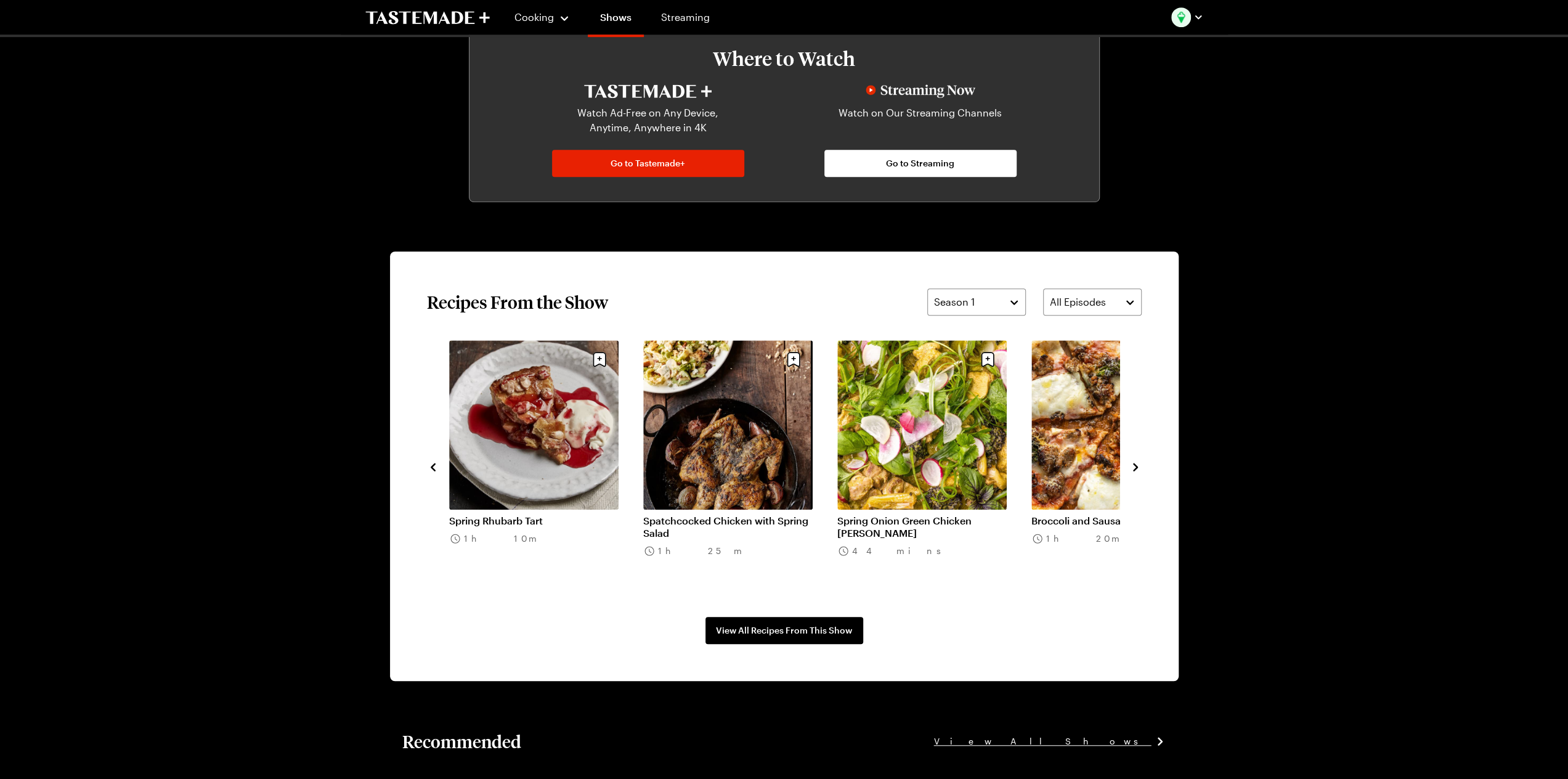
click at [748, 515] on link "Spatchcocked Chicken with Spring Salad" at bounding box center [728, 527] width 170 height 25
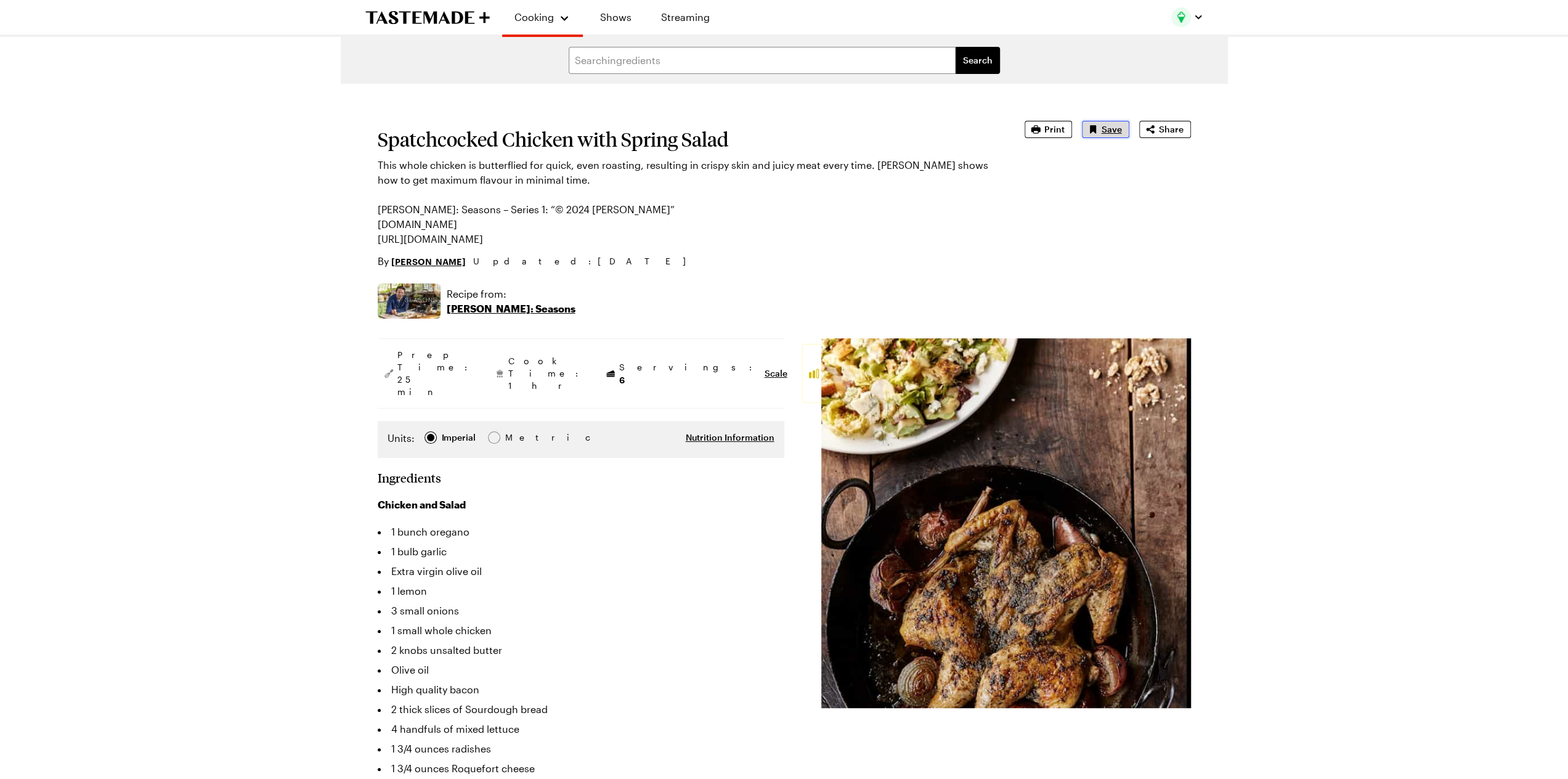
click at [1104, 132] on span "Save" at bounding box center [1112, 129] width 21 height 12
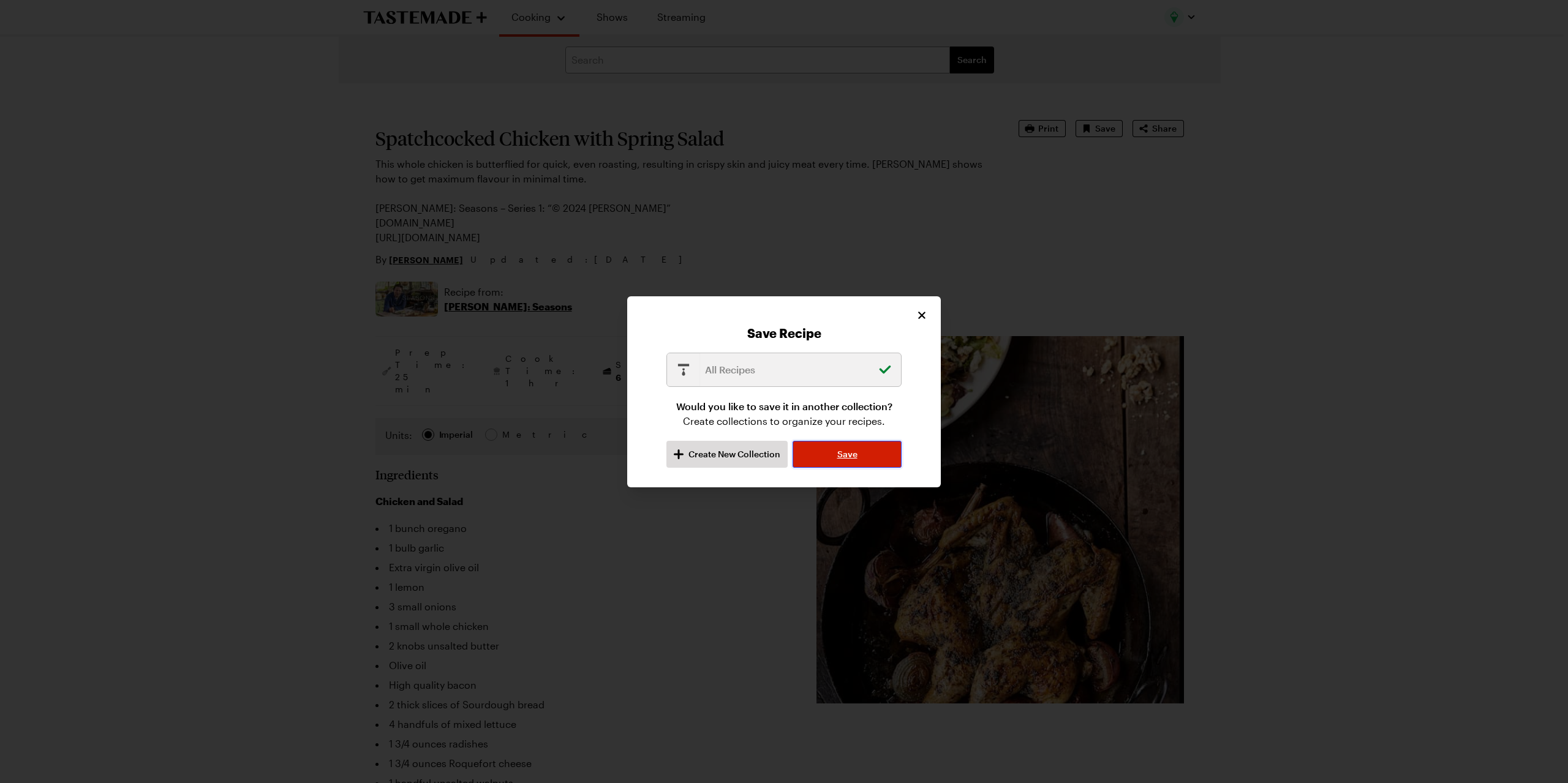
click at [842, 460] on button "Save" at bounding box center [847, 454] width 109 height 27
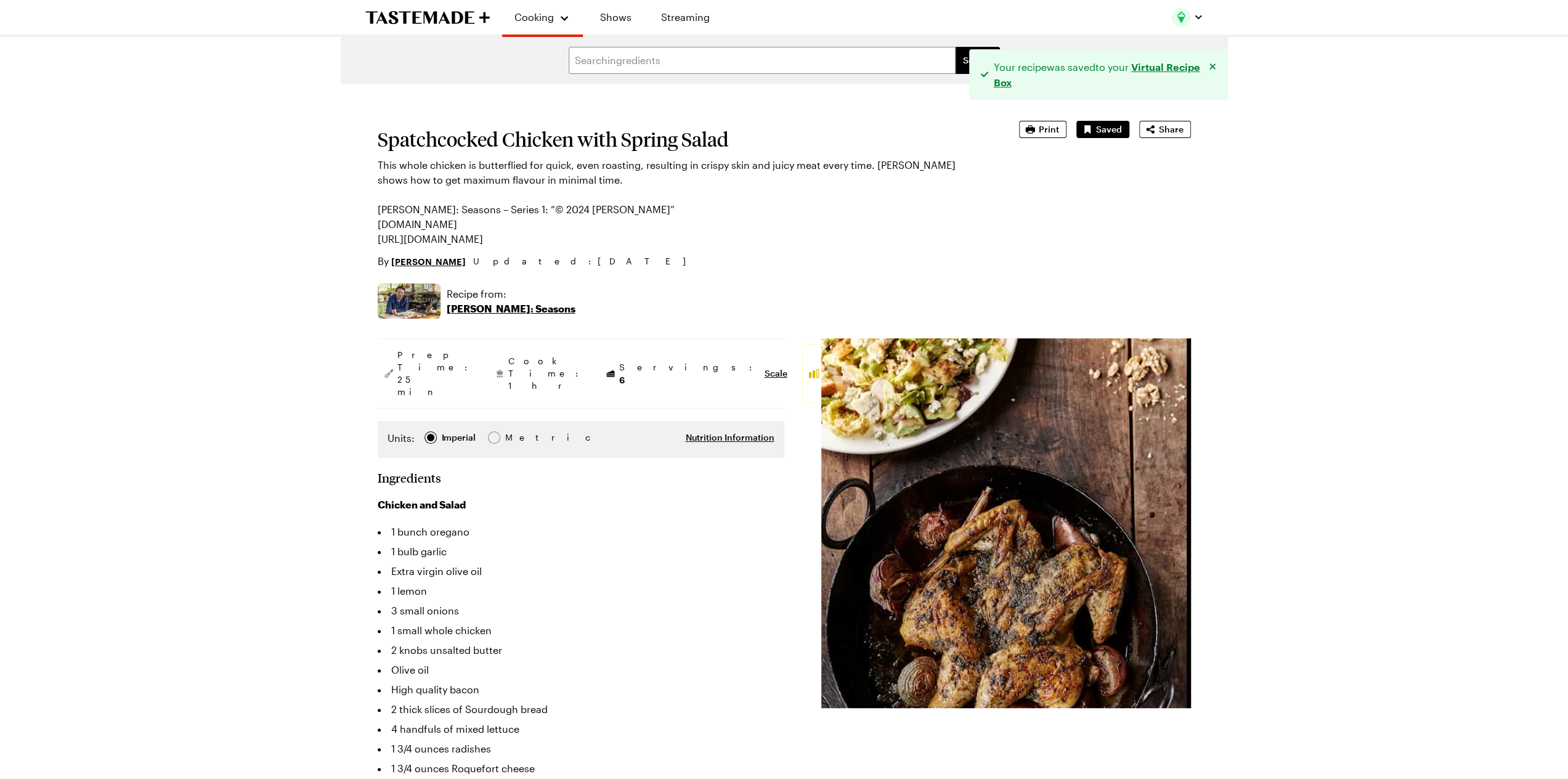
type textarea "x"
